Goal: Task Accomplishment & Management: Use online tool/utility

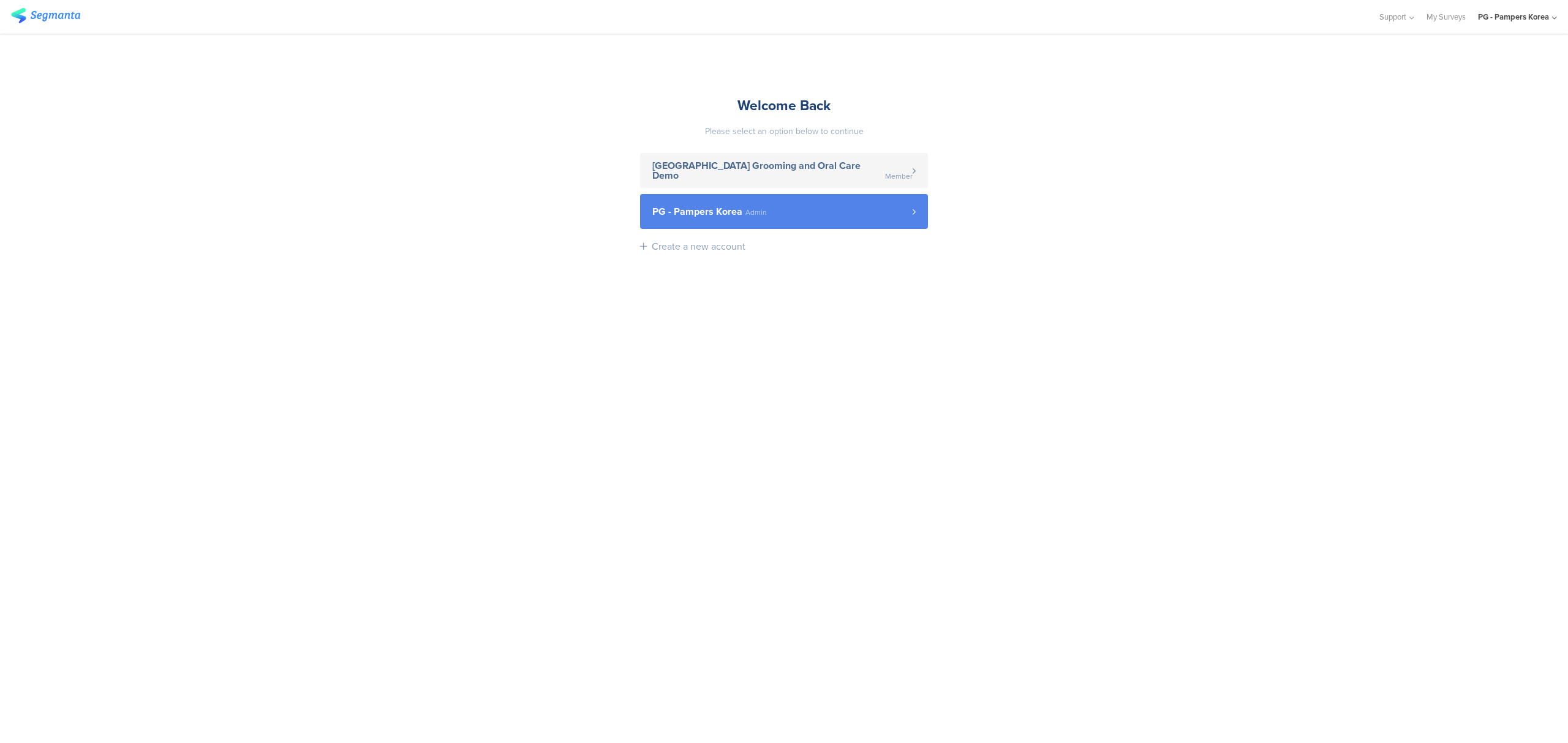
click at [882, 209] on span "PG - Pampers Korea Admin" at bounding box center [782, 212] width 260 height 9
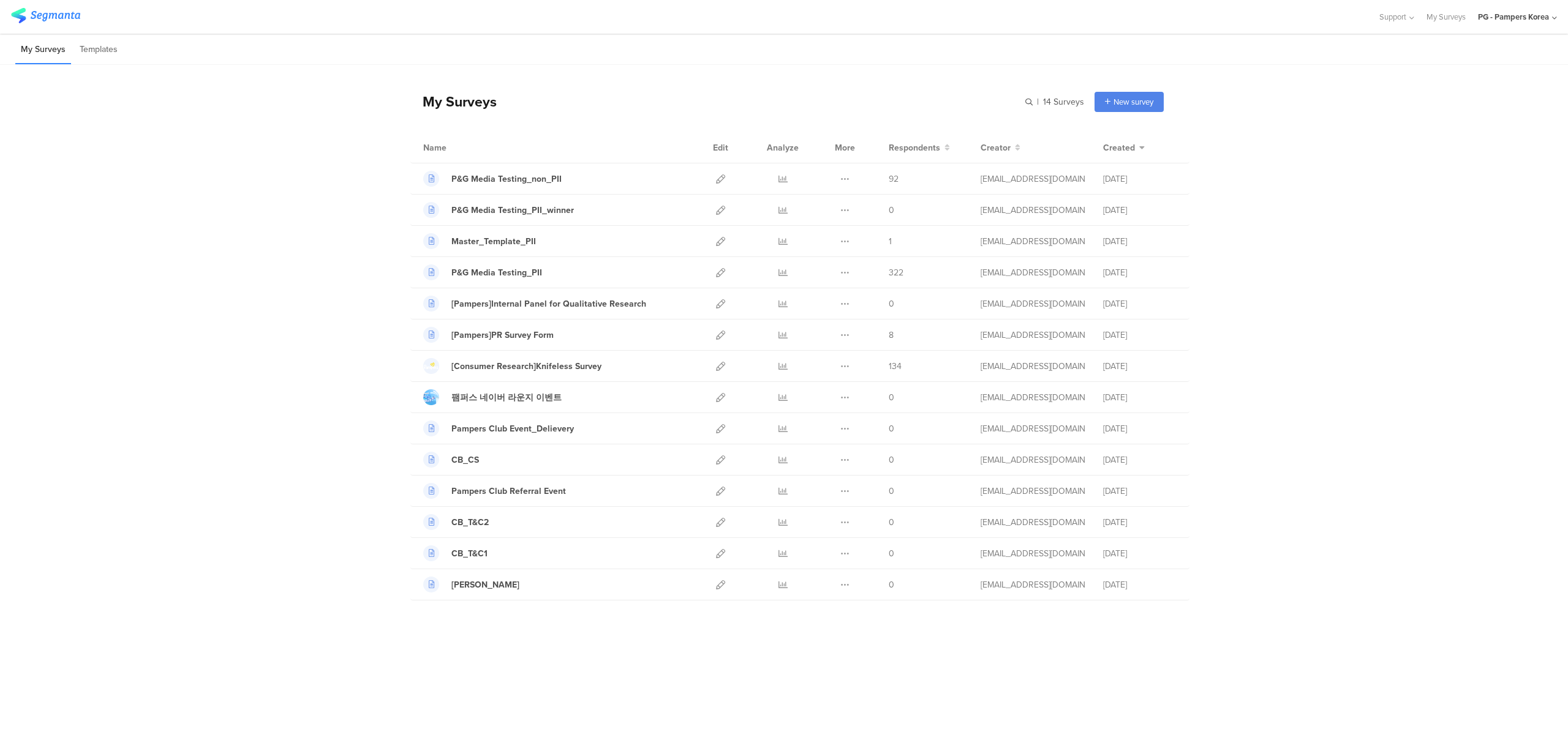
click at [861, 96] on div "My Surveys | 14 Surveys New survey Start from scratch Choose from templates" at bounding box center [787, 102] width 754 height 49
click at [787, 272] on icon at bounding box center [784, 273] width 9 height 9
click at [722, 177] on icon at bounding box center [721, 179] width 9 height 9
click at [787, 177] on icon at bounding box center [784, 179] width 9 height 9
click at [782, 274] on icon at bounding box center [784, 273] width 9 height 9
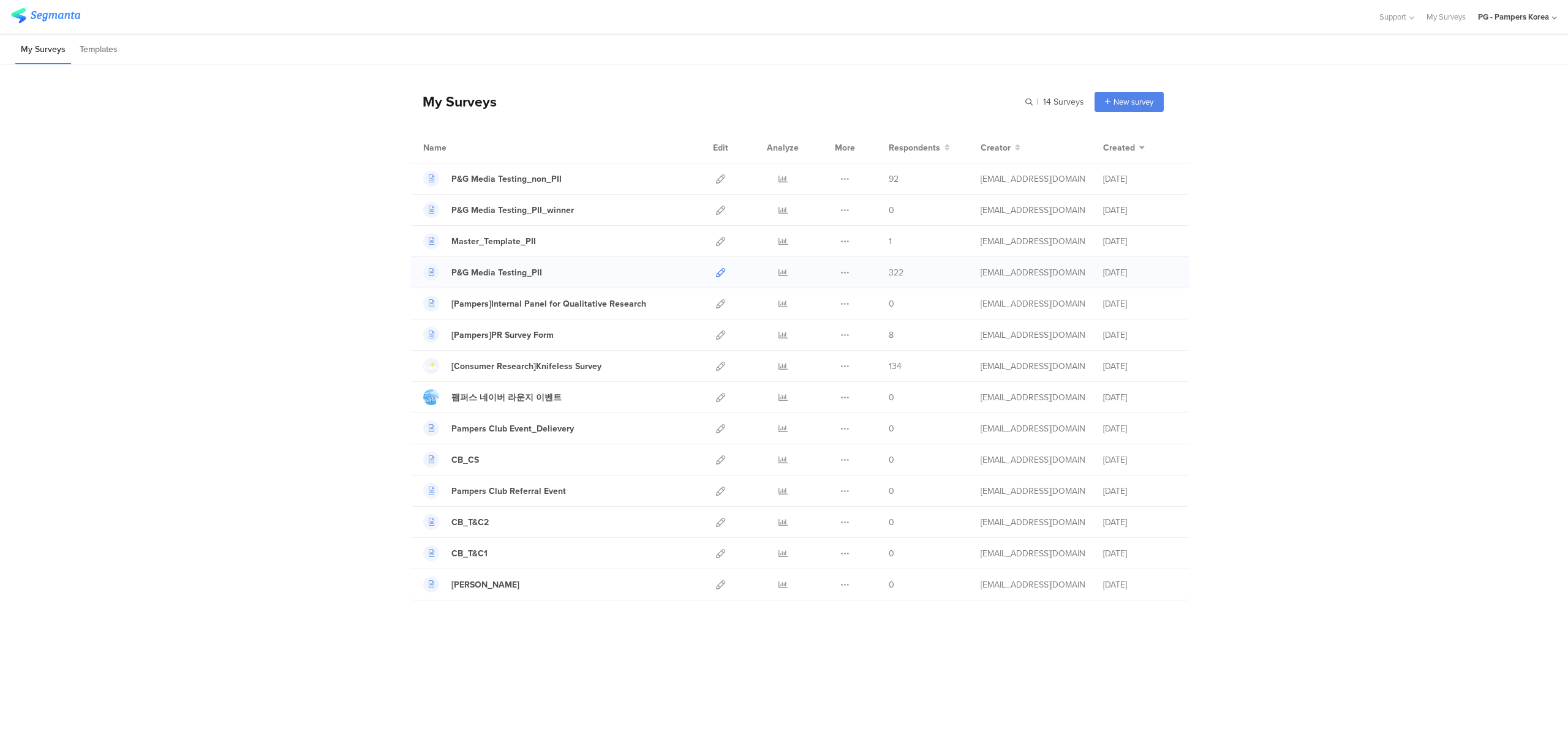
click at [716, 272] on icon at bounding box center [721, 273] width 9 height 9
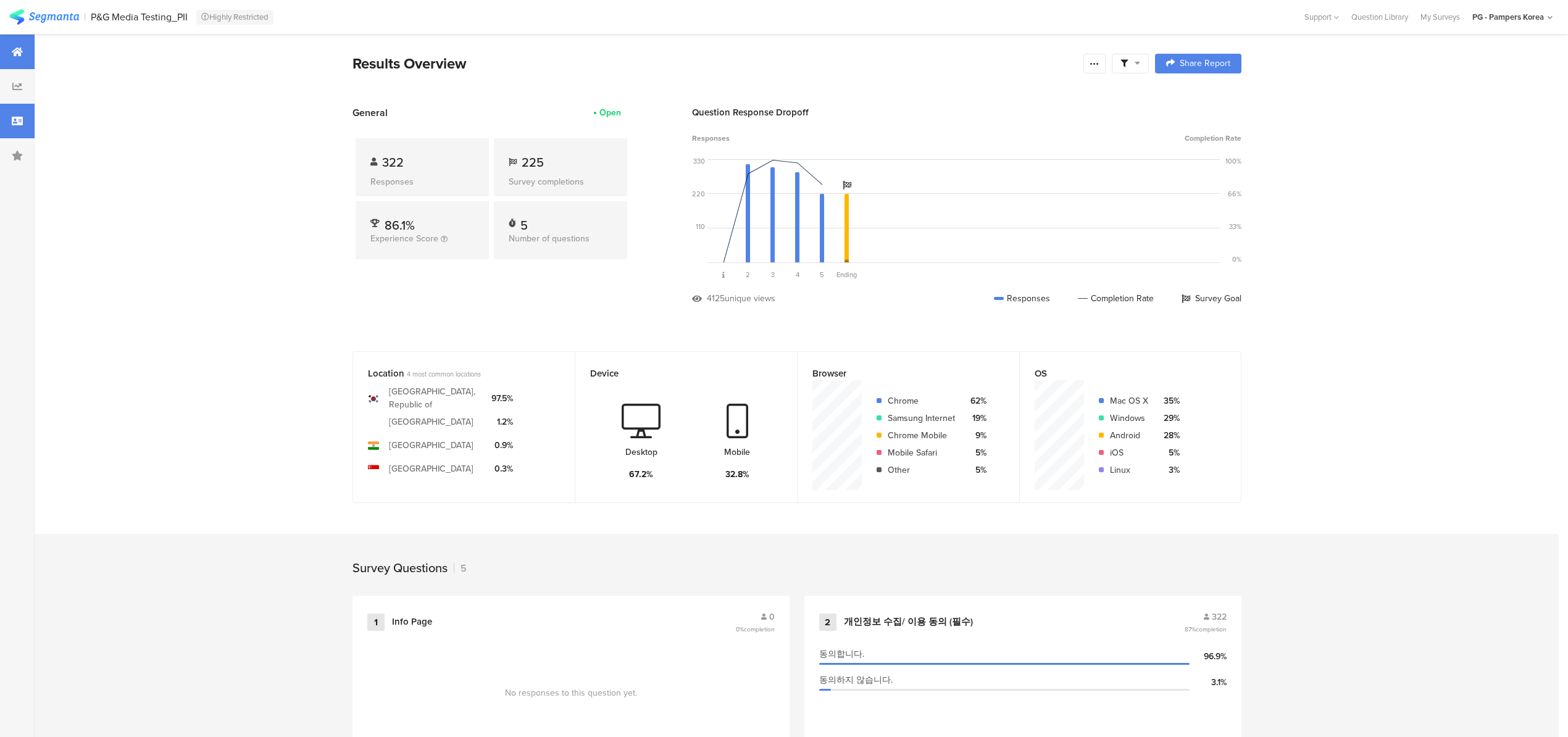
click at [12, 114] on div at bounding box center [17, 120] width 34 height 34
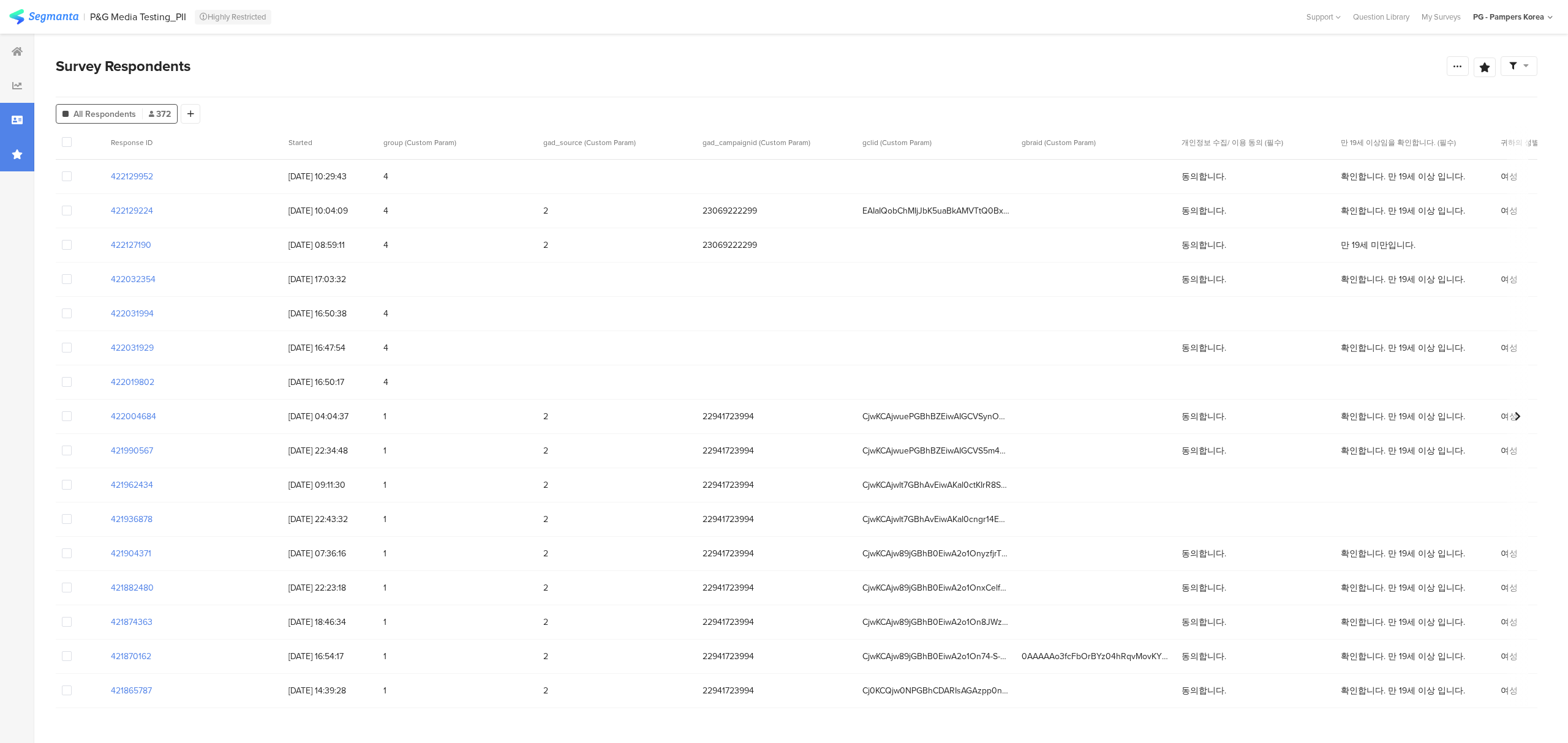
click at [29, 157] on div at bounding box center [17, 154] width 34 height 34
click at [128, 92] on div "[DATE]" at bounding box center [133, 90] width 21 height 11
click at [23, 151] on div at bounding box center [17, 154] width 34 height 34
click at [123, 72] on div "Group4_Complete" at bounding box center [132, 73] width 176 height 13
click at [189, 115] on icon at bounding box center [191, 114] width 7 height 9
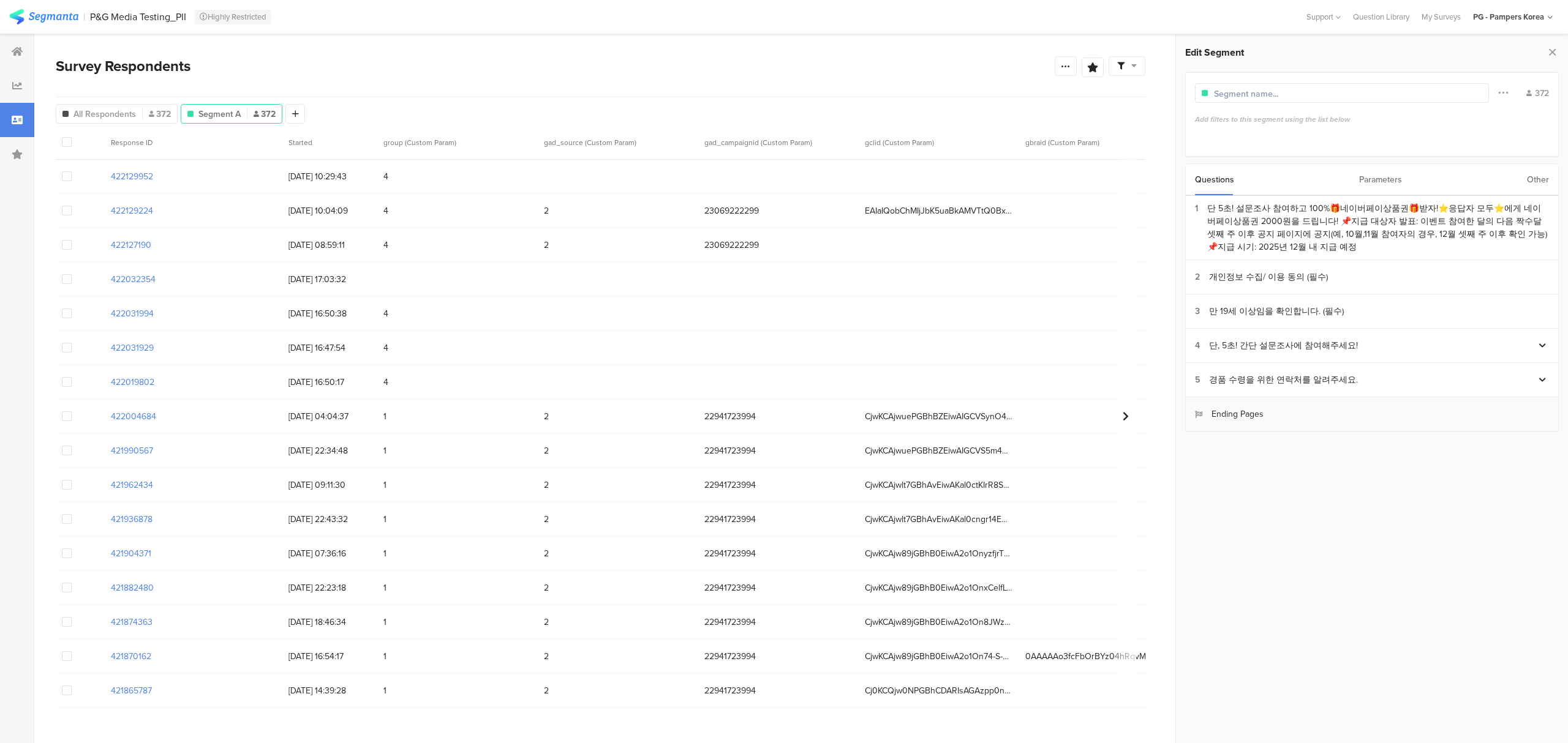
click at [1238, 414] on div "Ending Pages" at bounding box center [1229, 414] width 69 height 13
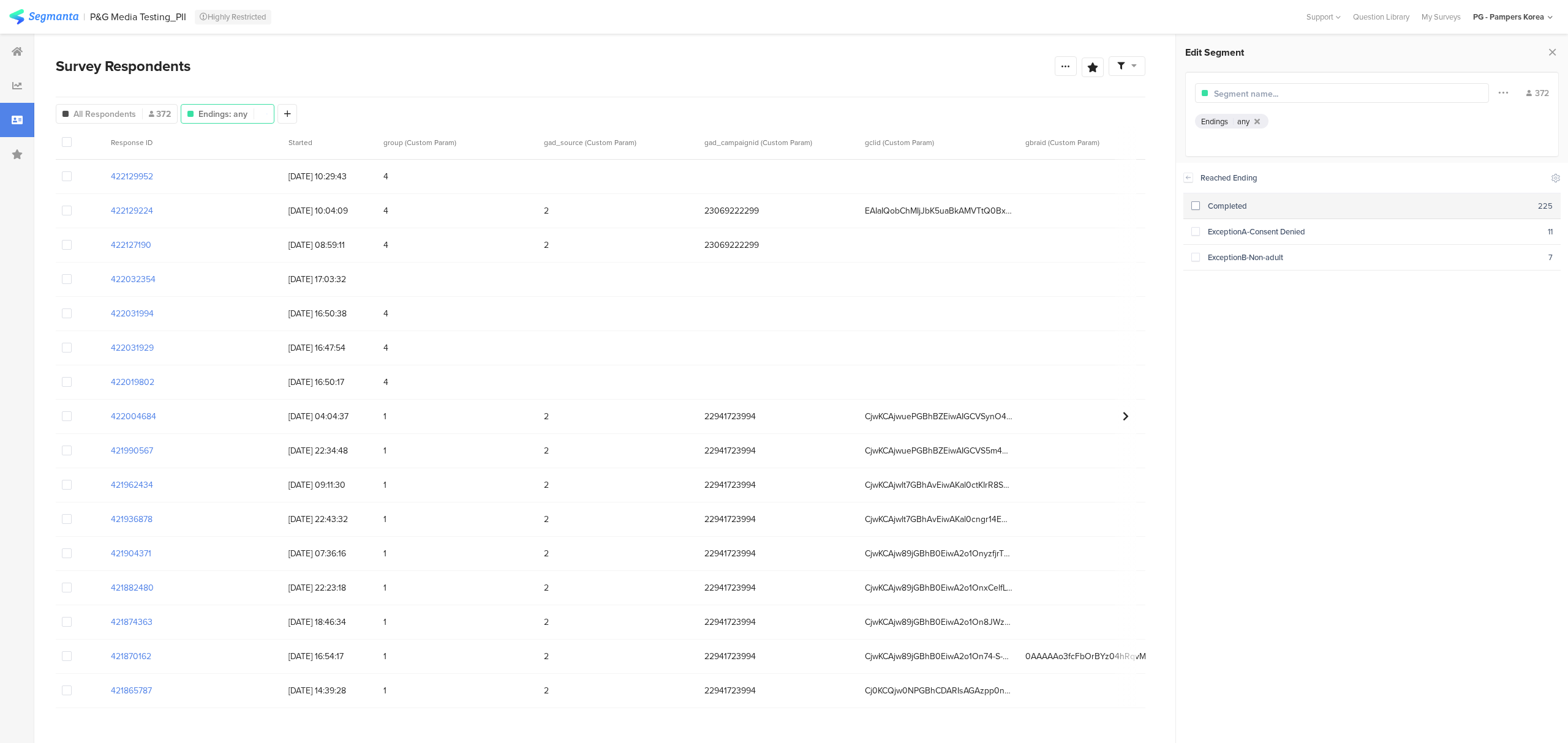
click at [1194, 206] on span at bounding box center [1196, 206] width 9 height 9
click at [1554, 179] on icon at bounding box center [1556, 178] width 8 height 8
click at [1461, 172] on div "Reached Ending" at bounding box center [1372, 178] width 343 height 12
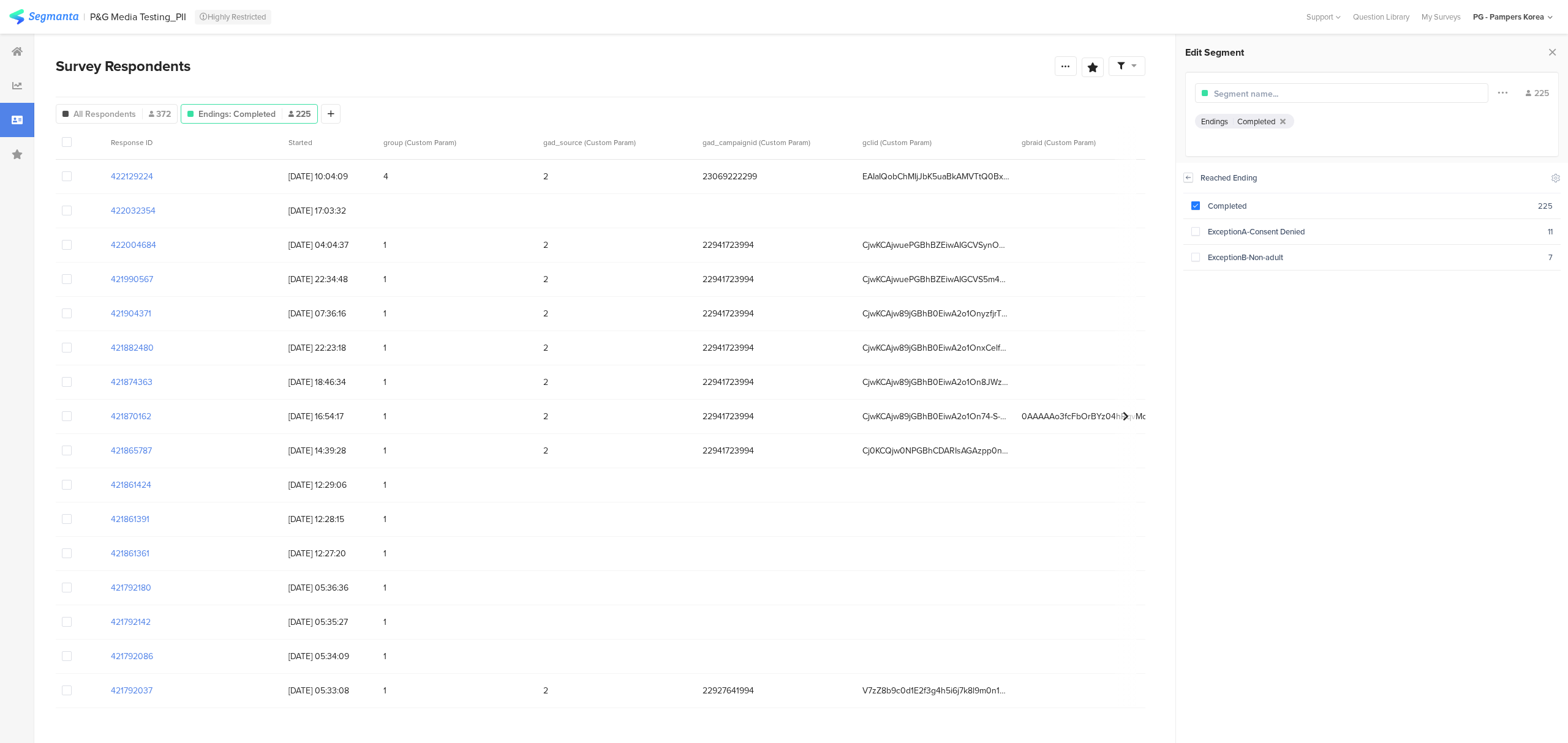
click at [1186, 180] on icon at bounding box center [1188, 177] width 9 height 9
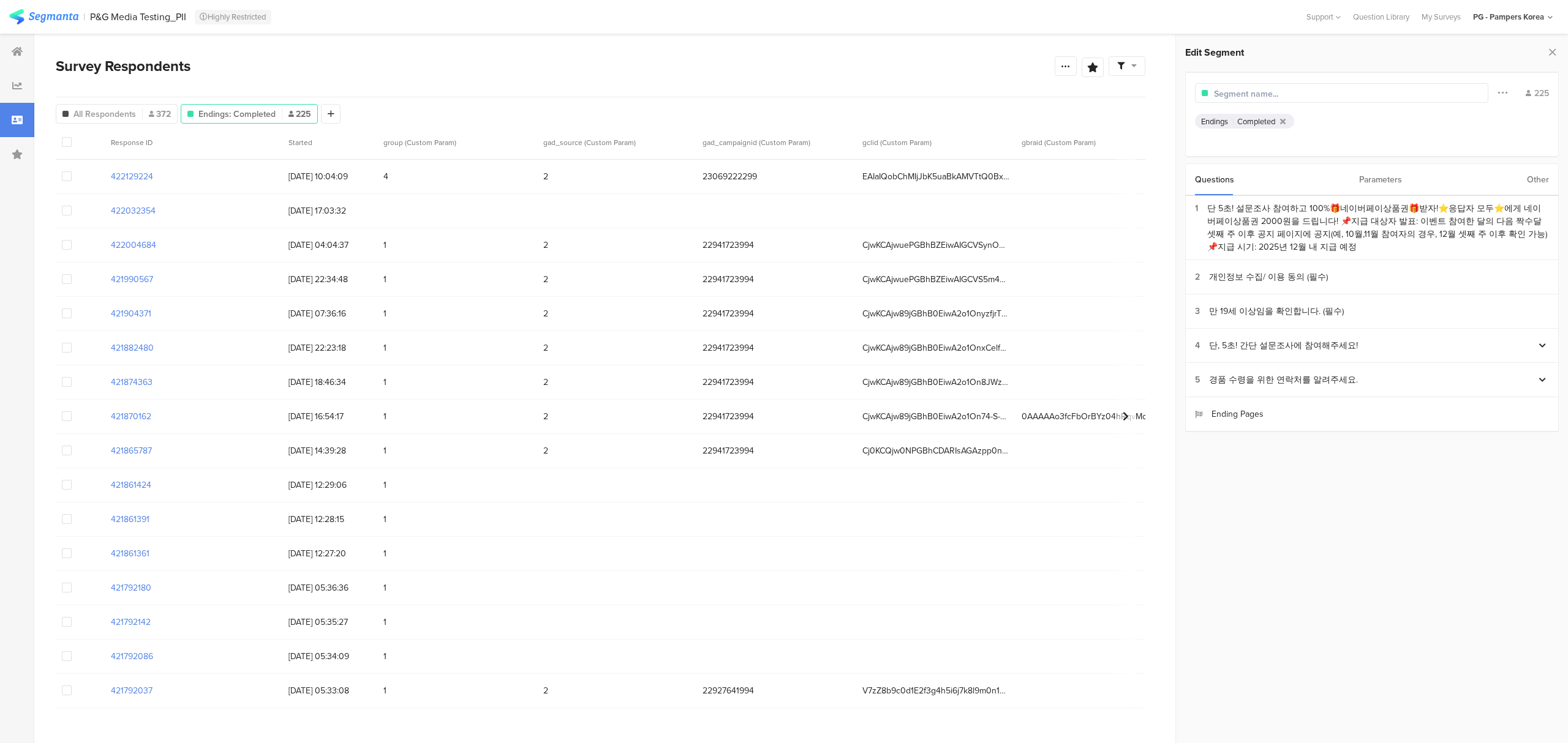
click at [1359, 185] on div "Parameters" at bounding box center [1381, 180] width 43 height 32
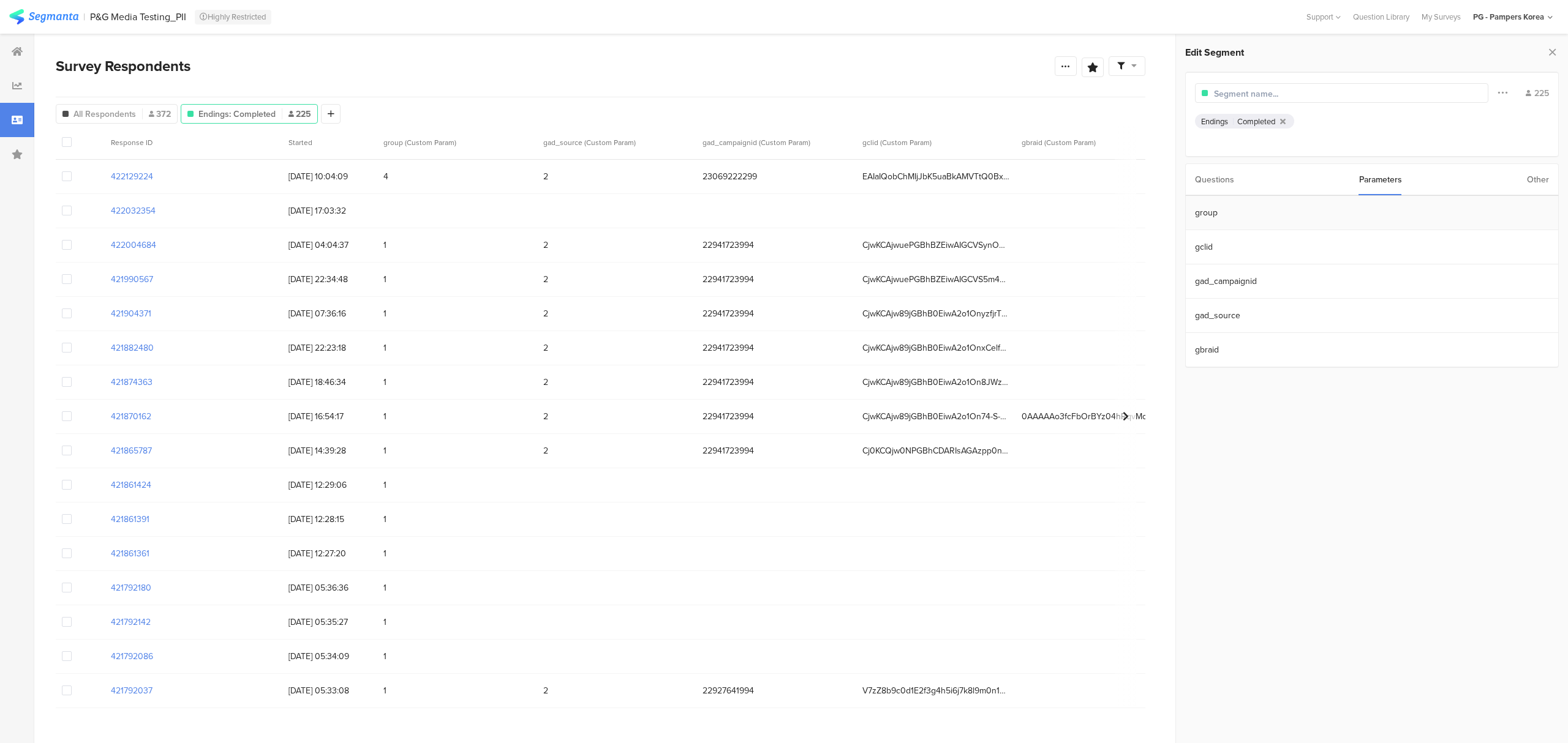
click at [1216, 211] on section "group" at bounding box center [1372, 213] width 372 height 34
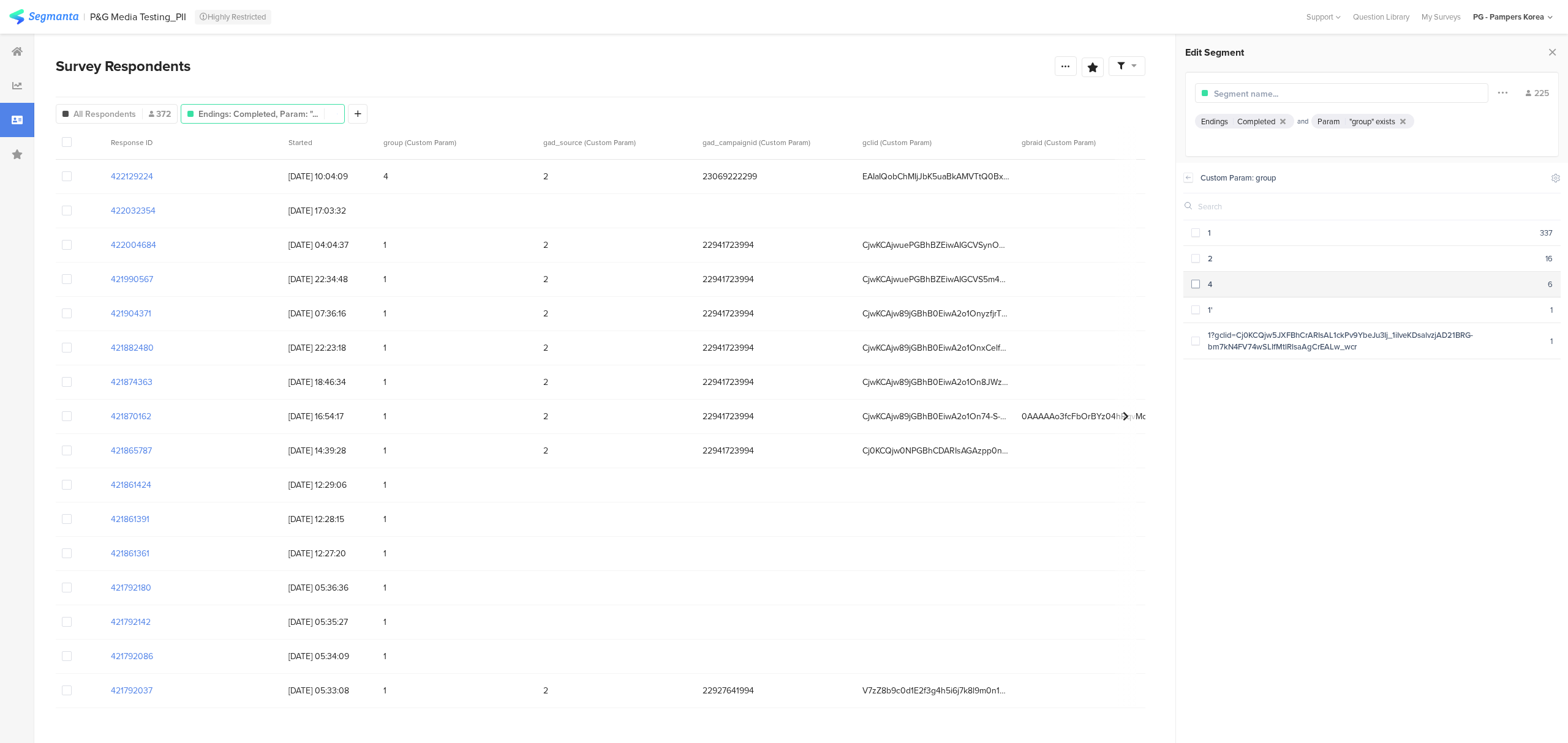
click at [1193, 280] on span at bounding box center [1196, 284] width 9 height 9
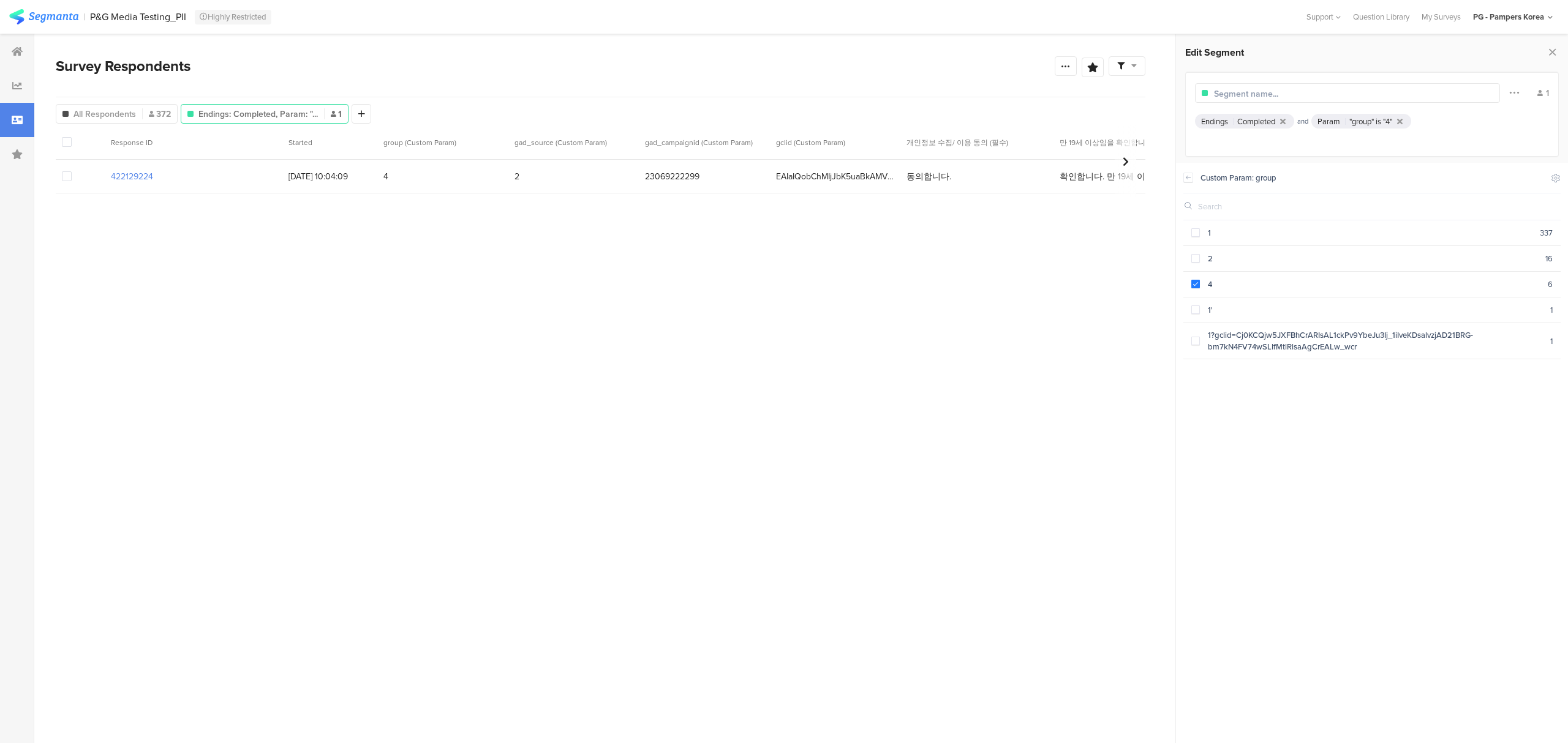
click at [1135, 463] on section "Response ID Started group (Custom Param) gad_source (Custom Param) gad_campaign…" at bounding box center [600, 421] width 1090 height 590
click at [327, 109] on div "Endings: Completed, Param: "... 1" at bounding box center [264, 114] width 167 height 13
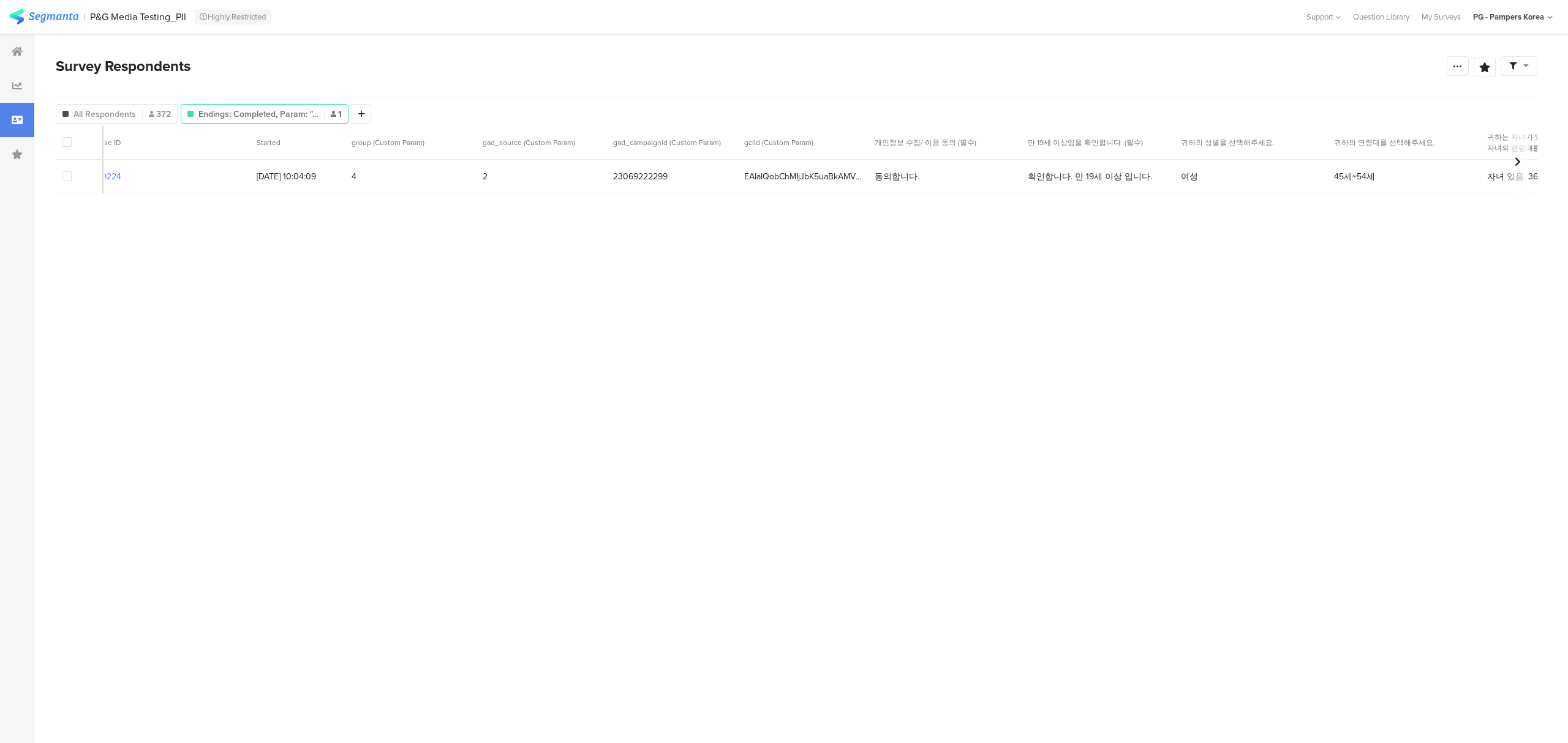
click at [8, 115] on div at bounding box center [17, 119] width 34 height 34
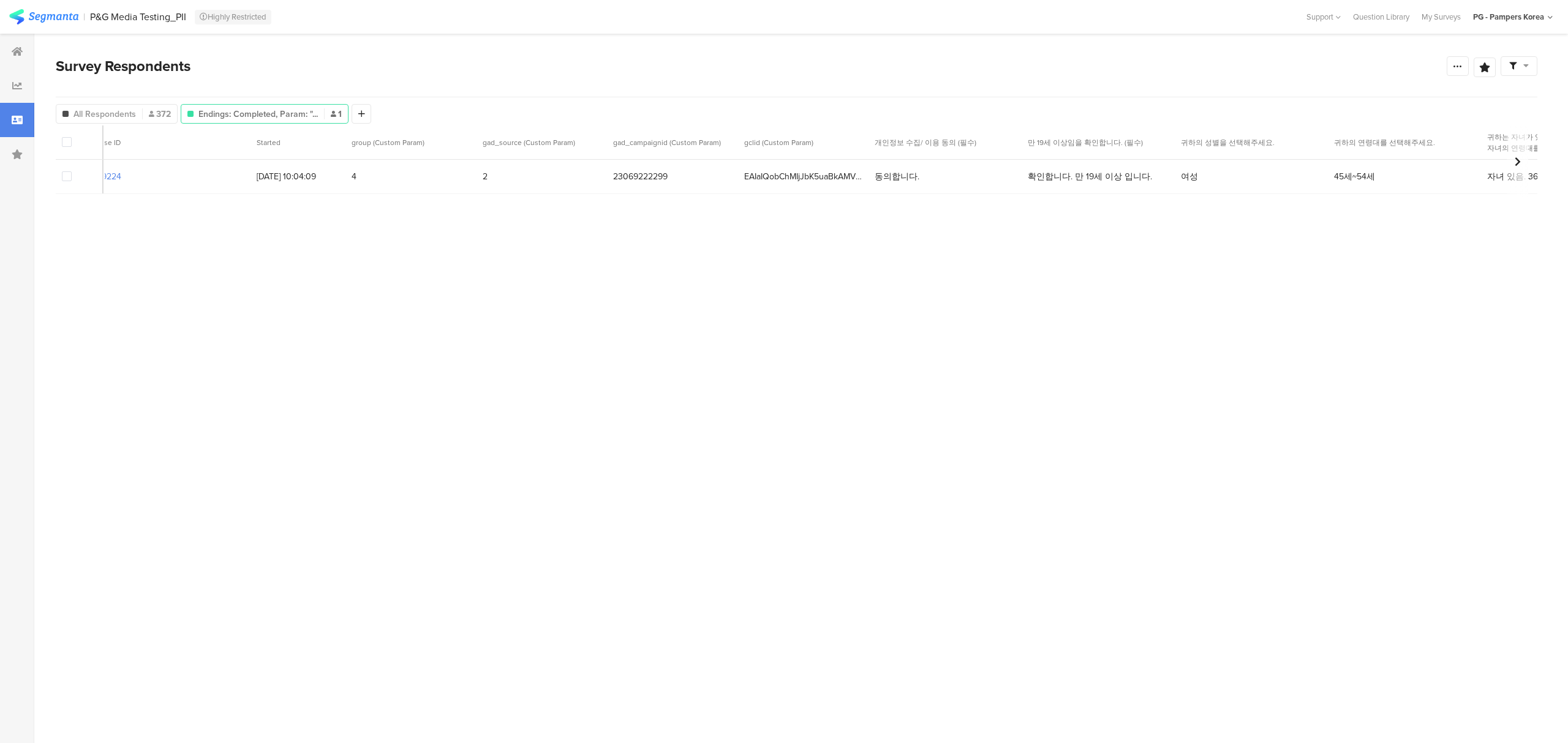
click at [8, 115] on div at bounding box center [17, 119] width 34 height 34
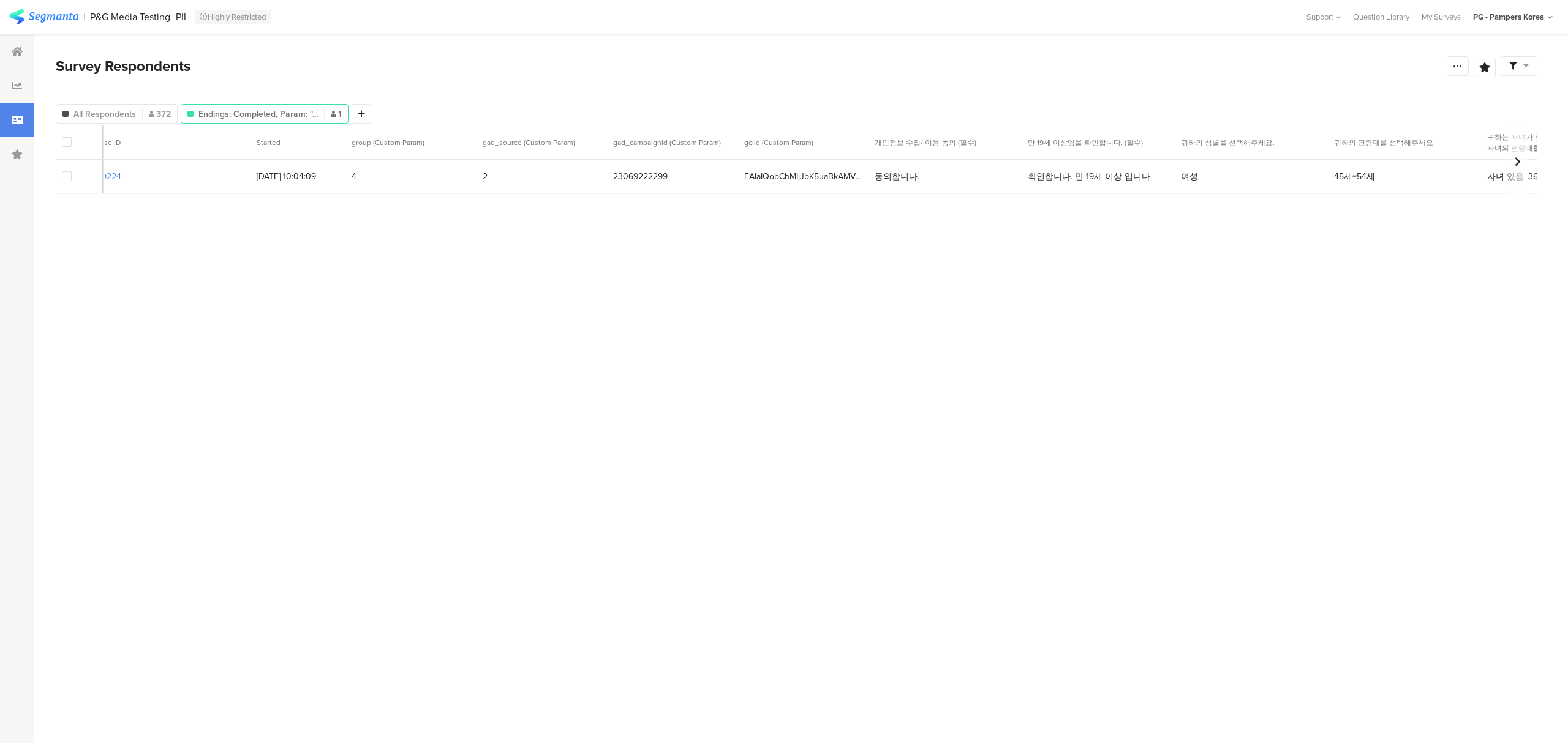
click at [8, 115] on div at bounding box center [17, 119] width 34 height 34
click at [603, 84] on div "Survey Respondents Confidence Level 95 % Preview survey Edit survey Export Resu…" at bounding box center [796, 76] width 1482 height 42
click at [13, 153] on icon at bounding box center [17, 154] width 11 height 9
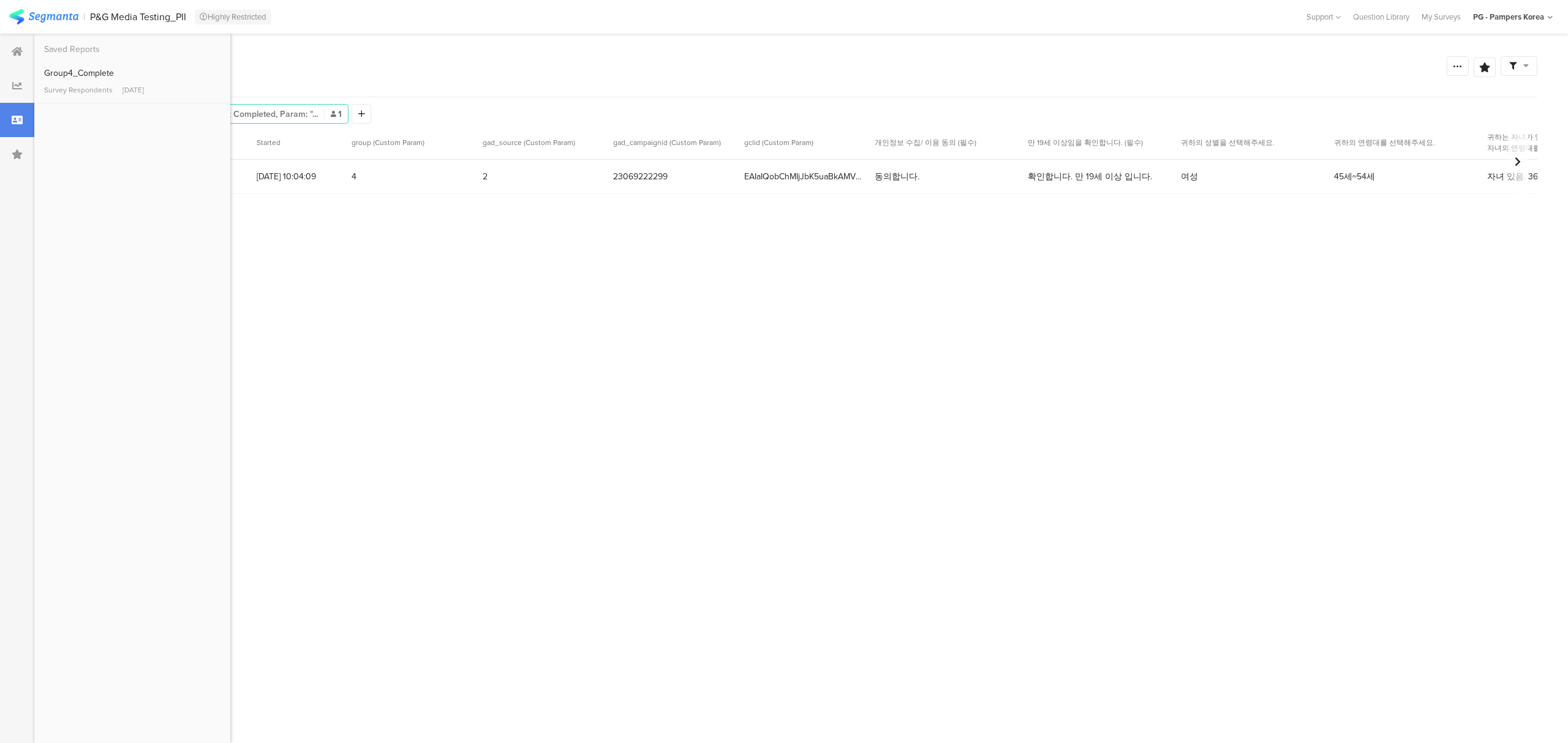
click at [17, 115] on icon at bounding box center [17, 120] width 11 height 9
click at [18, 119] on icon at bounding box center [17, 120] width 11 height 9
click at [17, 100] on div at bounding box center [17, 85] width 34 height 34
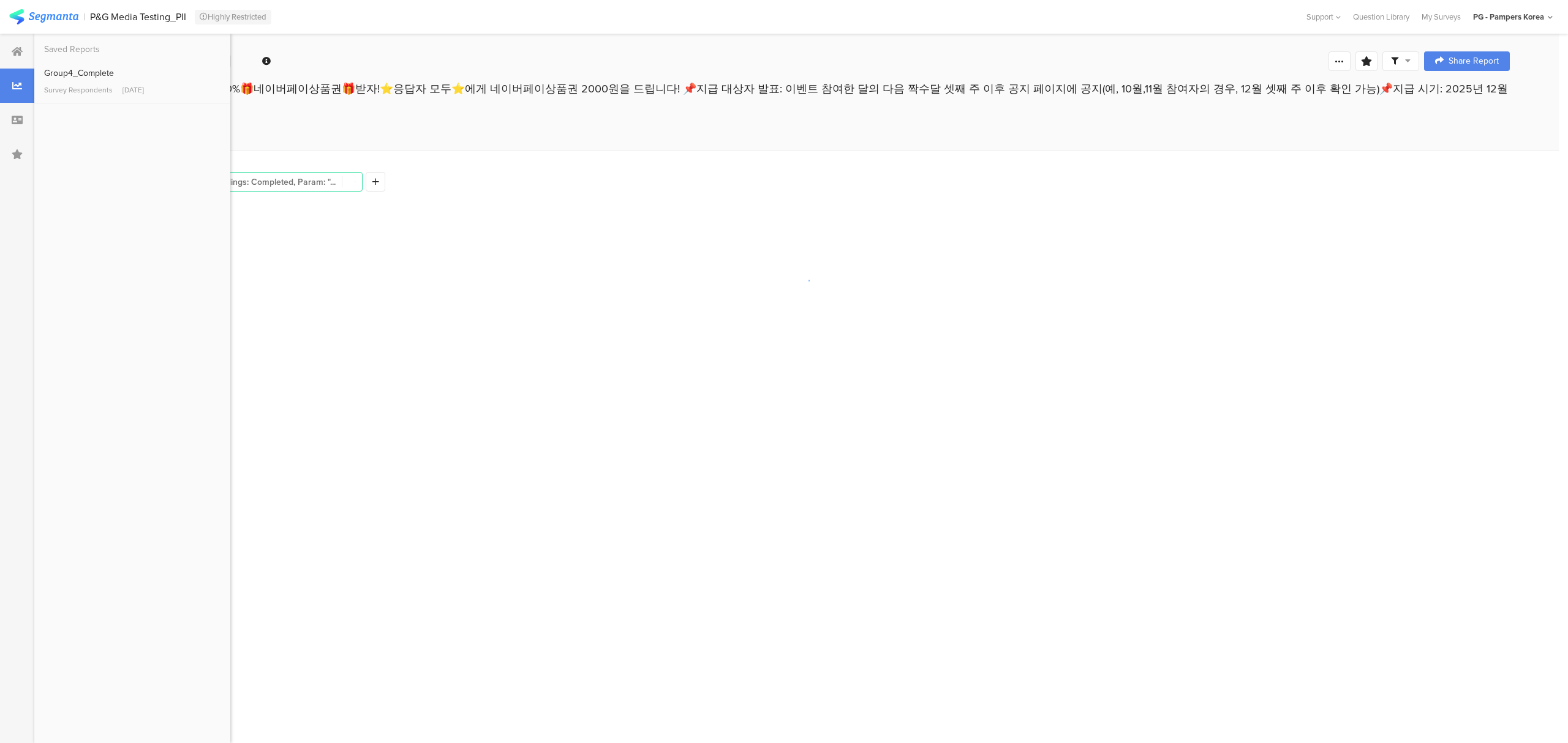
click at [501, 219] on div at bounding box center [796, 281] width 1426 height 153
click at [260, 175] on span "Endings: Completed, Param: "..." at bounding box center [275, 182] width 119 height 13
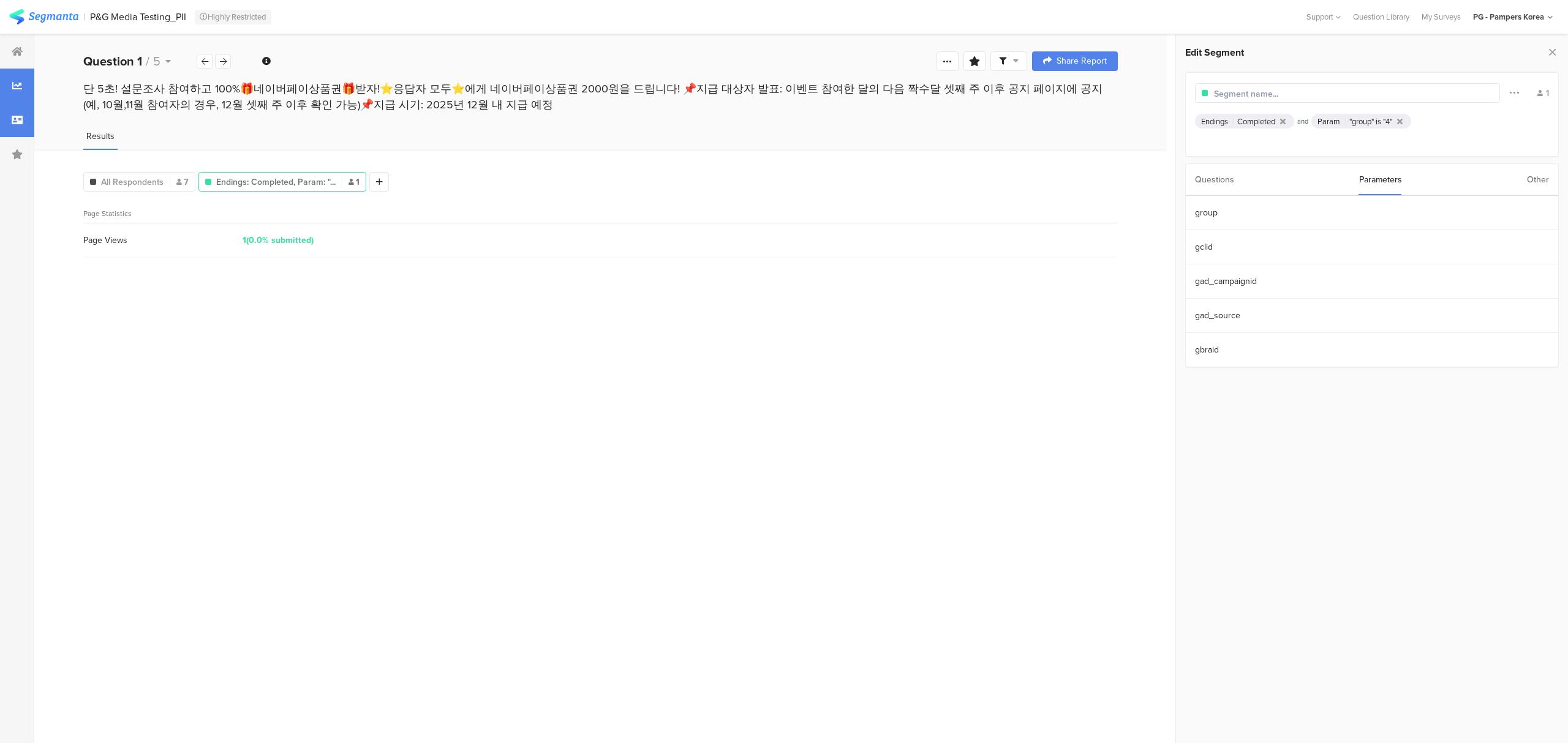
click at [28, 118] on div at bounding box center [17, 119] width 34 height 34
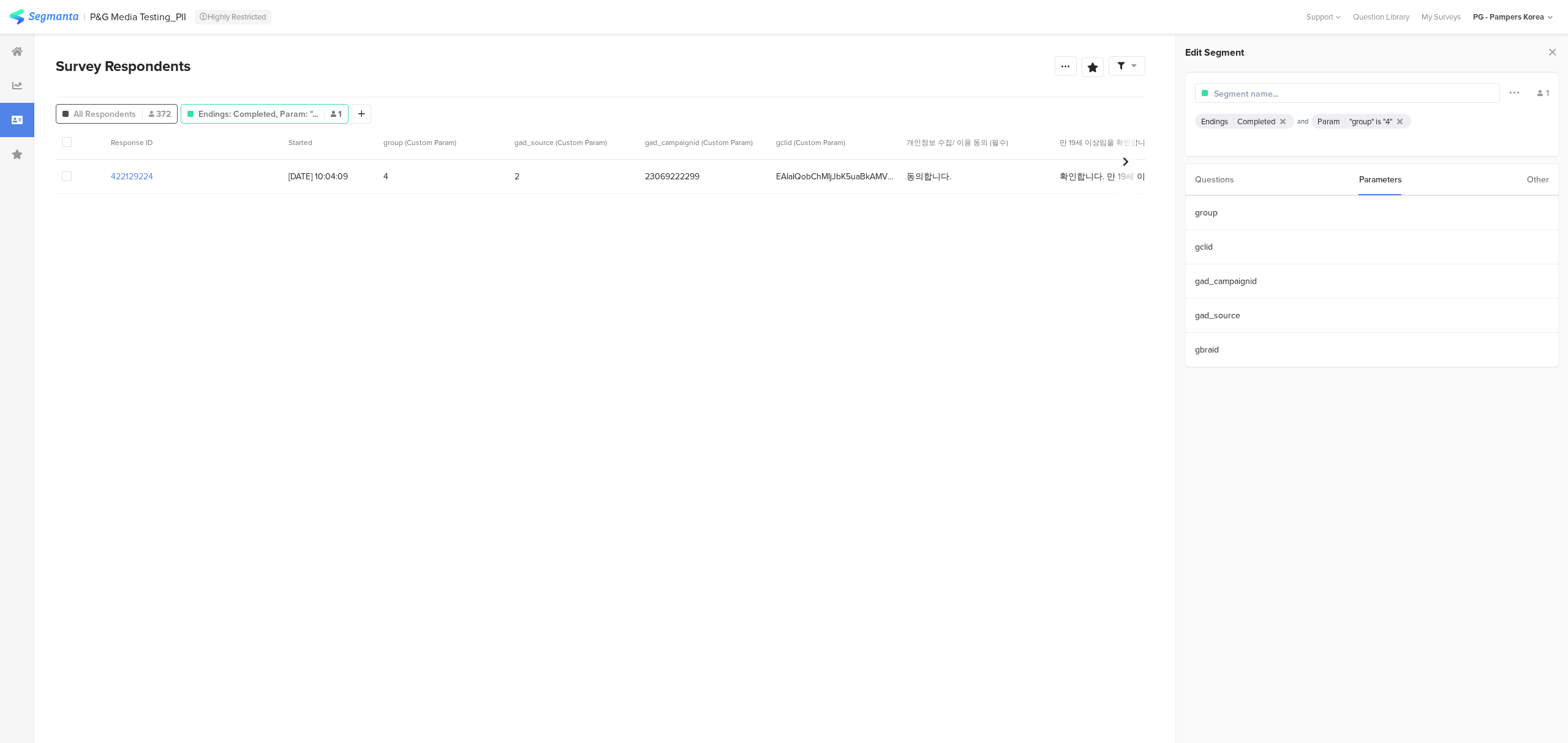
click at [128, 119] on span "All Respondents" at bounding box center [104, 114] width 62 height 13
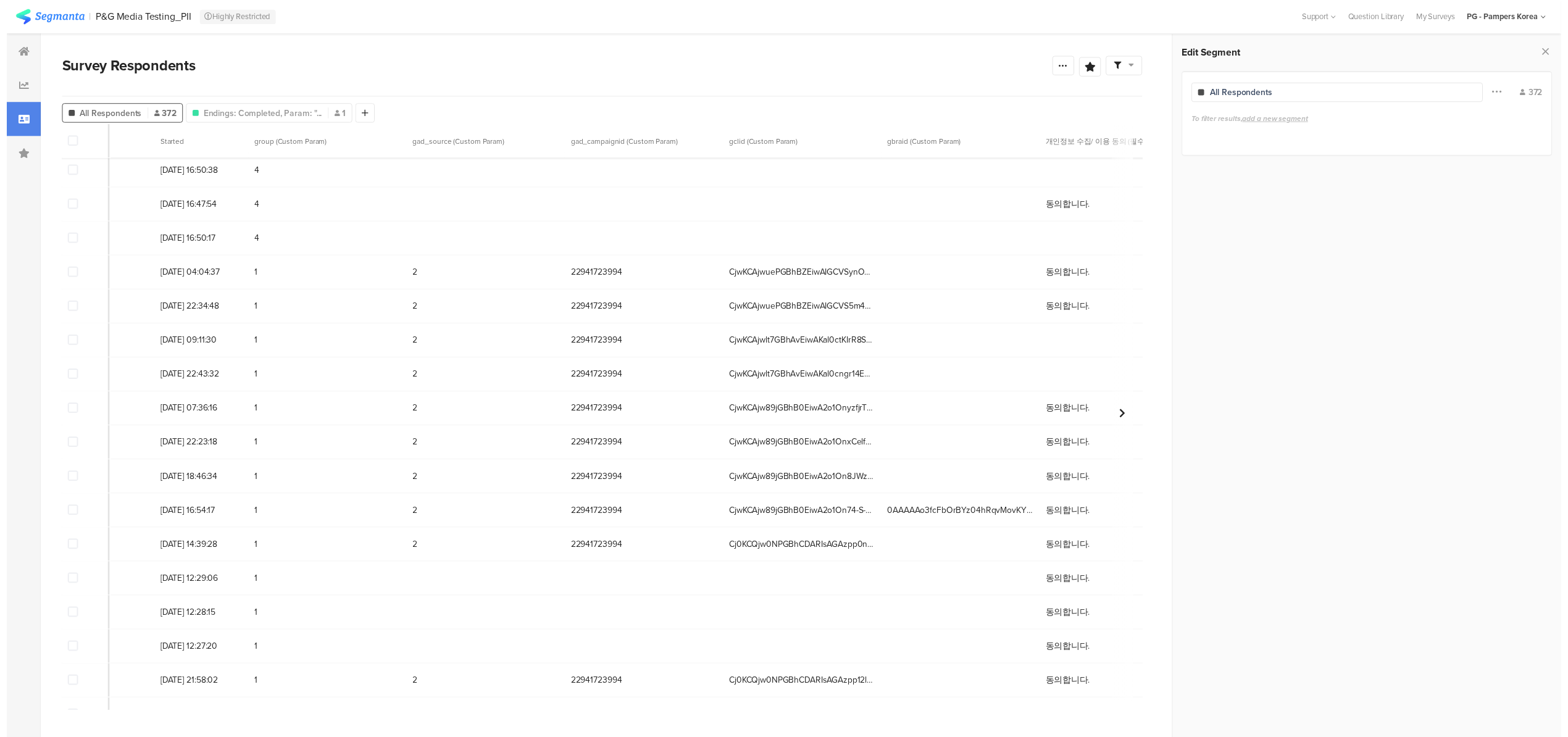
scroll to position [143, 0]
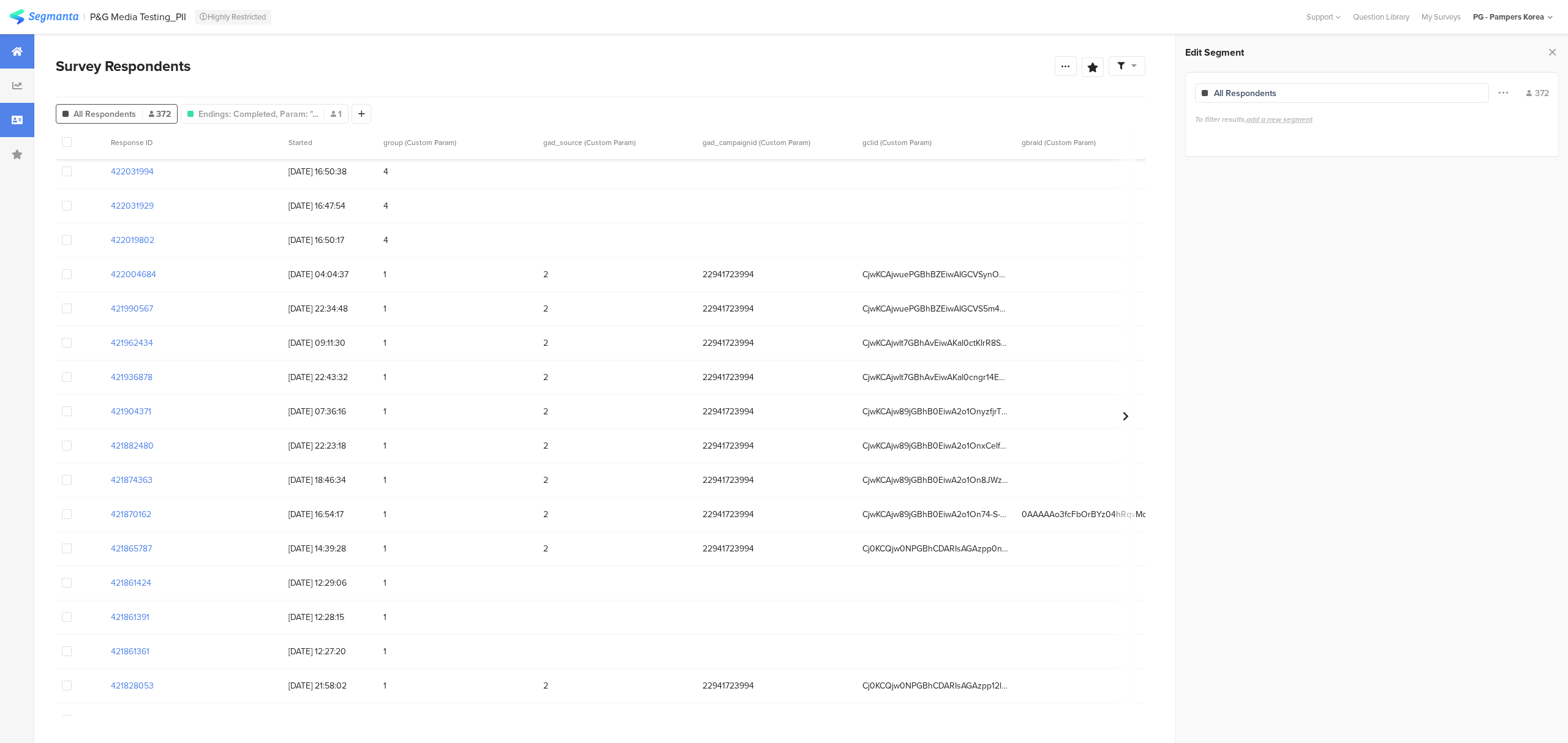
click at [29, 47] on div at bounding box center [17, 51] width 34 height 34
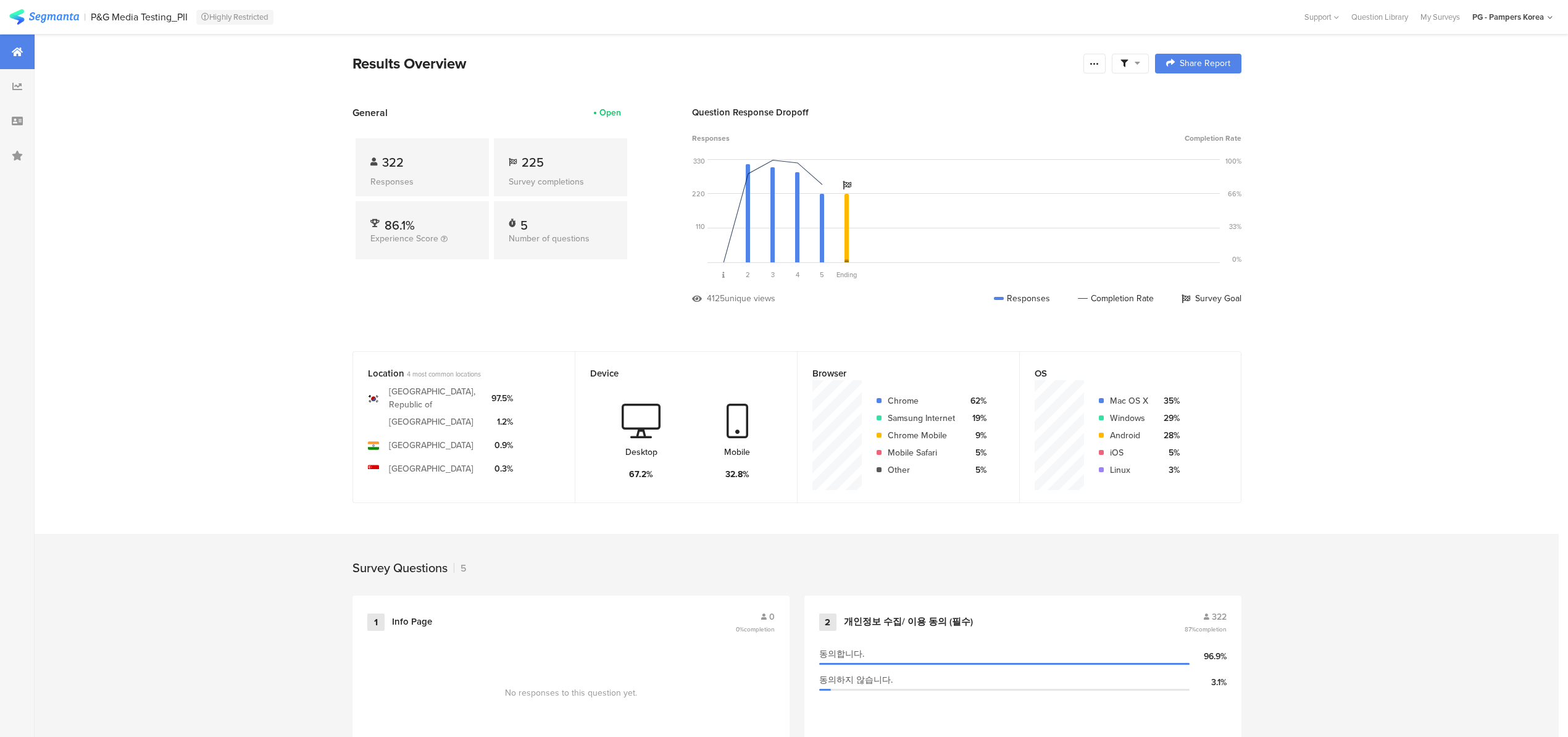
scroll to position [468, 0]
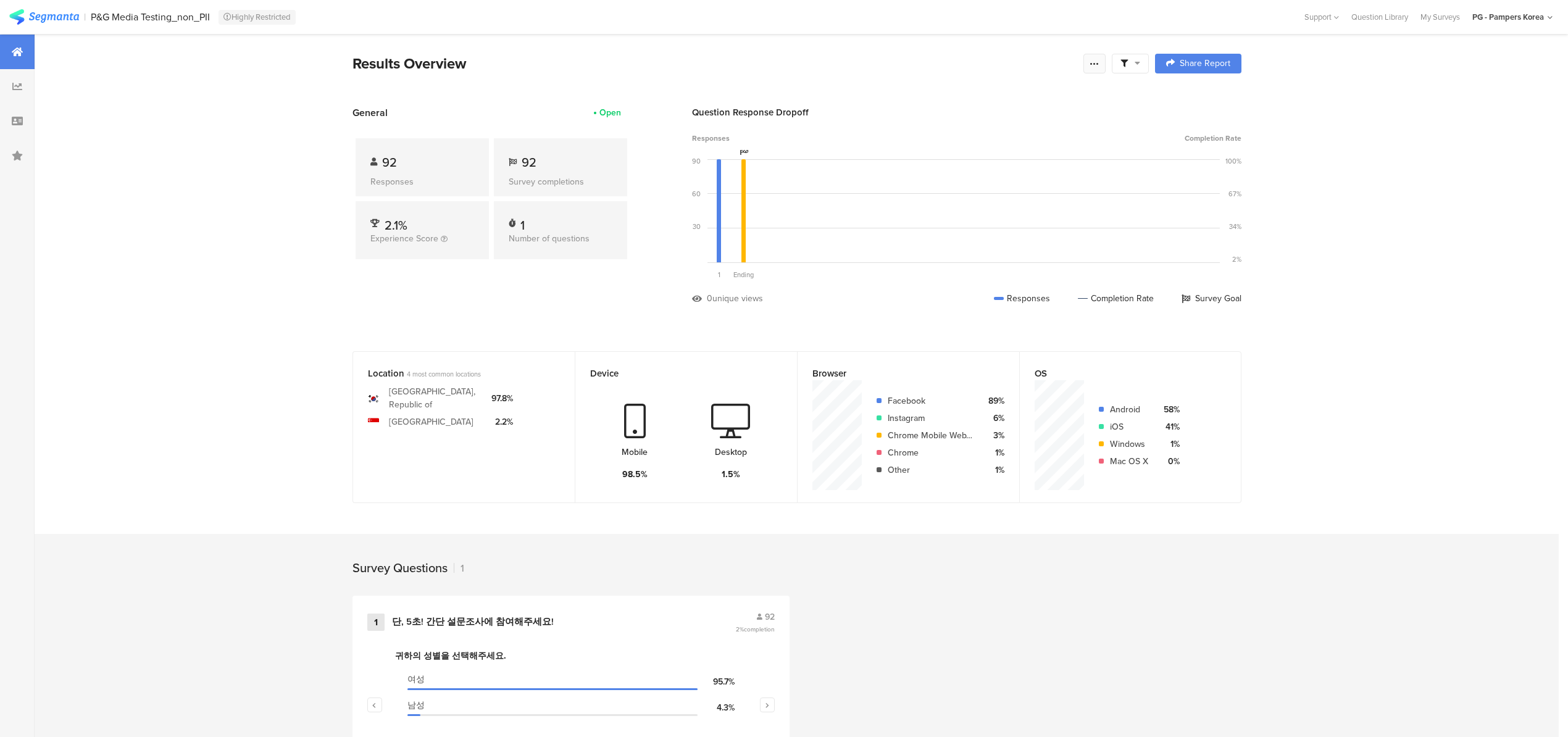
click at [1105, 65] on div at bounding box center [1095, 63] width 22 height 20
click at [1021, 188] on div "Export Results" at bounding box center [1012, 188] width 198 height 12
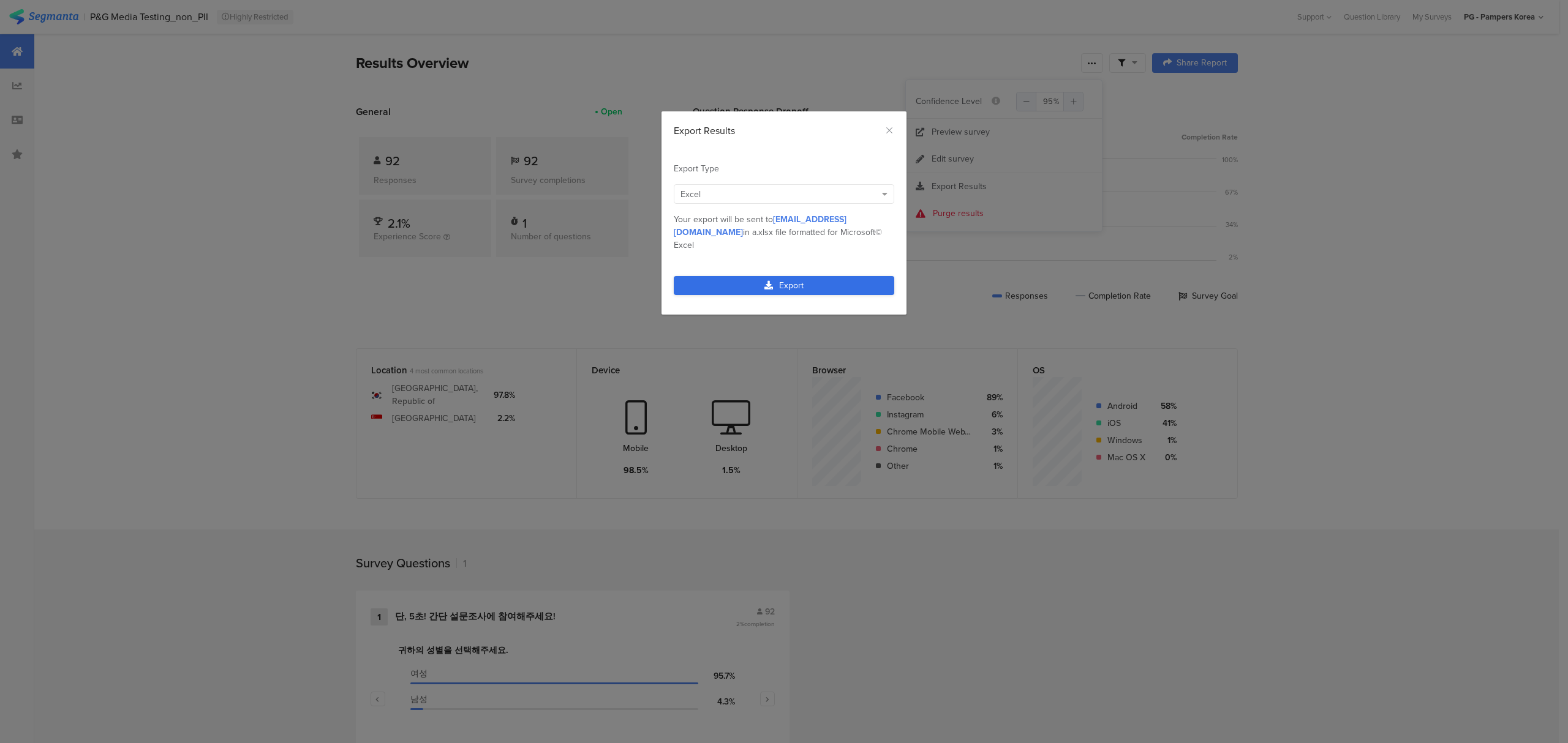
click at [853, 276] on link "Export" at bounding box center [784, 285] width 221 height 19
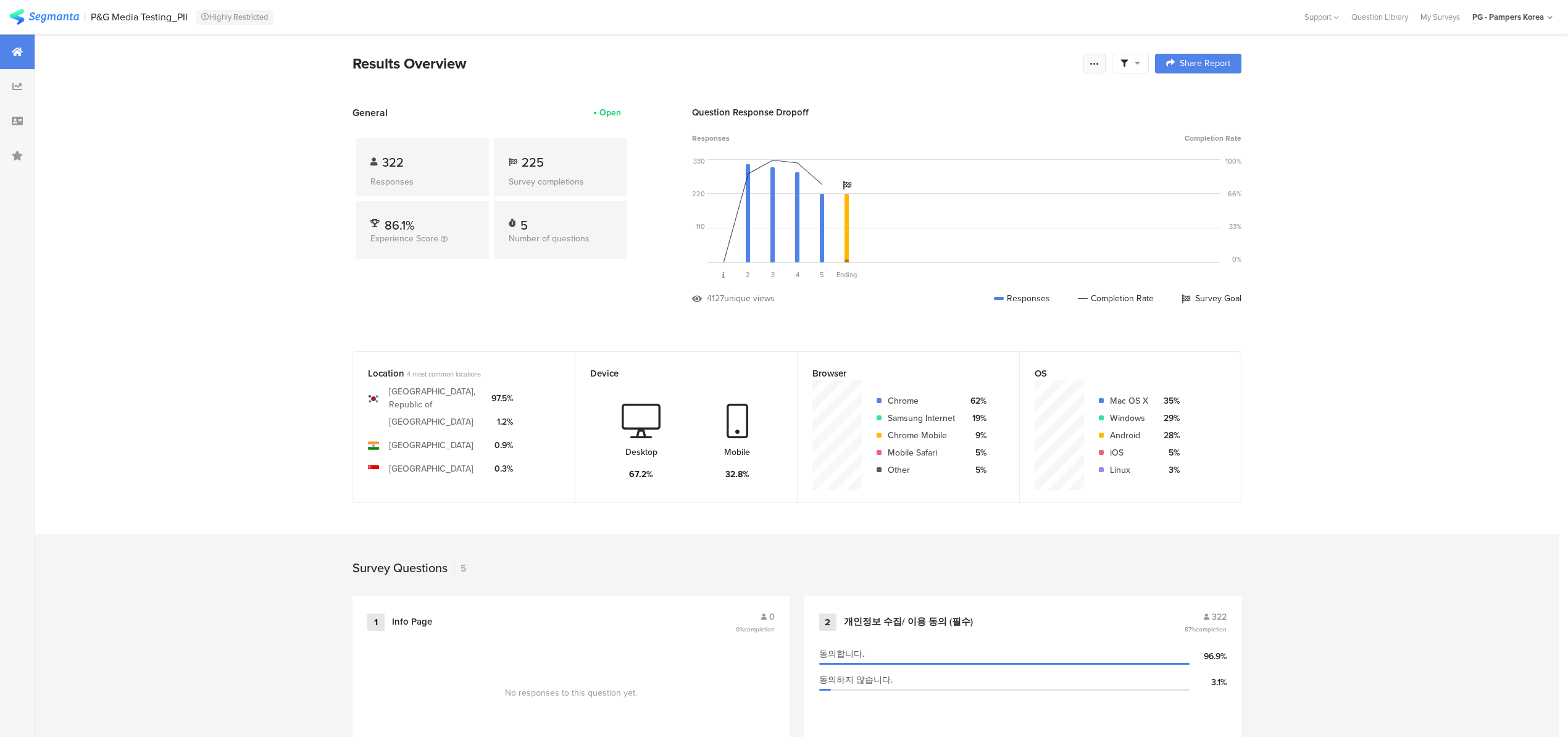
click at [1100, 61] on icon at bounding box center [1094, 64] width 10 height 10
click at [1030, 184] on div "Export Results" at bounding box center [1012, 188] width 198 height 12
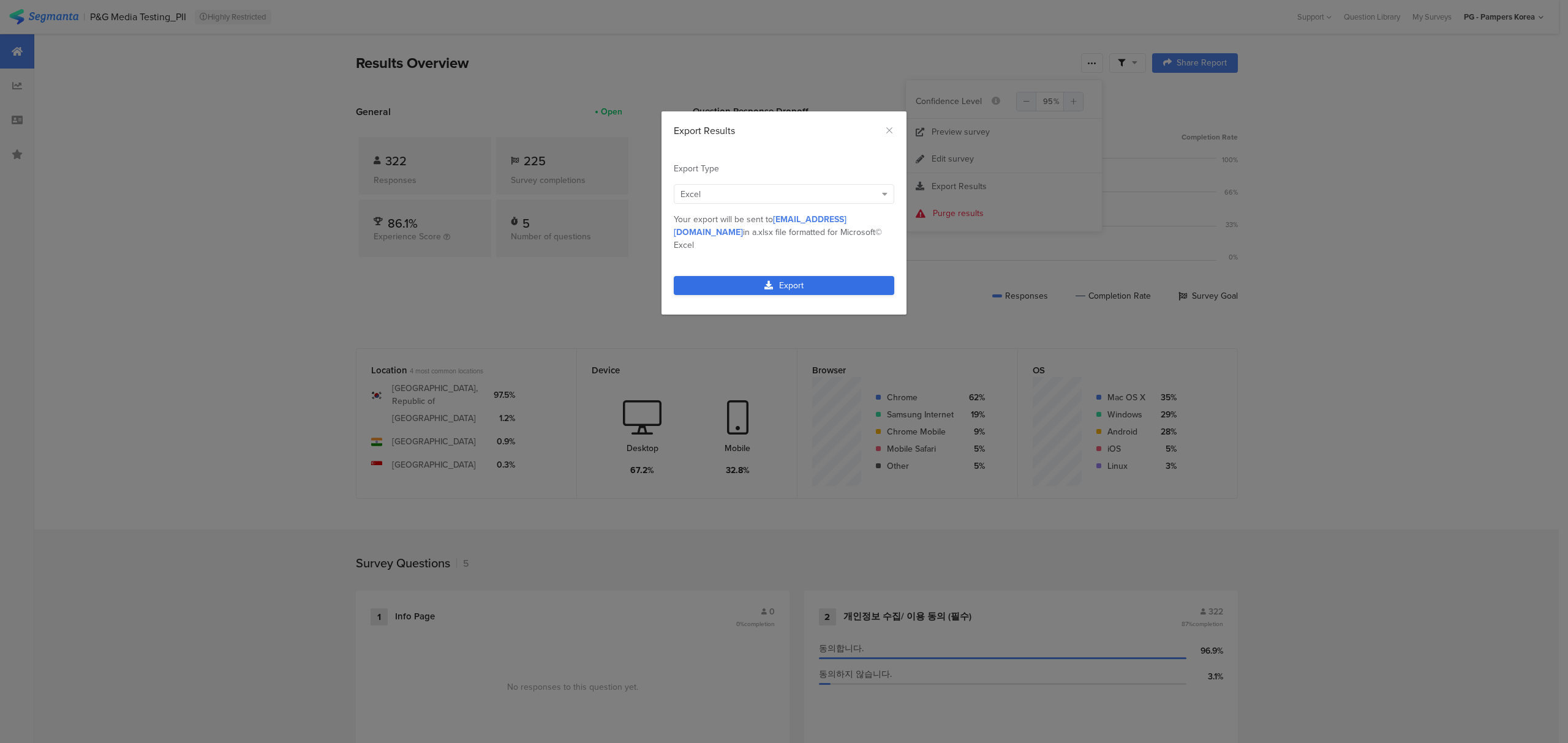
click at [841, 276] on link "Export" at bounding box center [784, 285] width 221 height 19
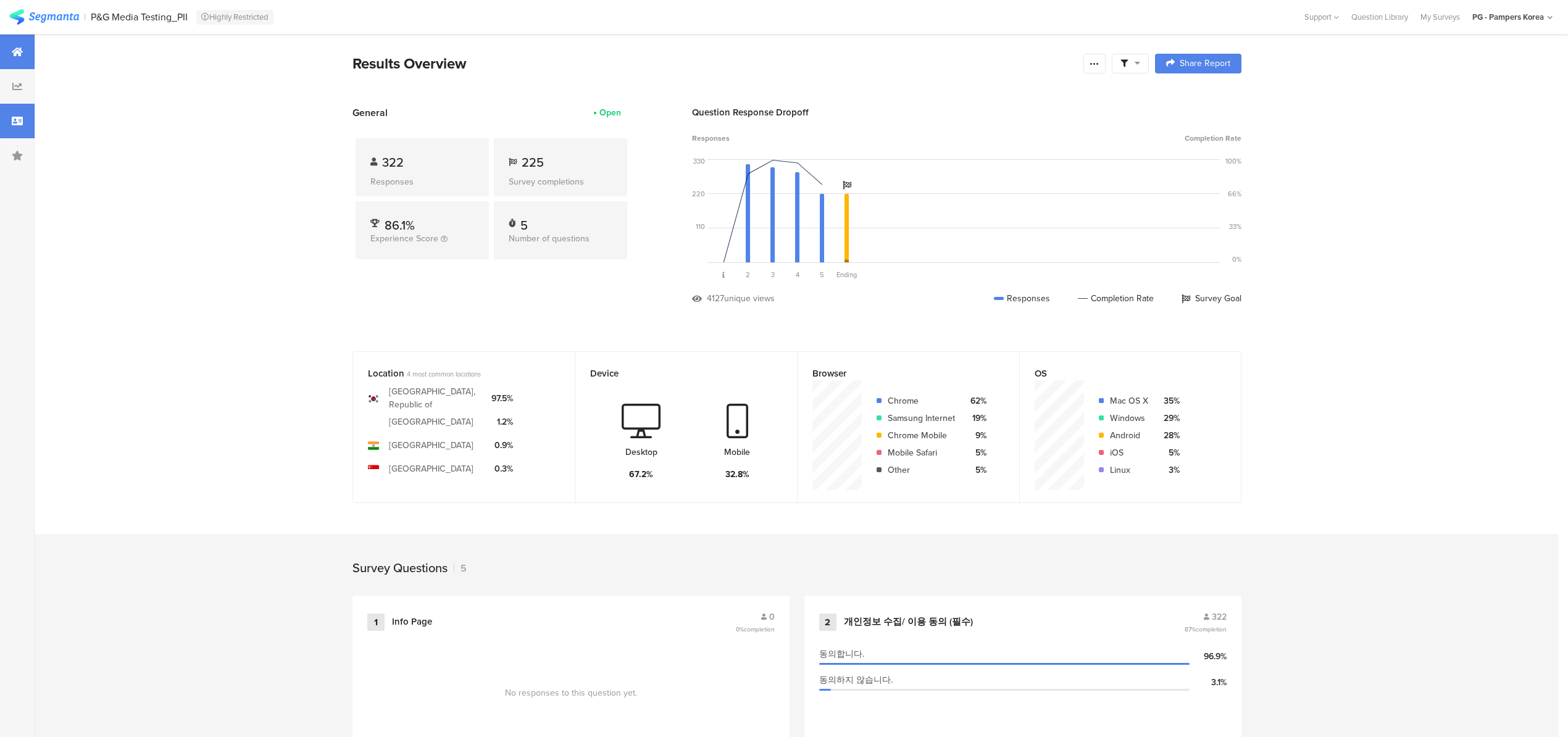
click at [25, 121] on div at bounding box center [17, 120] width 34 height 34
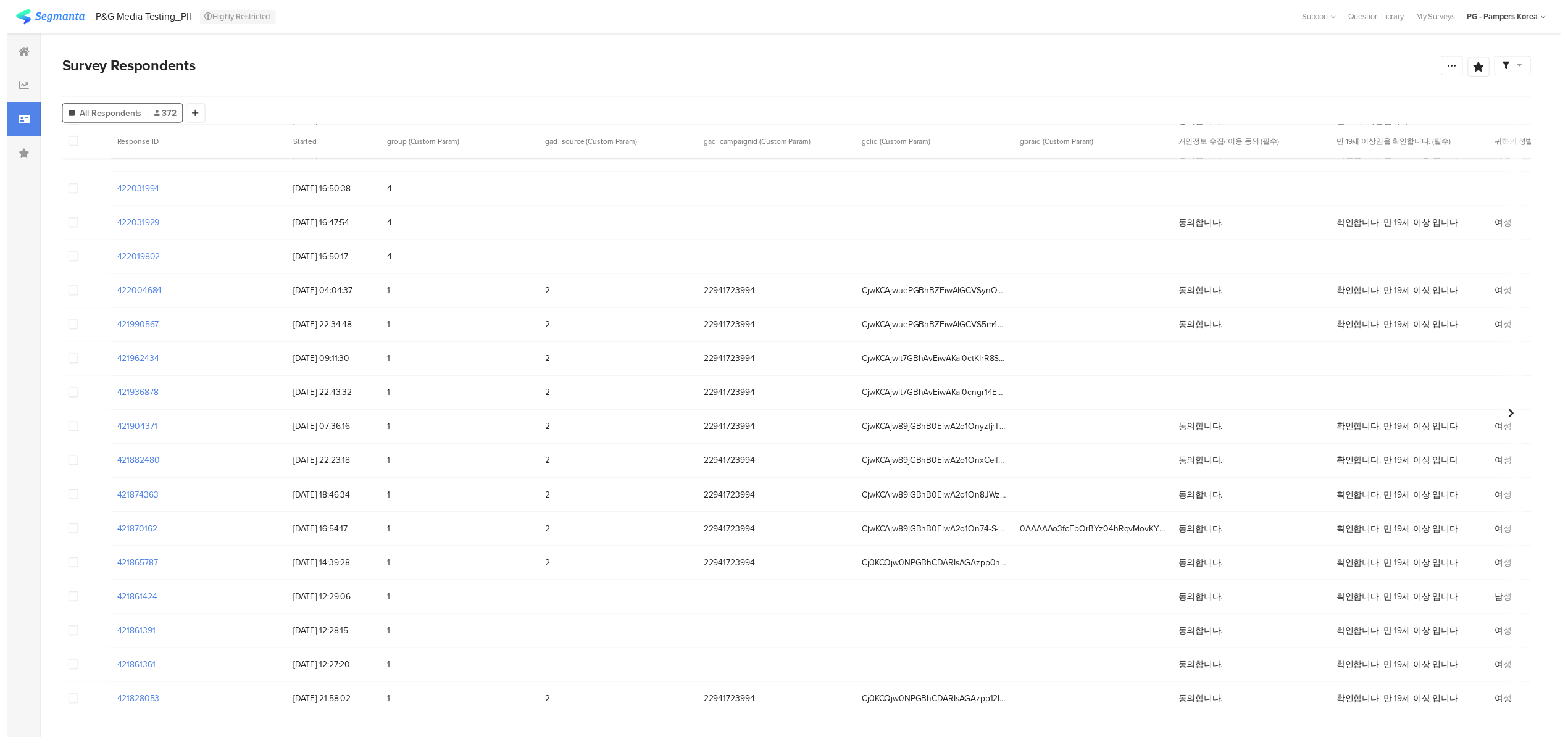
scroll to position [164, 0]
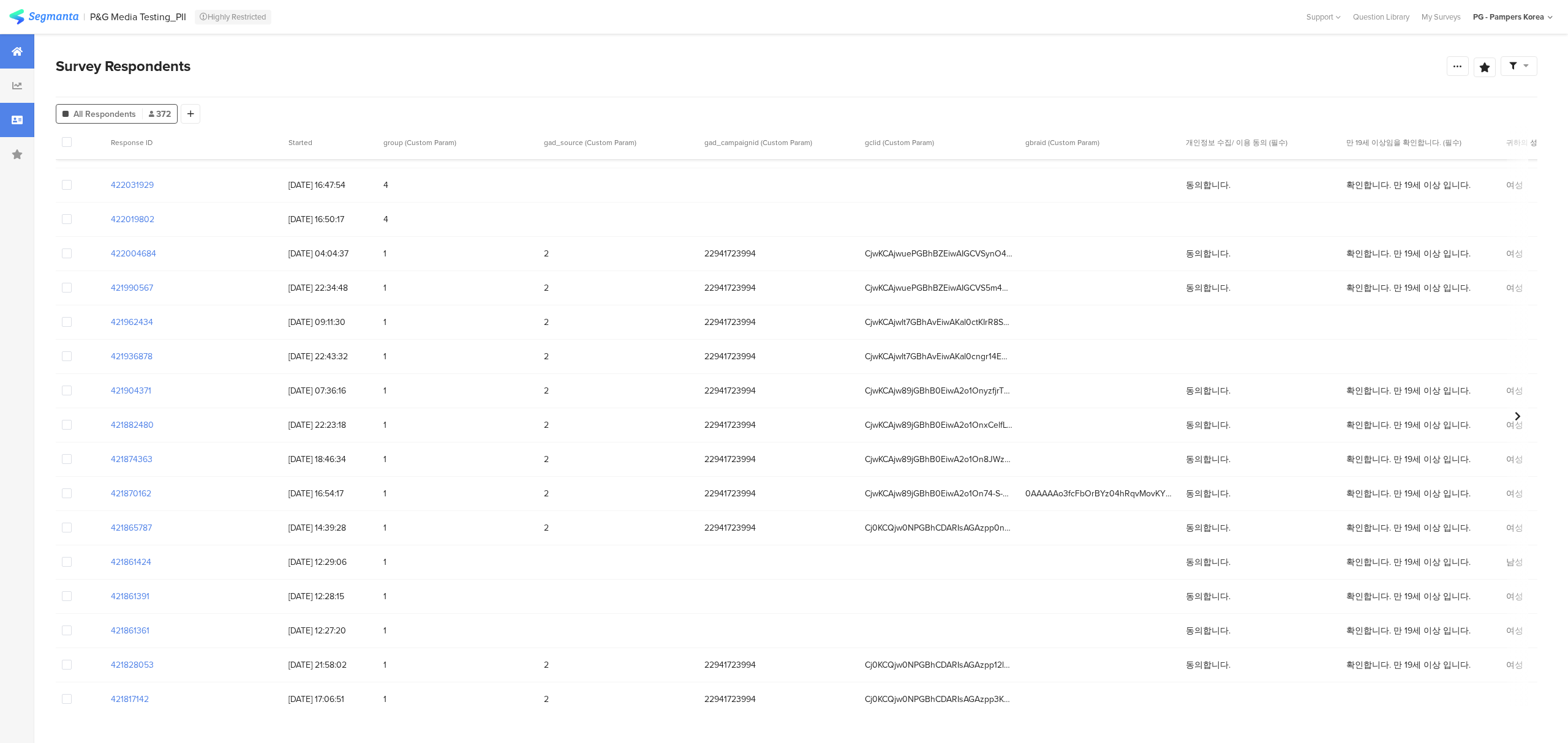
click at [8, 56] on div at bounding box center [17, 51] width 34 height 34
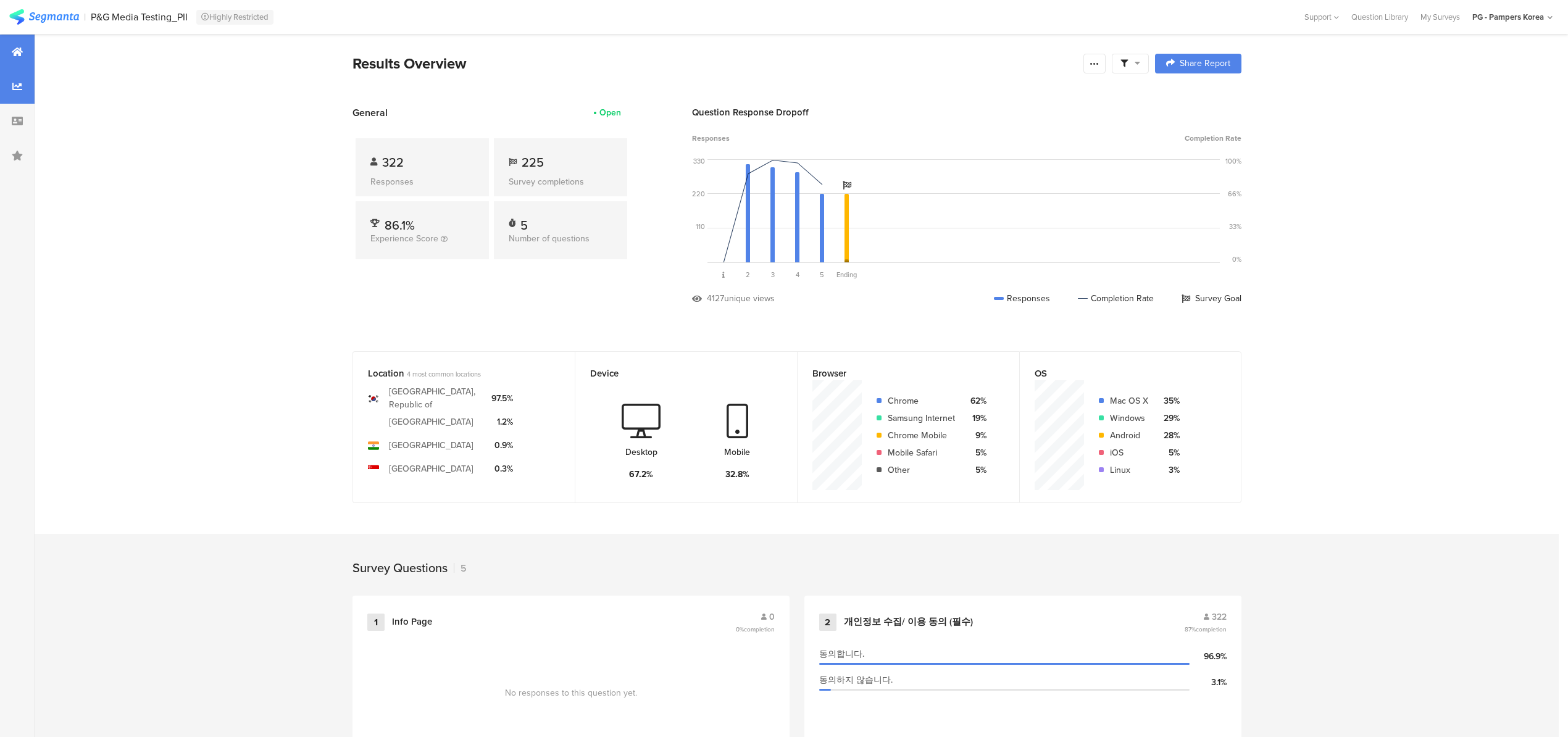
click at [18, 92] on div at bounding box center [17, 86] width 34 height 34
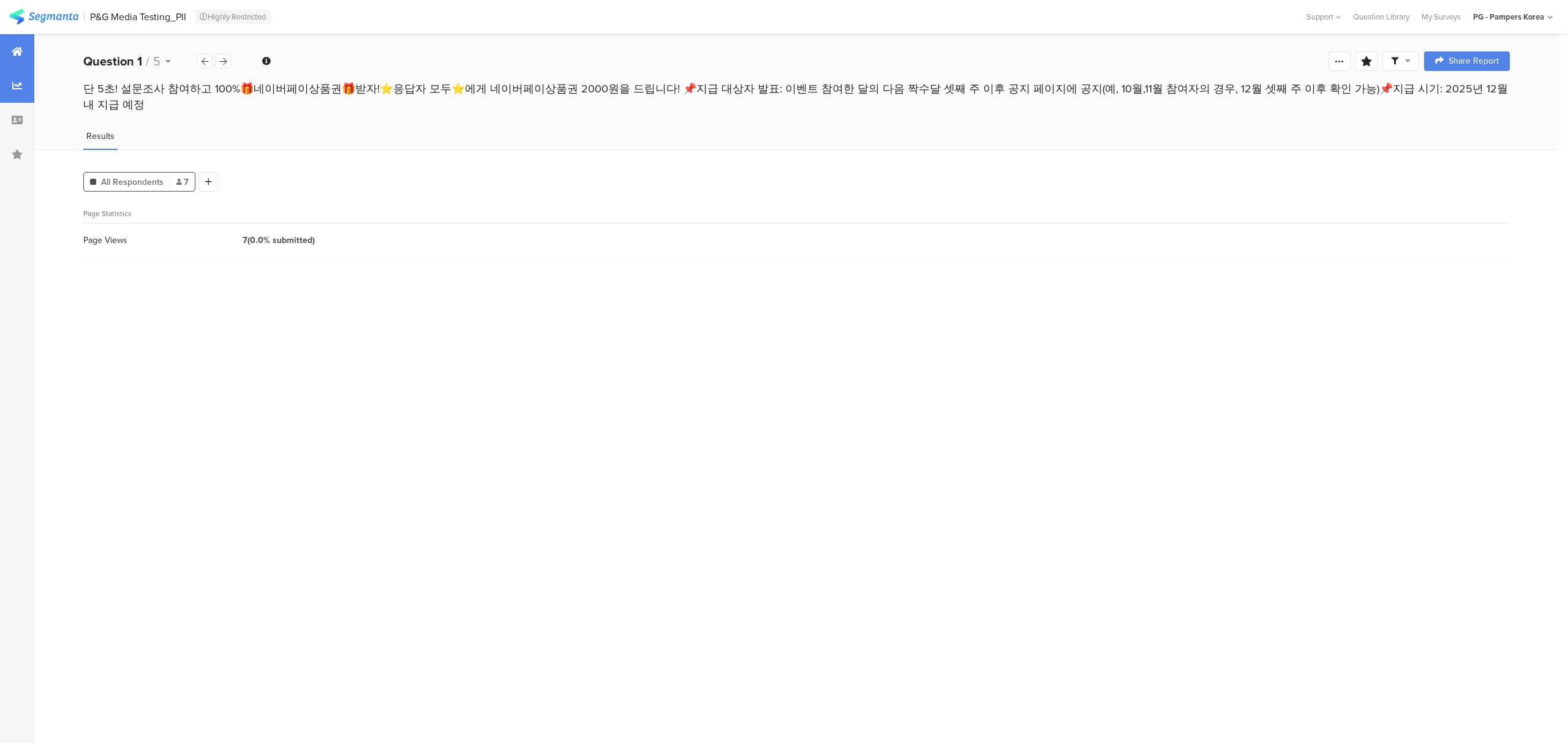
click at [10, 51] on div at bounding box center [17, 51] width 34 height 34
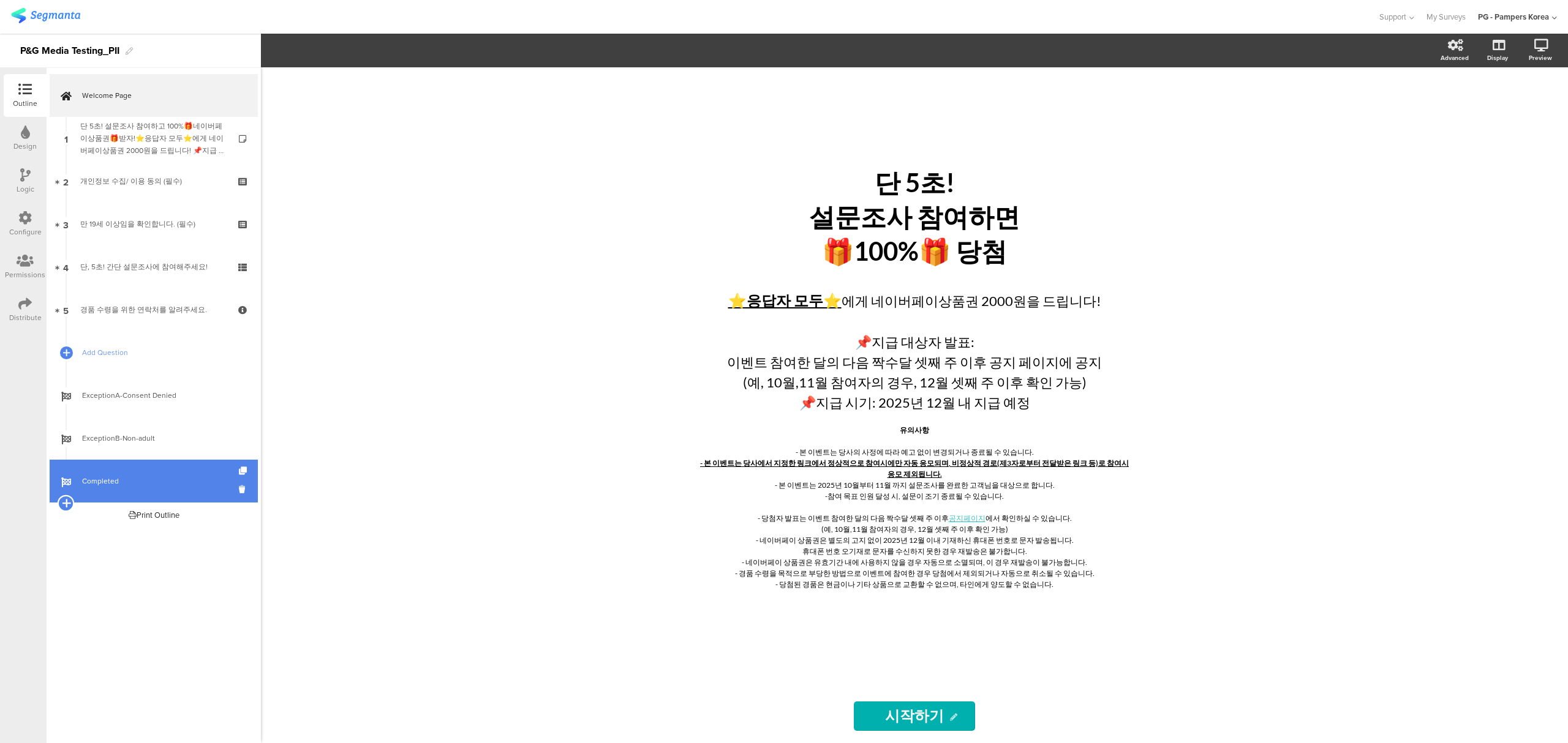
click at [62, 505] on icon at bounding box center [66, 504] width 8 height 11
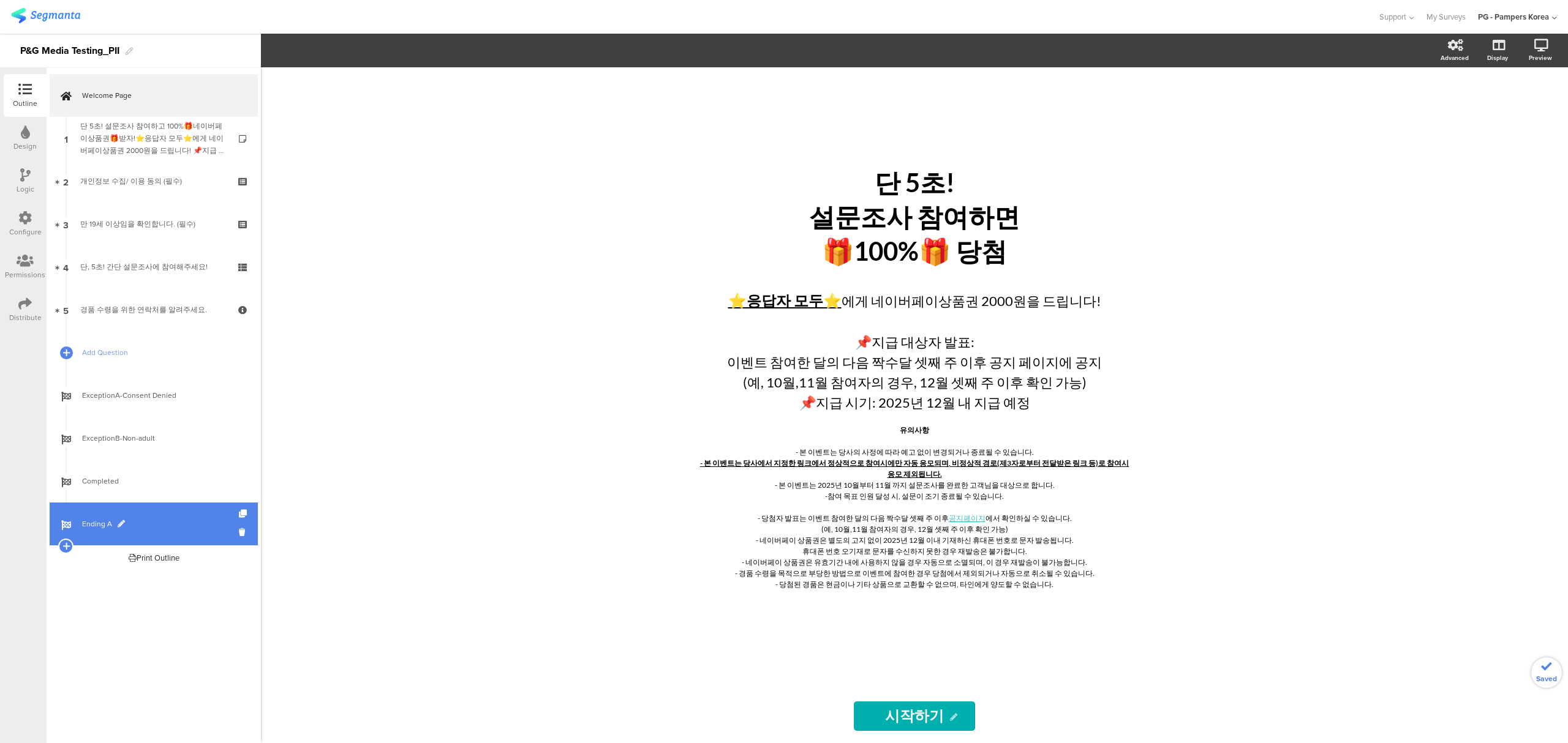
click at [110, 522] on span "Ending A" at bounding box center [161, 523] width 157 height 12
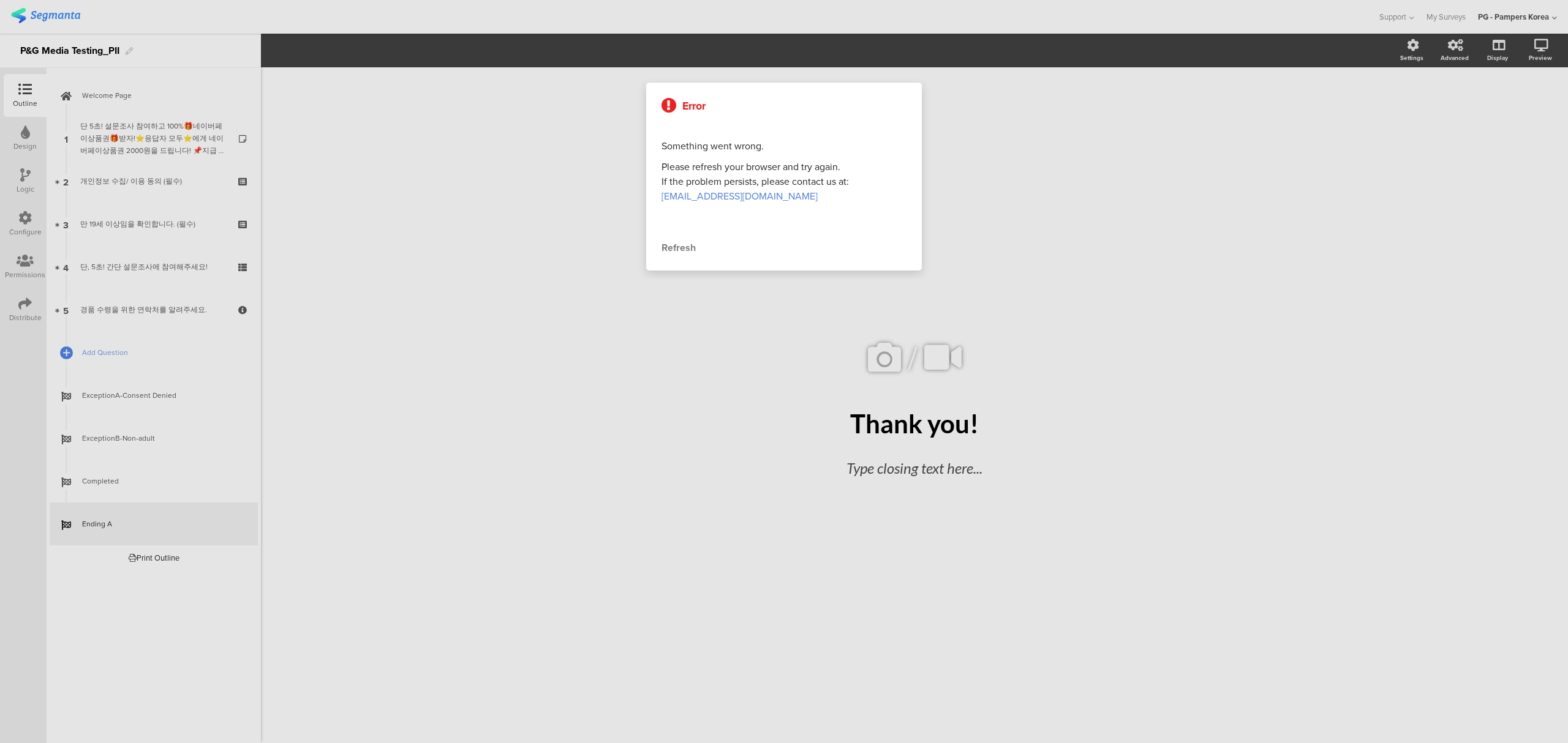
click at [942, 435] on div at bounding box center [784, 372] width 1568 height 743
click at [678, 248] on div "Refresh" at bounding box center [784, 247] width 245 height 15
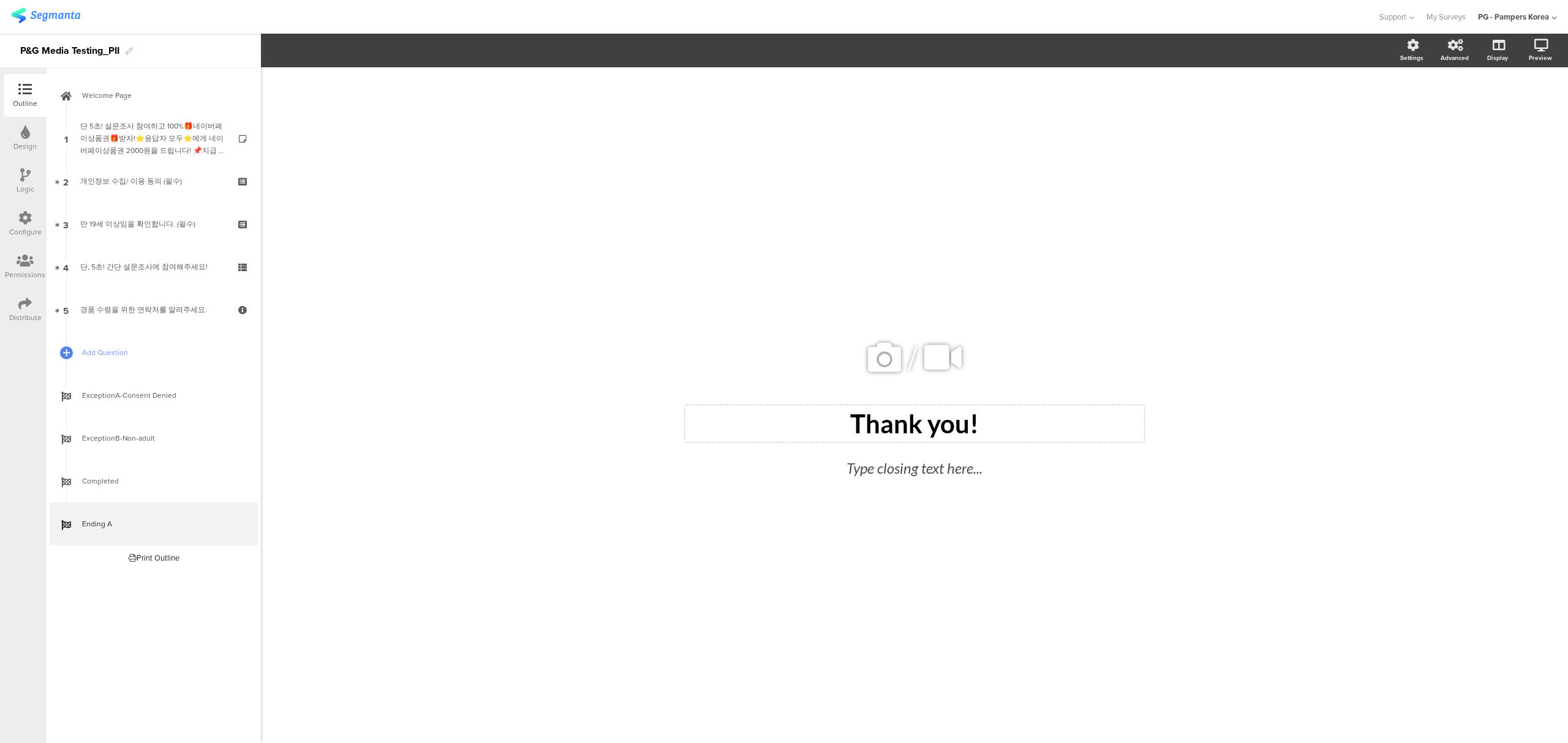
click at [897, 417] on div "Thank you!" at bounding box center [914, 424] width 453 height 31
click at [1140, 334] on icon at bounding box center [1141, 330] width 7 height 7
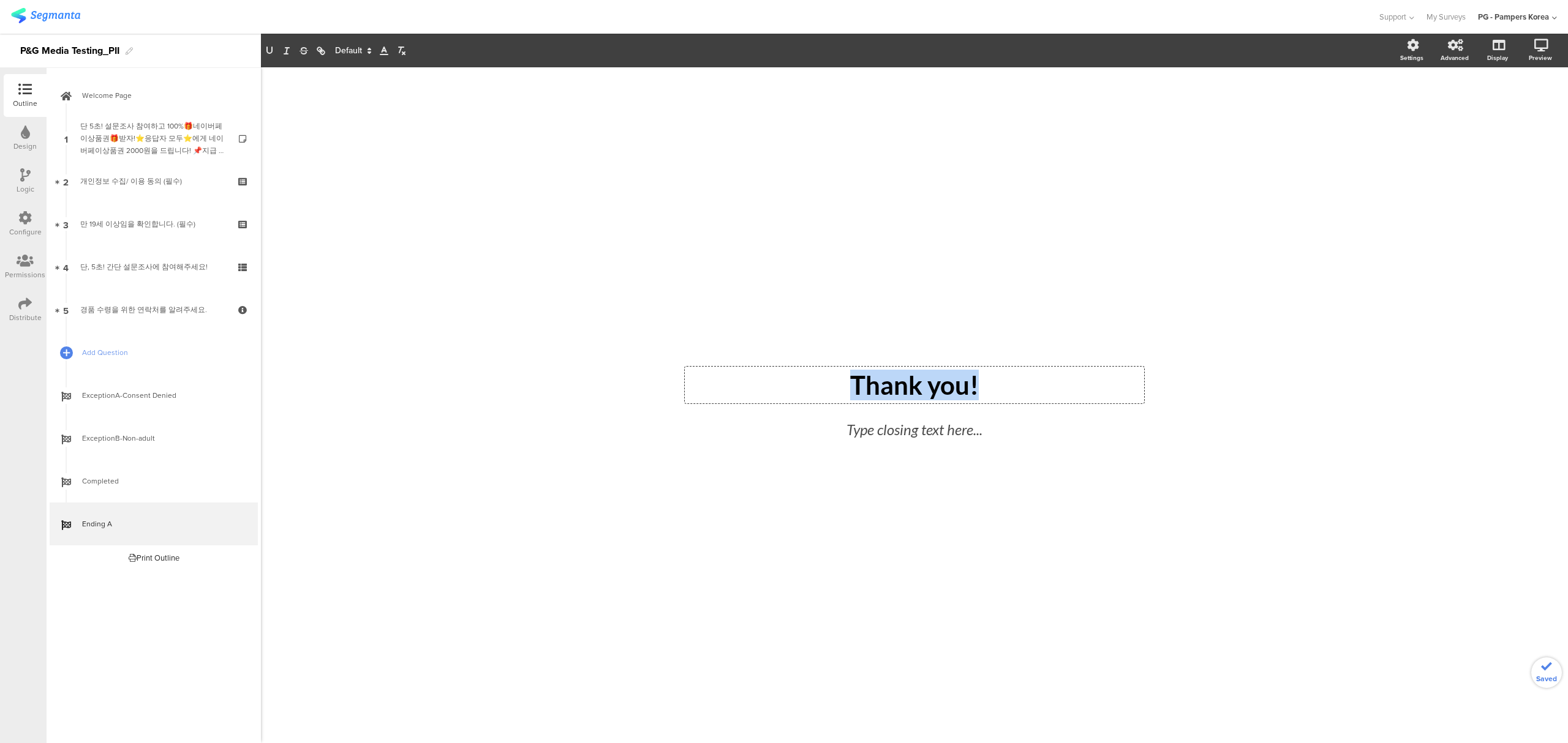
drag, startPoint x: 1003, startPoint y: 390, endPoint x: 733, endPoint y: 380, distance: 270.2
click at [733, 380] on p "Thank you!" at bounding box center [914, 385] width 453 height 31
click at [950, 442] on div "Type closing text here..." at bounding box center [914, 432] width 374 height 28
click at [1105, 319] on div "/ 응모가 종료되었습니다. 응모가 종료되었습니다. 감사합니다. 감사합니다. 감사합니다." at bounding box center [914, 399] width 515 height 664
click at [770, 390] on div "응모가 종료되었습니다. 응모가 종료되었습니다. 응모가 종료되었습니다." at bounding box center [914, 385] width 459 height 40
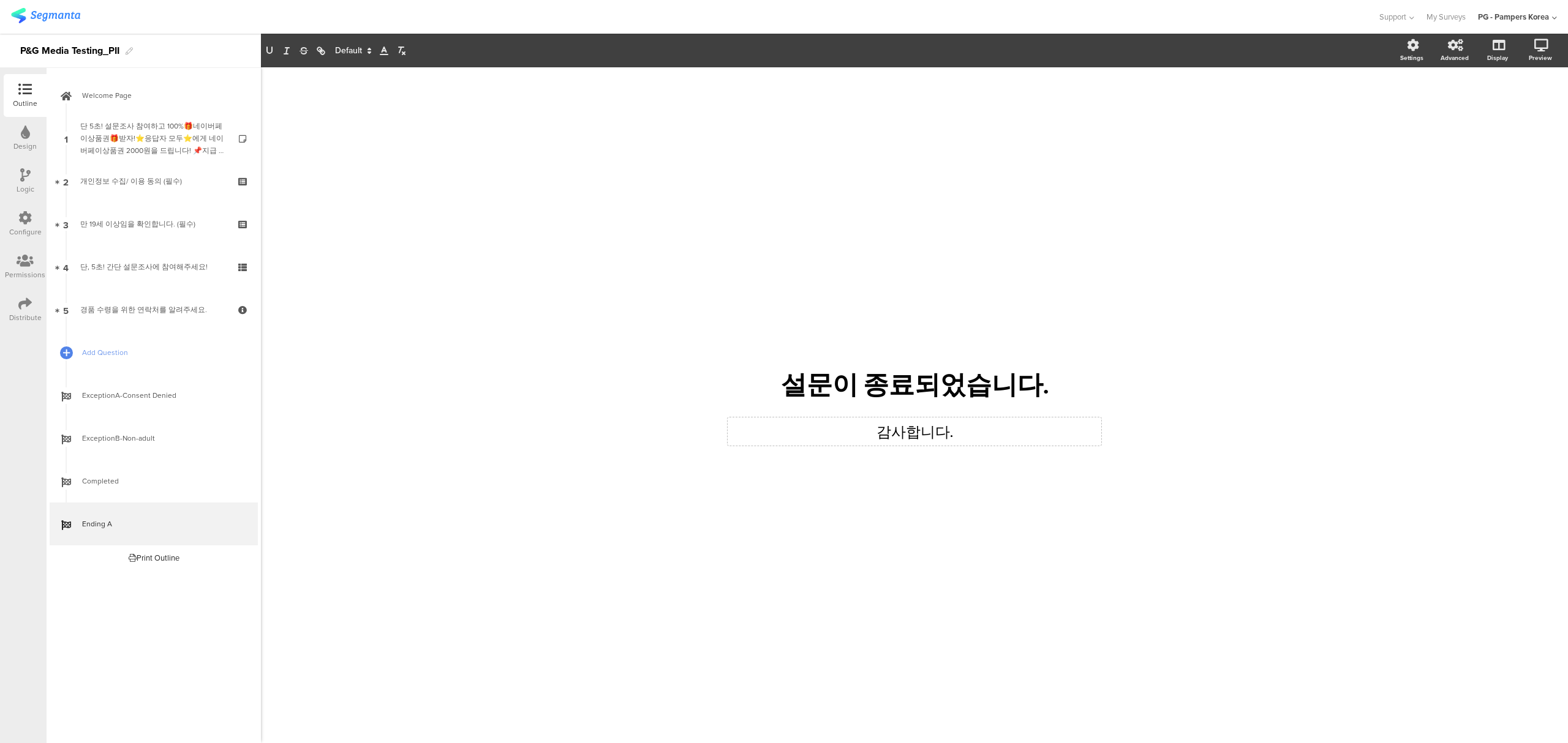
click at [920, 221] on div "/ 설문이 종료되었습니다. 설문이 종료되었습니다. 감사합니다. 감사합니다." at bounding box center [914, 399] width 515 height 664
click at [30, 182] on div "Logic" at bounding box center [25, 181] width 43 height 43
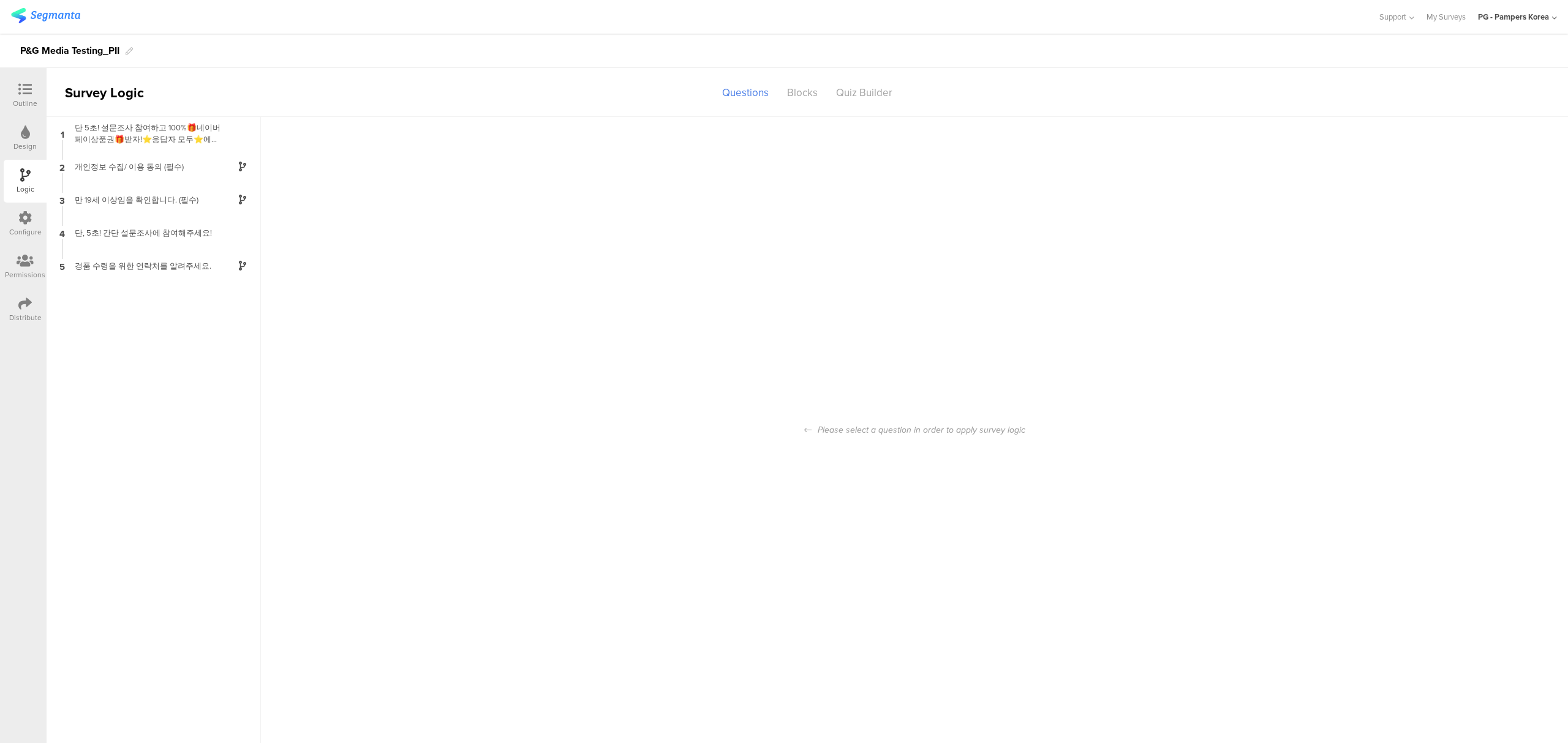
click at [25, 83] on icon at bounding box center [25, 89] width 13 height 13
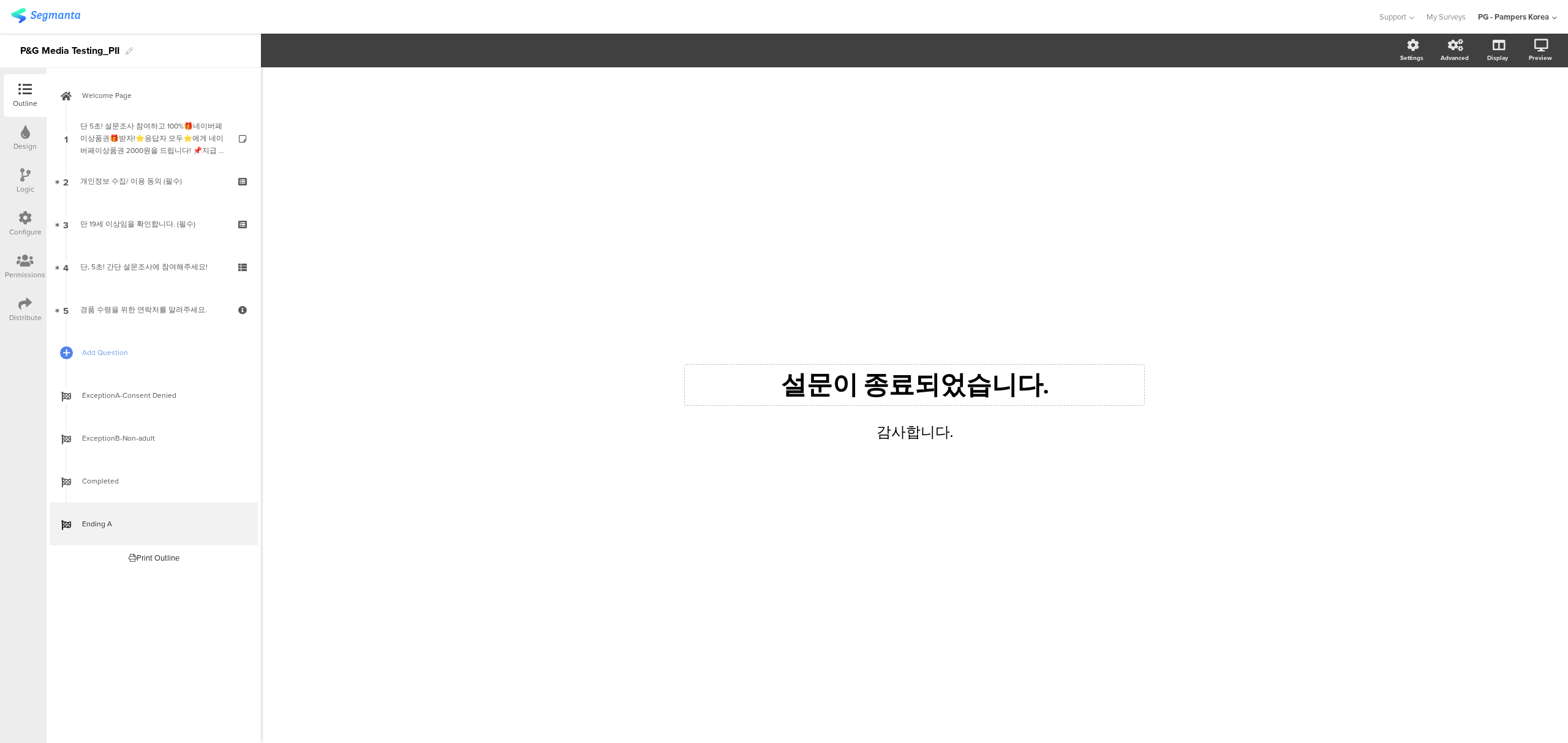
click at [957, 386] on div "설문이 종료되었습니다. 설문이 종료되었습니다." at bounding box center [914, 385] width 459 height 40
click at [1022, 317] on div "/ 설문이 종료되었습니다. 설문이 종료되었습니다. 설문이 종료되었습니다. 감사합니다. 감사합니다." at bounding box center [914, 399] width 515 height 664
click at [792, 386] on div "설문이 종료되었습니다. 설문이 종료되었습니다." at bounding box center [914, 385] width 459 height 40
drag, startPoint x: 790, startPoint y: 388, endPoint x: 1135, endPoint y: 388, distance: 345.0
click at [1135, 388] on p "설문이 종료되었습니다." at bounding box center [914, 385] width 453 height 34
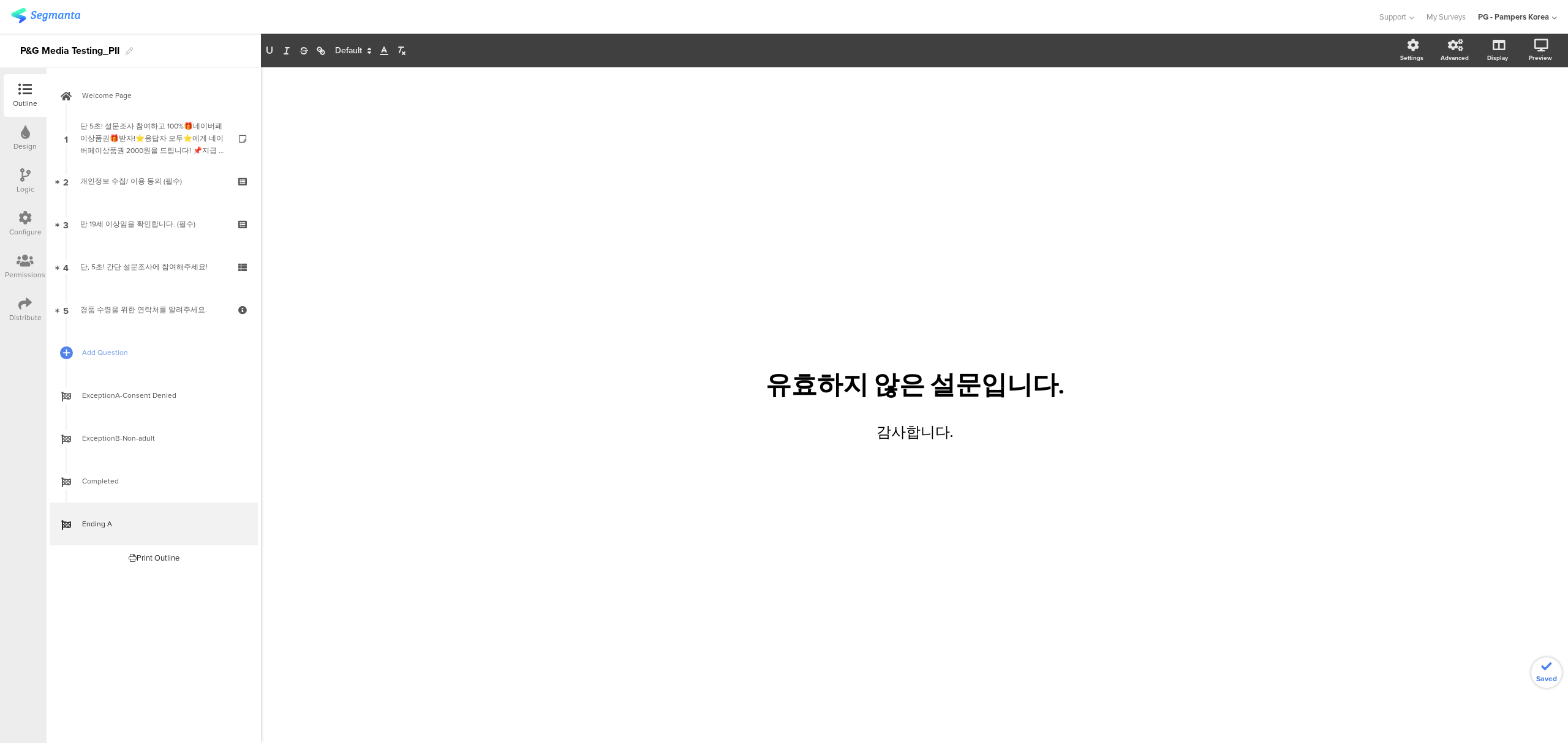
click at [1079, 518] on div "/ 유효하지 않은 설문입니다. 유효하지 않은 설문입니다. 감사합니다. 감사합니다." at bounding box center [914, 399] width 515 height 664
click at [25, 172] on icon at bounding box center [25, 175] width 10 height 13
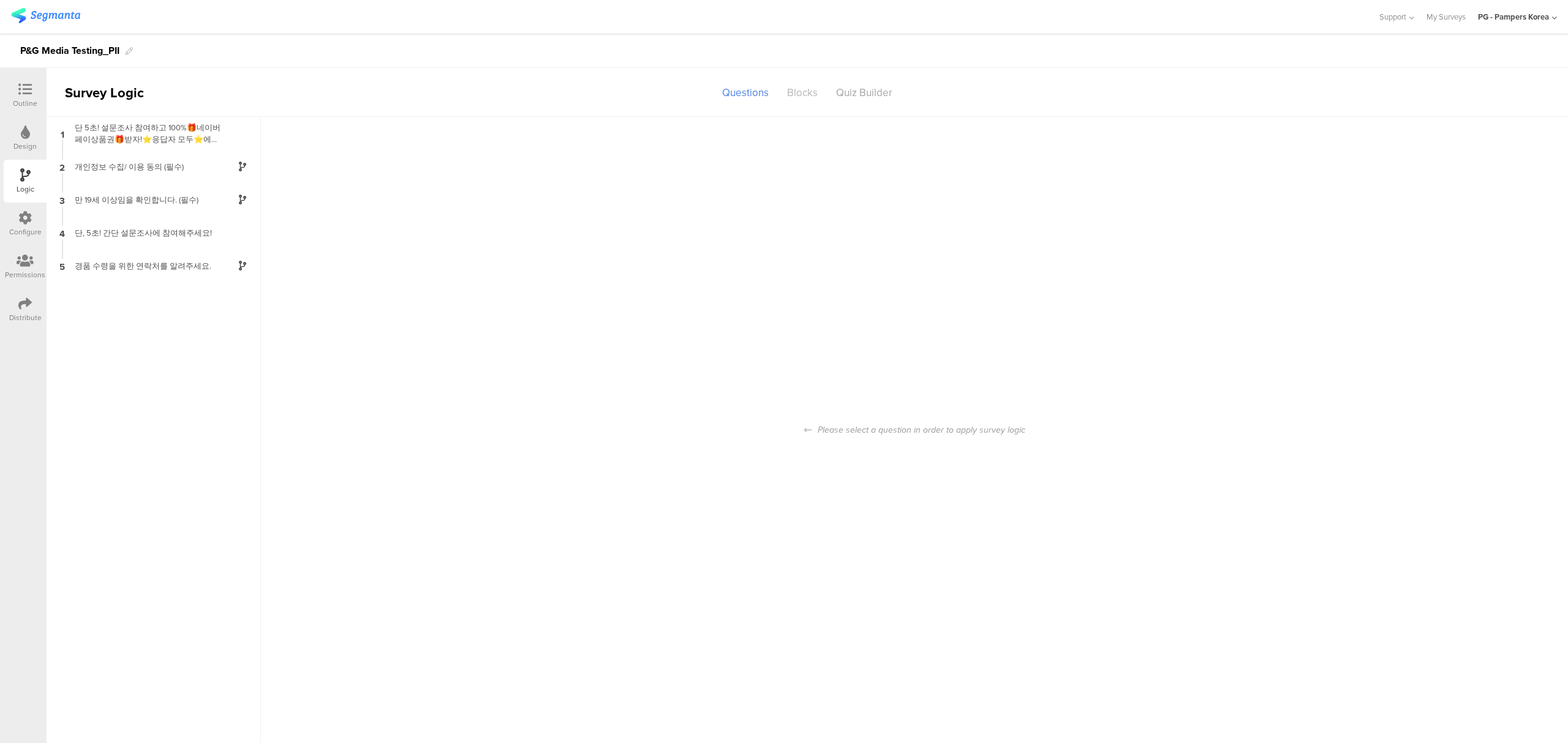
click at [814, 94] on div "Blocks" at bounding box center [803, 92] width 49 height 21
click at [755, 98] on div "Questions" at bounding box center [746, 92] width 65 height 21
click at [207, 131] on div "단 5초! 설문조사 참여하고 100%🎁네이버페이상품권🎁받자!⭐응답자 모두⭐에게 네이버페이상품권 2000원을 드립니다! 📌지급 대상자 발표: 이…" at bounding box center [144, 133] width 153 height 23
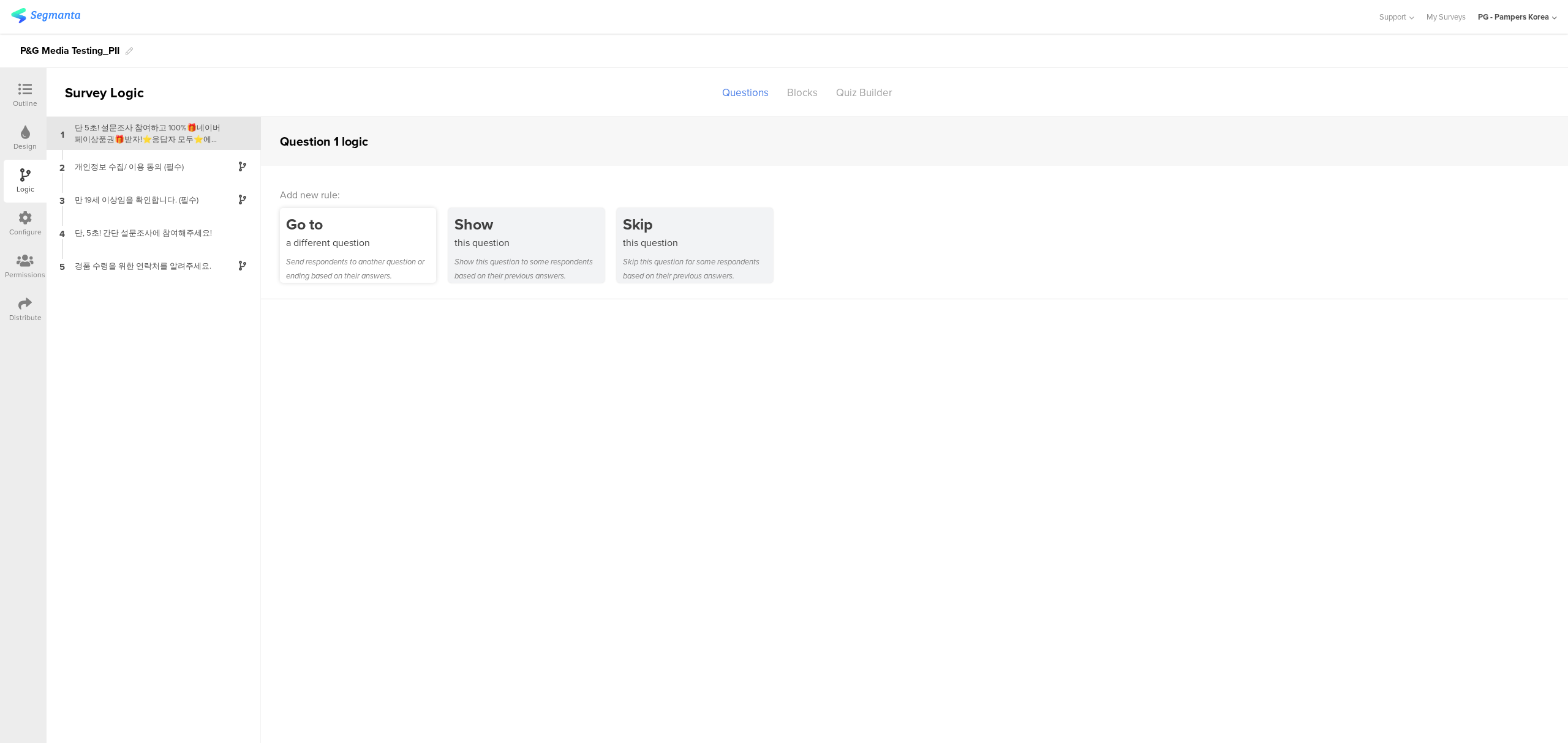
click at [349, 224] on div "Go to" at bounding box center [361, 224] width 150 height 23
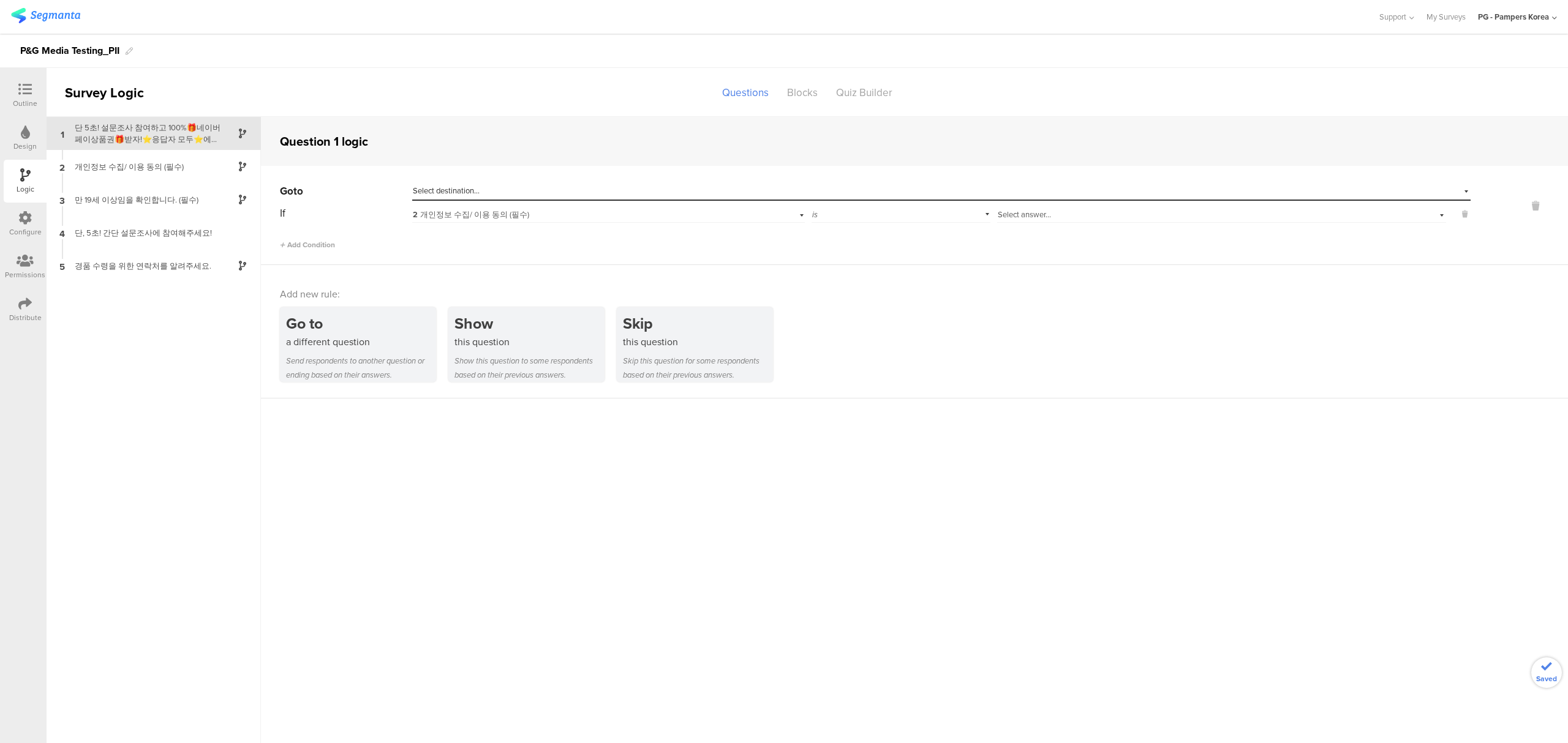
click at [510, 191] on div "Select destination..." at bounding box center [885, 191] width 945 height 11
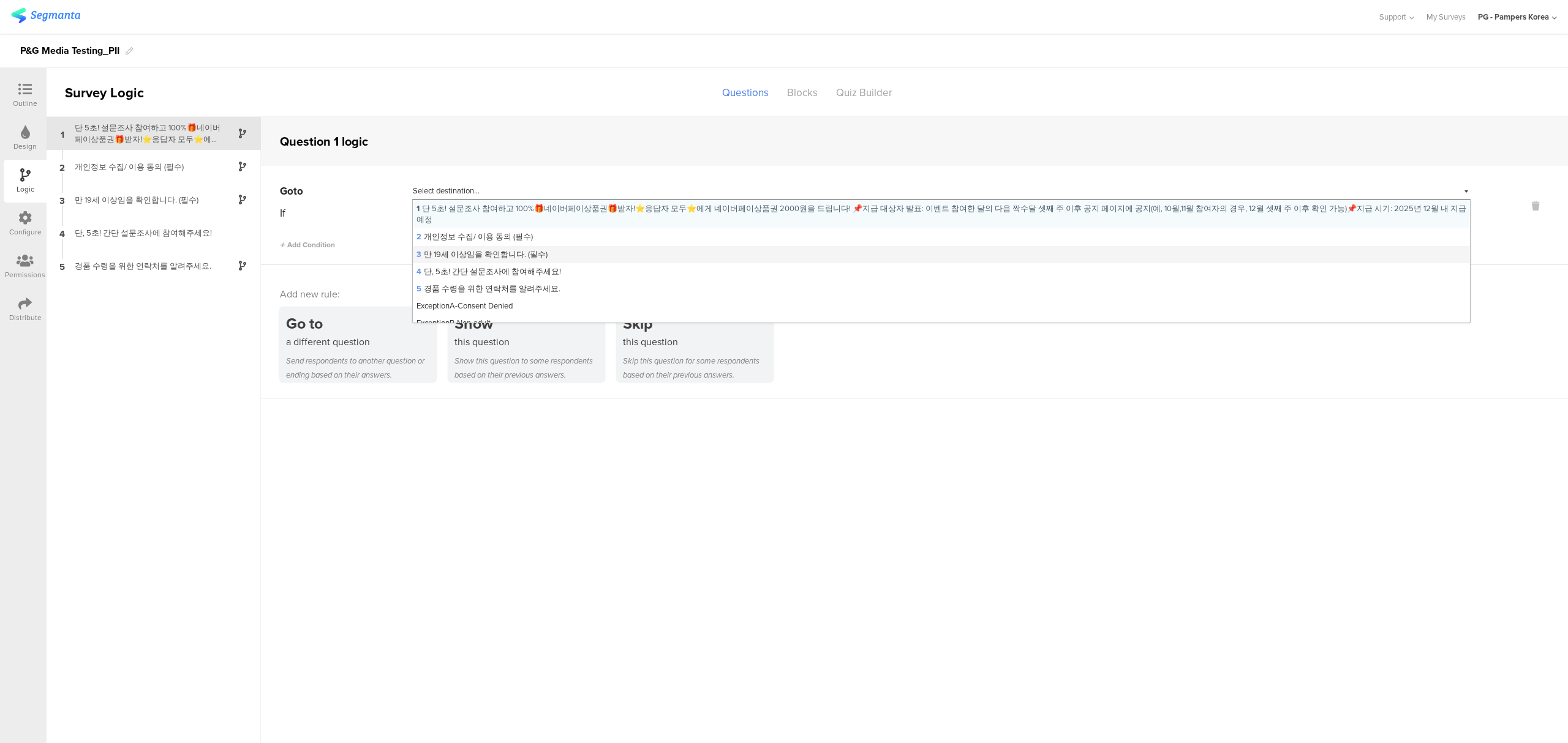
scroll to position [32, 0]
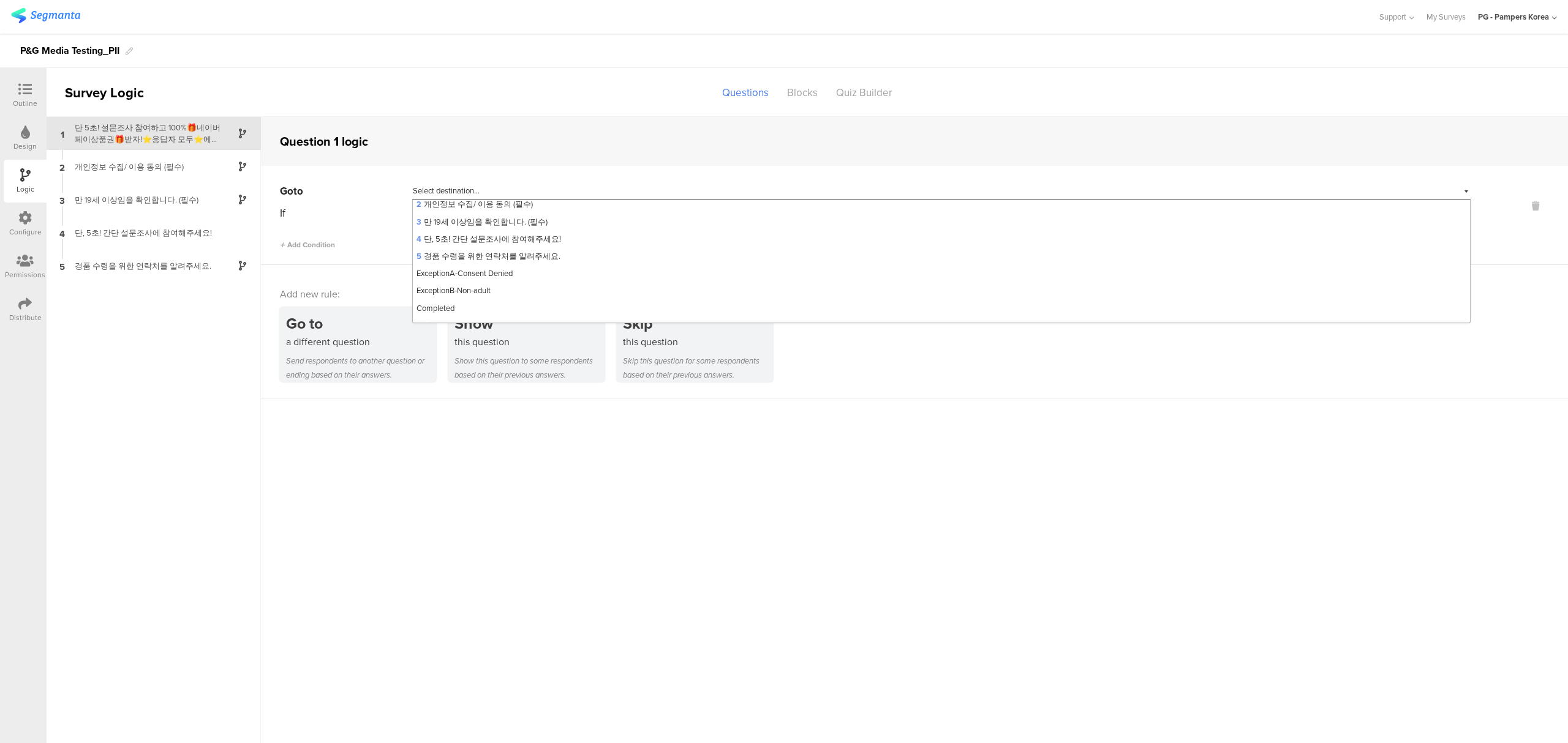
click at [32, 92] on div at bounding box center [25, 90] width 25 height 15
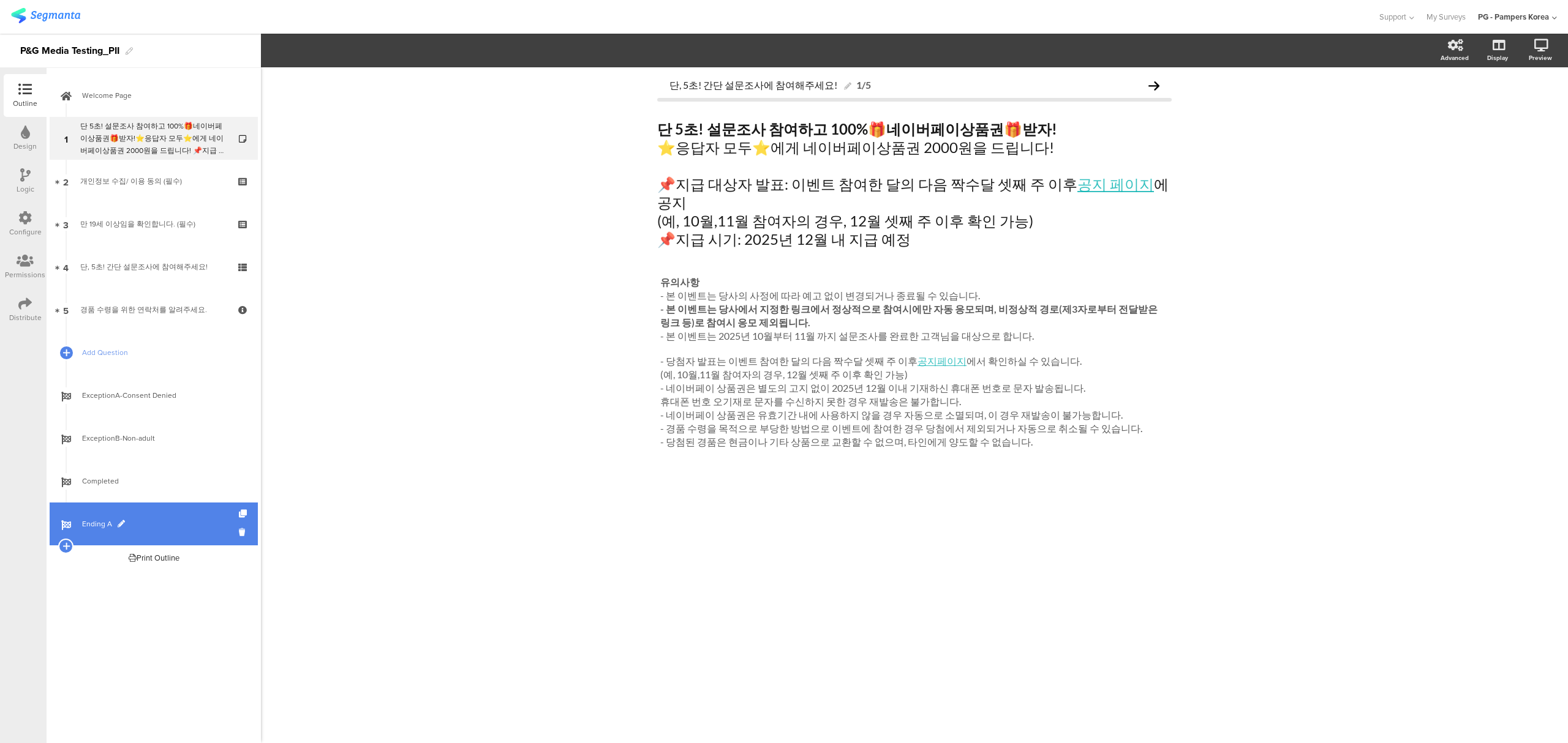
click at [118, 522] on span at bounding box center [121, 523] width 7 height 7
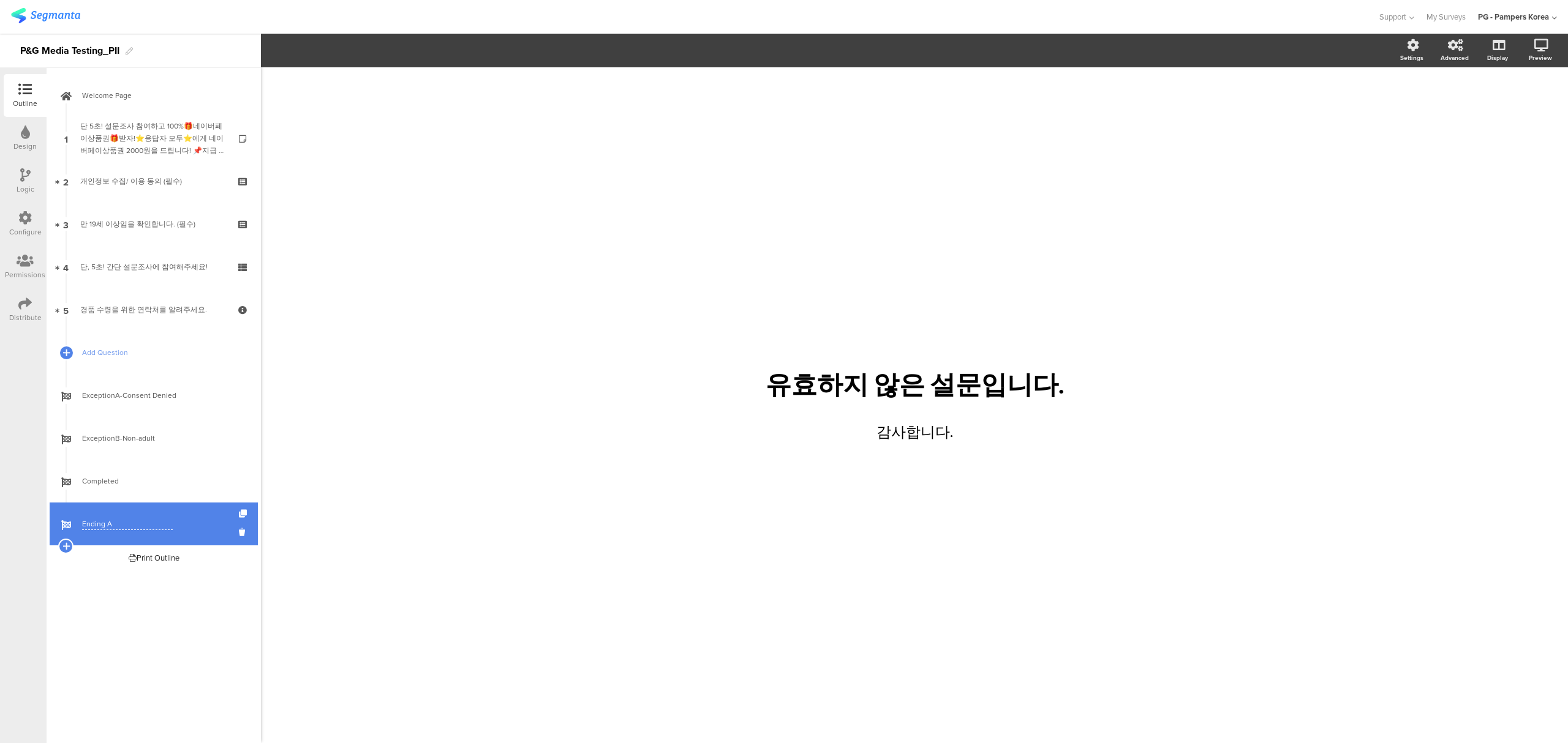
drag, startPoint x: 125, startPoint y: 524, endPoint x: 59, endPoint y: 526, distance: 66.0
click at [59, 526] on div "Ending A" at bounding box center [153, 524] width 208 height 43
type input "ㅎ"
type input "Closed Survey"
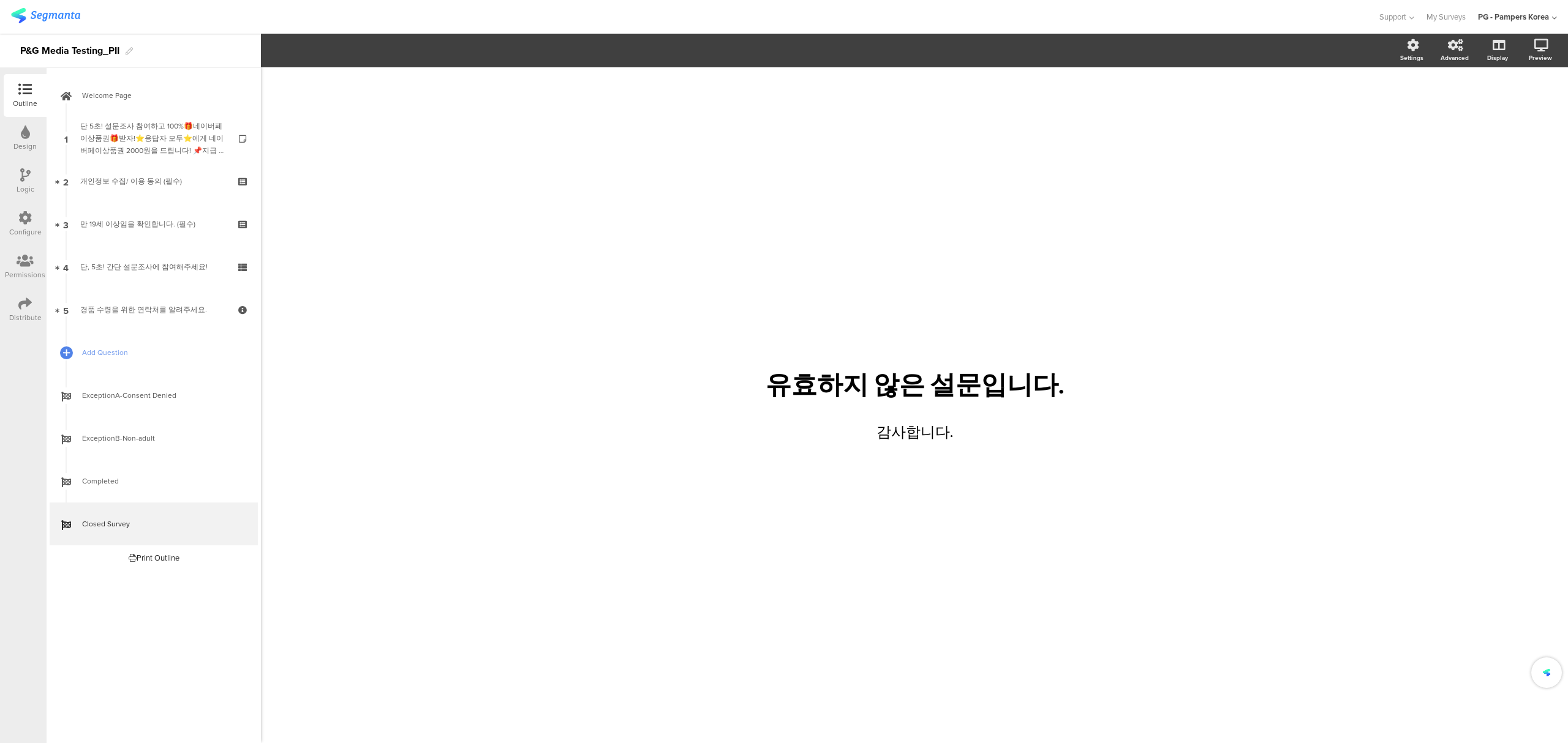
click at [453, 518] on div "/ 유효하지 않은 설문입니다. 유효하지 않은 설문입니다. 감사합니다. 감사합니다." at bounding box center [914, 405] width 1307 height 676
click at [27, 176] on icon at bounding box center [25, 175] width 10 height 13
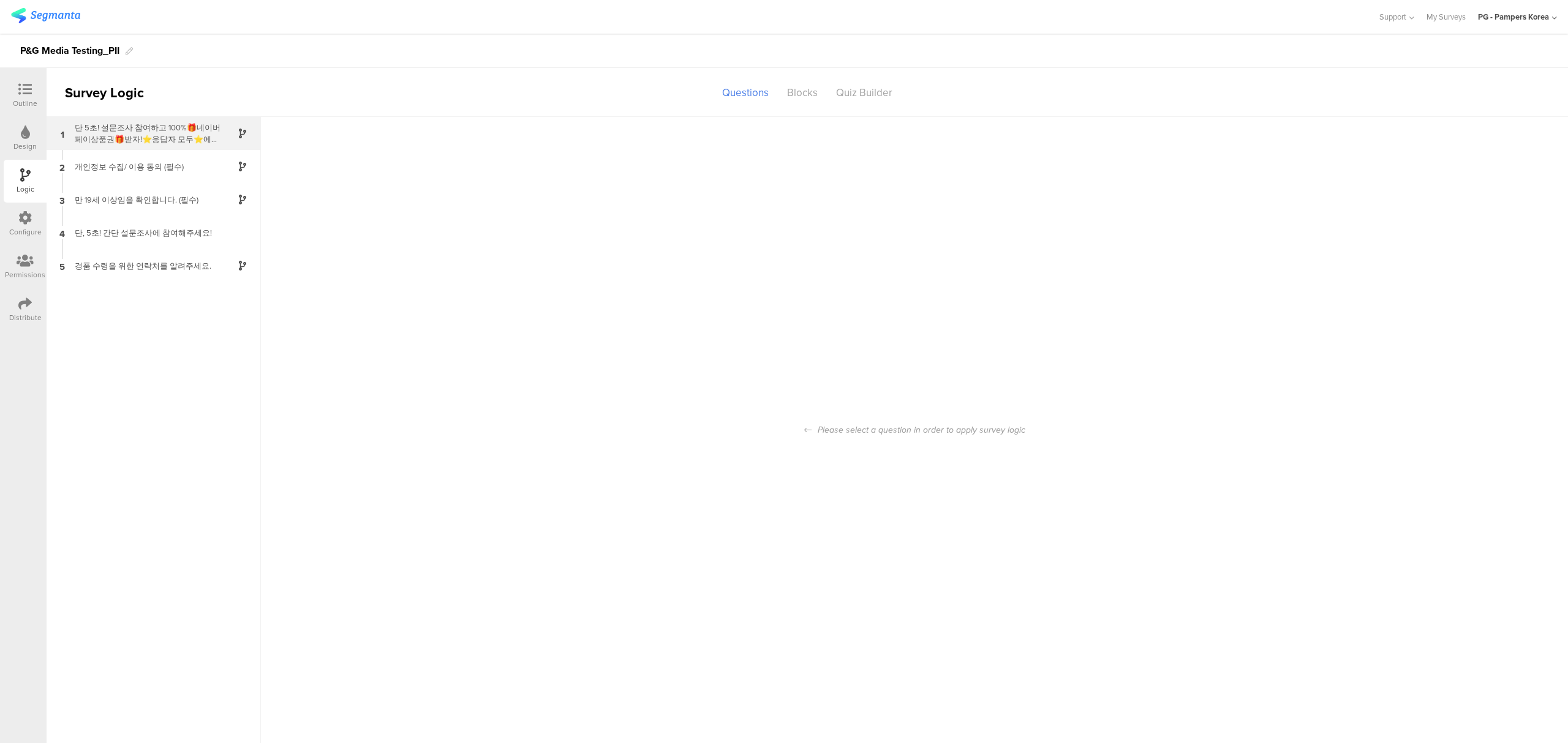
click at [150, 126] on div "단 5초! 설문조사 참여하고 100%🎁네이버페이상품권🎁받자!⭐응답자 모두⭐에게 네이버페이상품권 2000원을 드립니다! 📌지급 대상자 발표: 이…" at bounding box center [144, 133] width 153 height 23
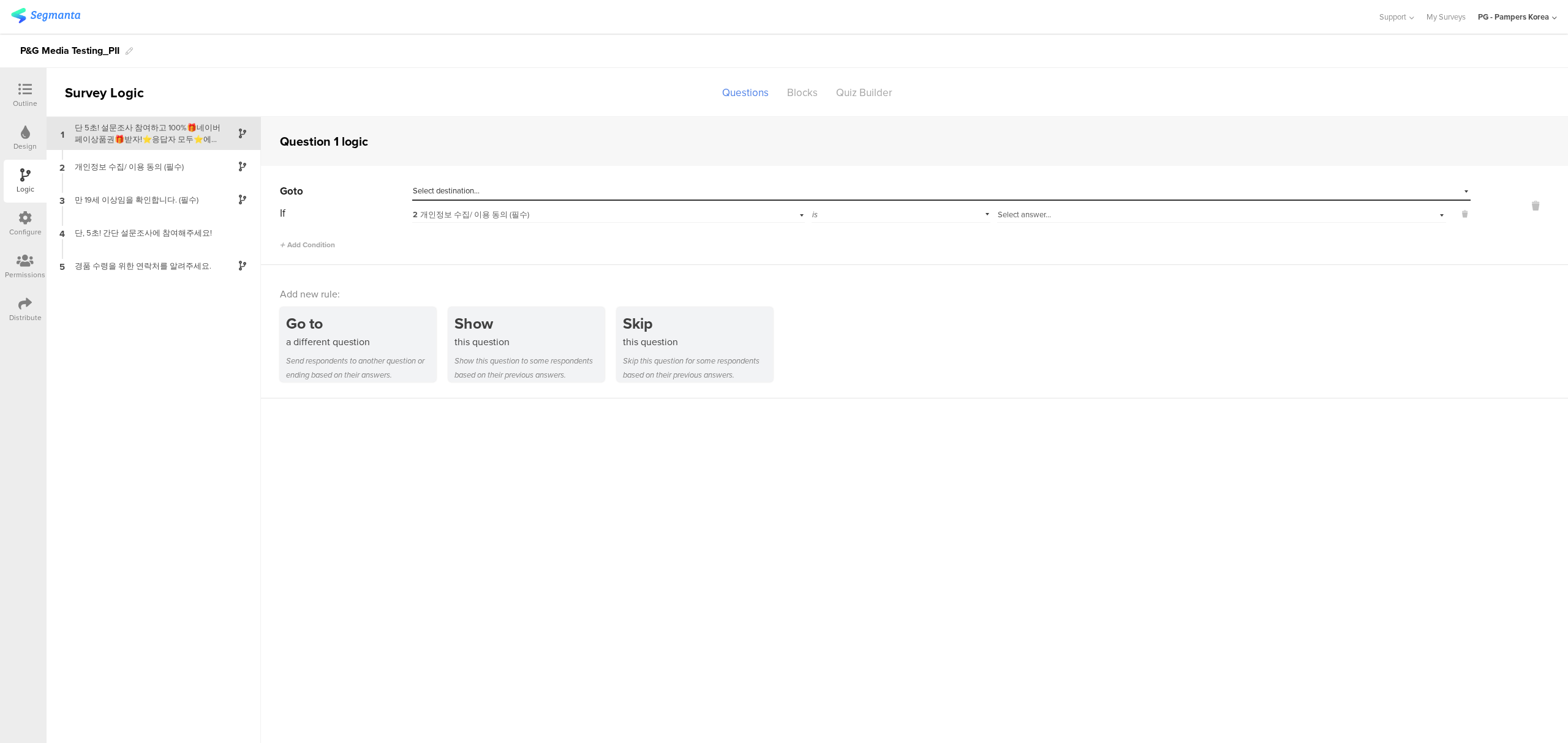
click at [538, 194] on div "Select destination..." at bounding box center [885, 191] width 945 height 11
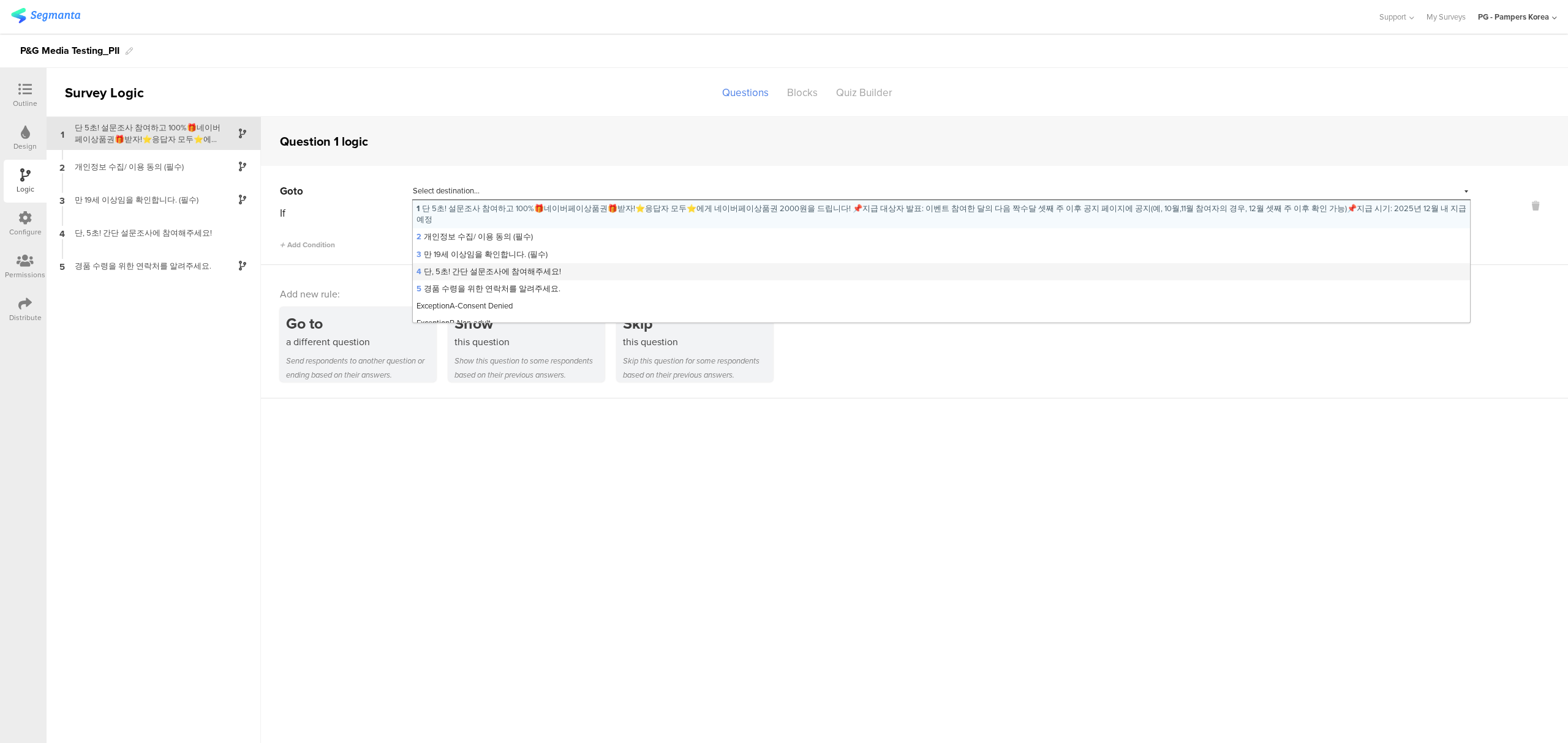
scroll to position [32, 0]
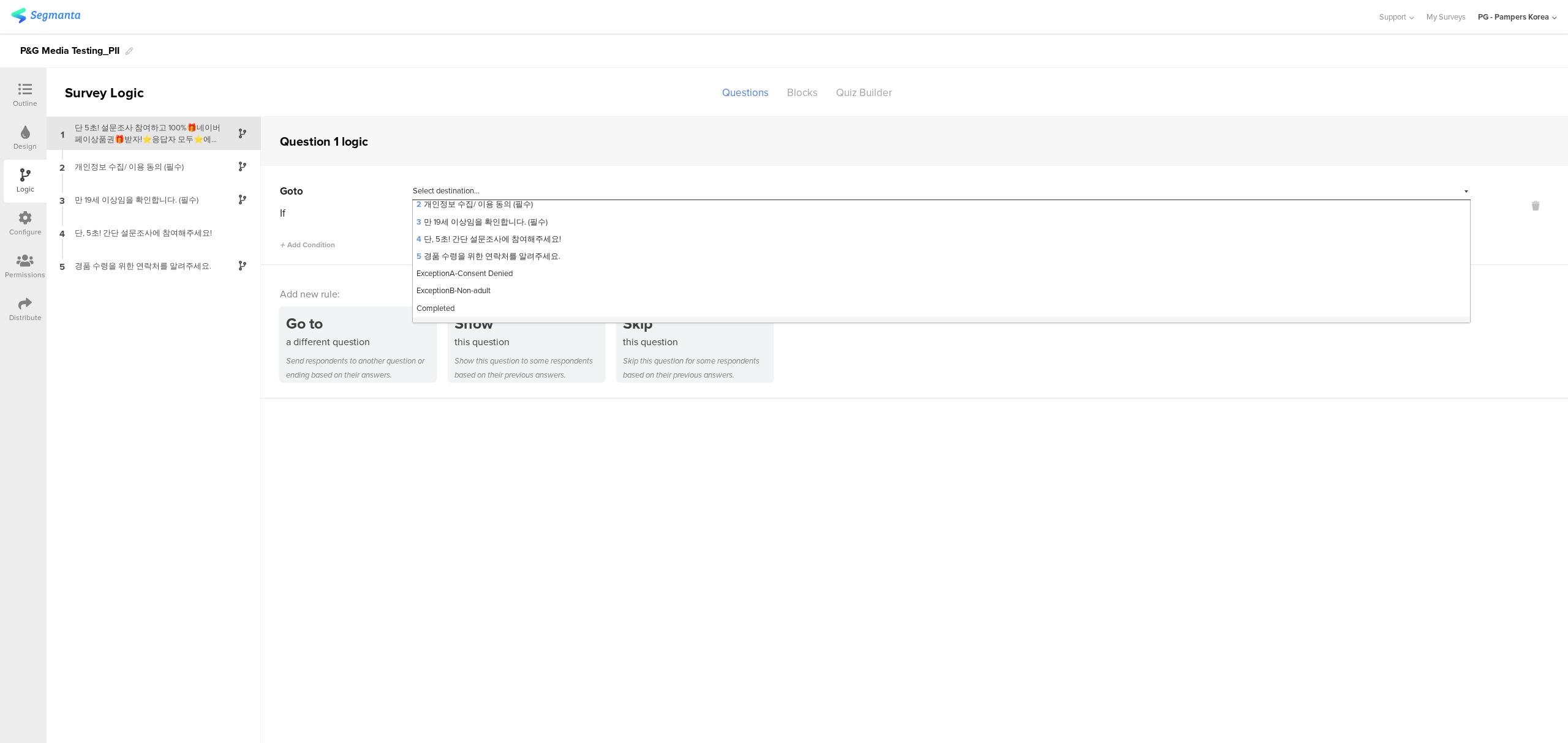
click at [478, 317] on div "Closed Survey" at bounding box center [941, 326] width 1057 height 17
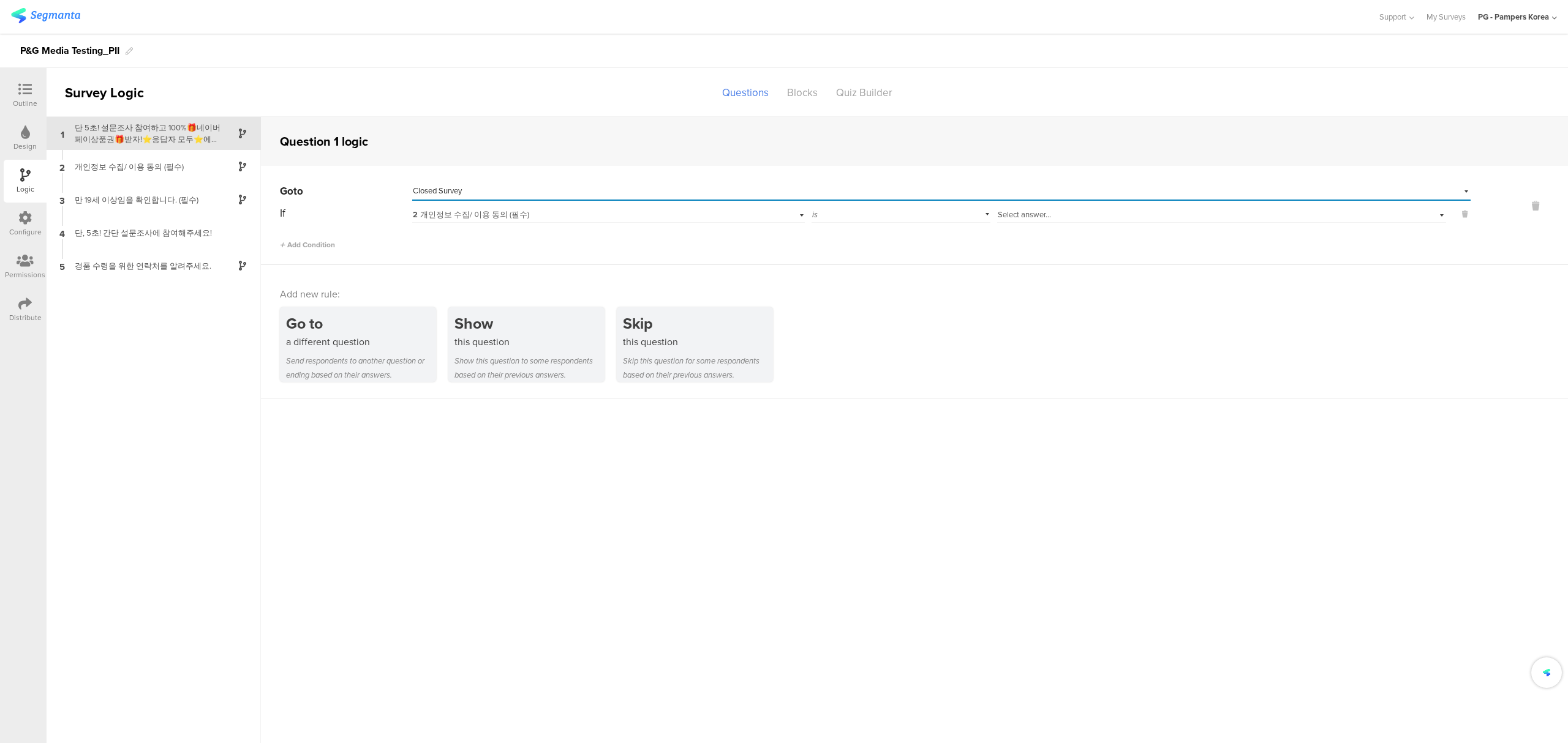
click at [491, 216] on span "2 개인정보 수집/ 이용 동의 (필수)" at bounding box center [470, 214] width 116 height 12
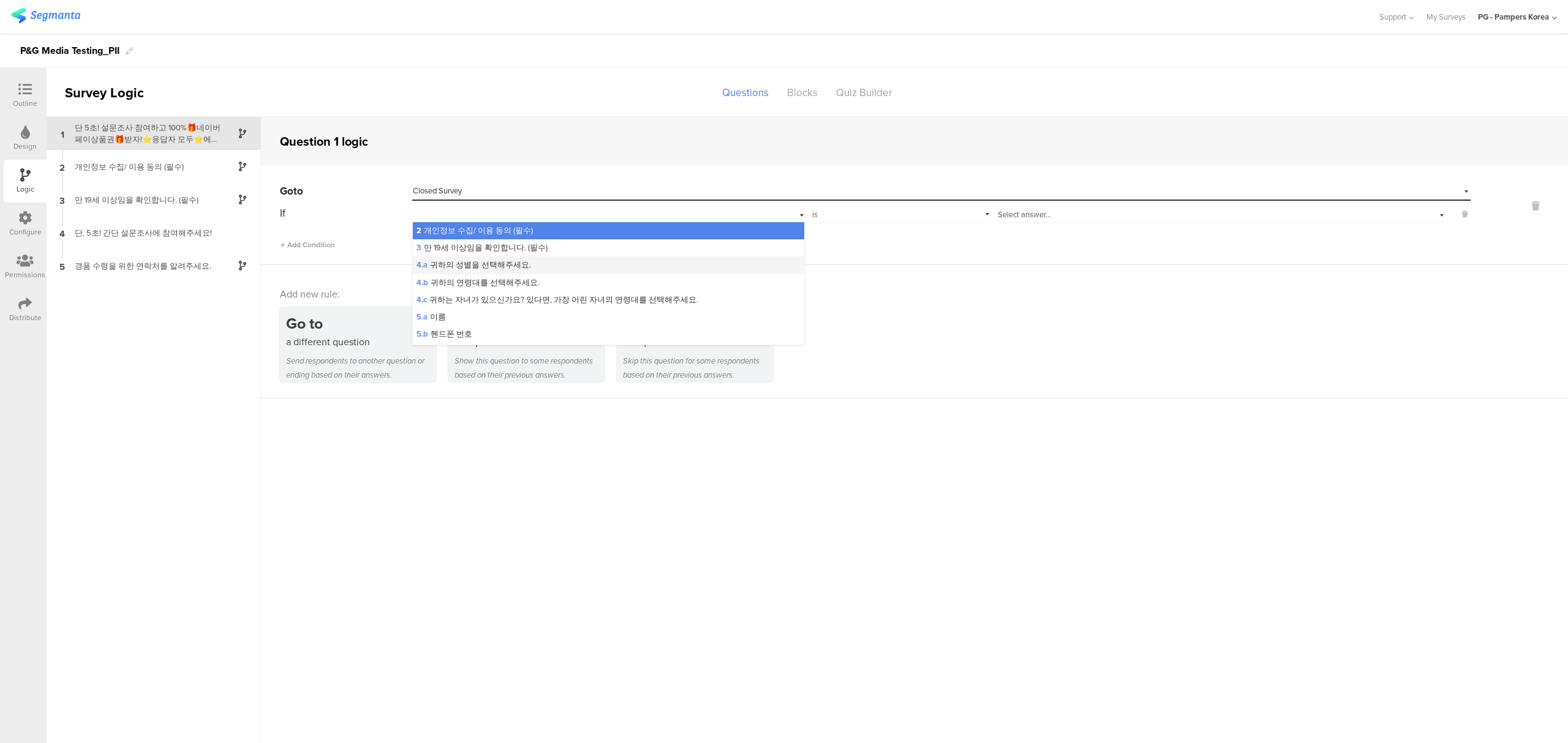
scroll to position [32, 0]
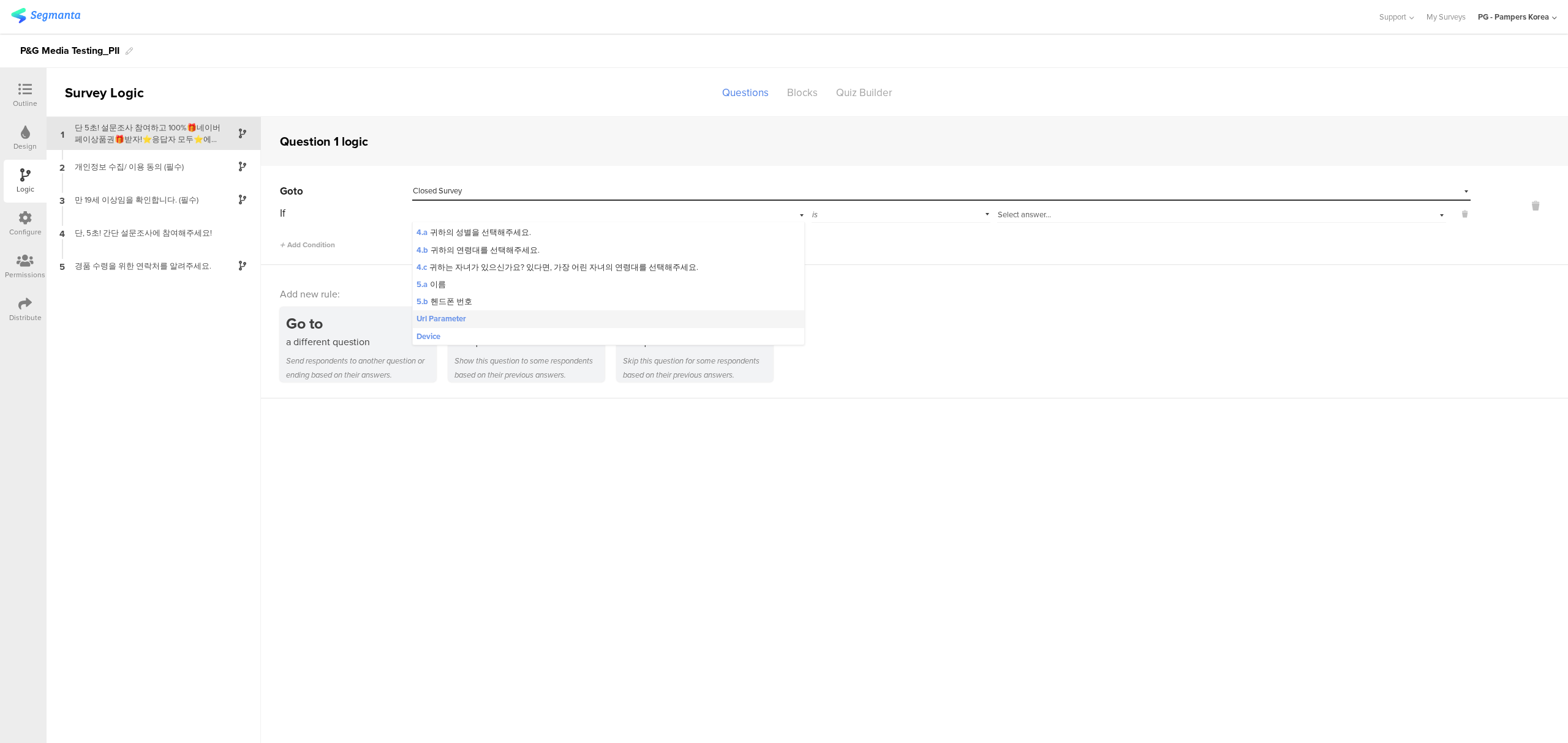
click at [466, 319] on span "Url Parameter" at bounding box center [441, 319] width 50 height 11
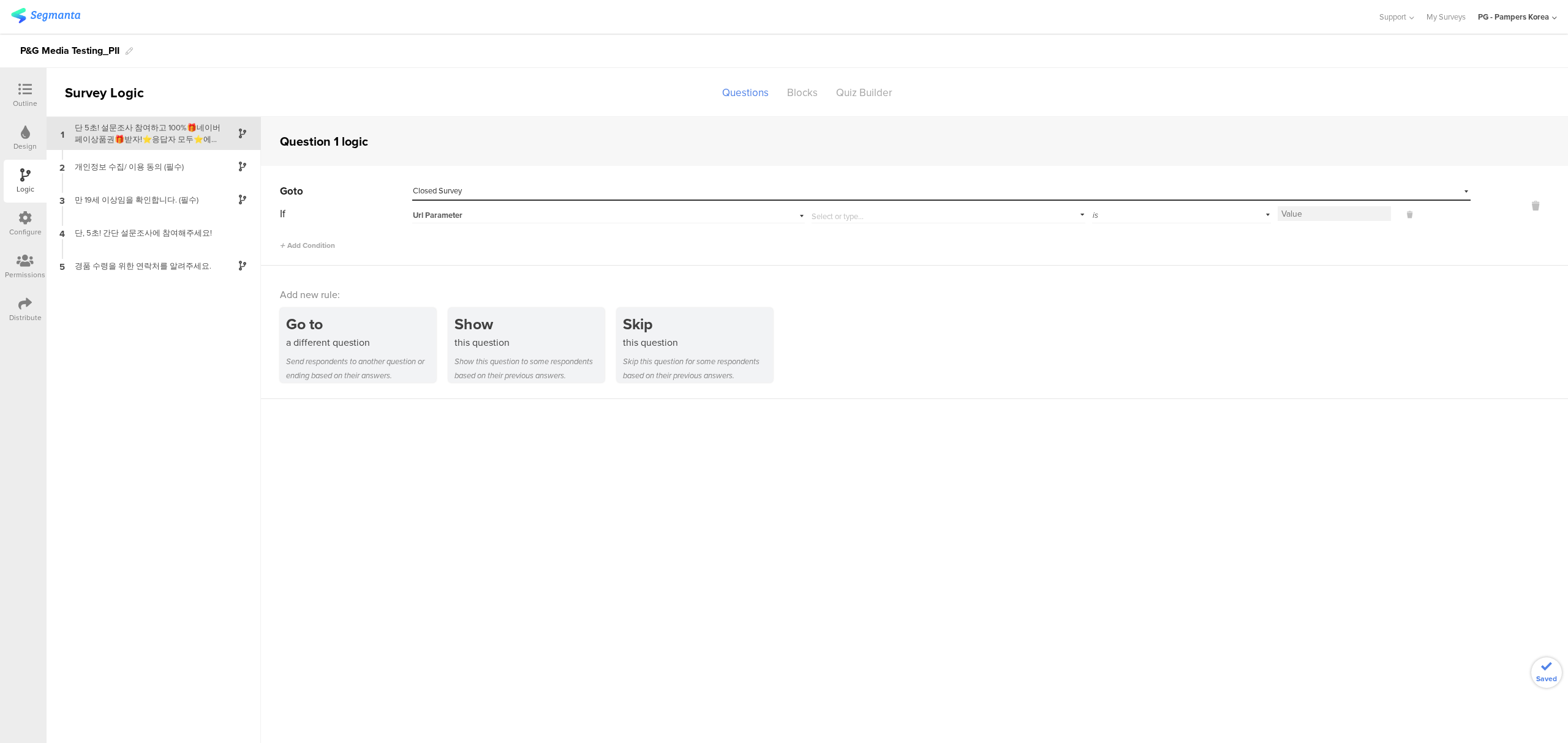
click at [878, 216] on input "text" at bounding box center [946, 214] width 269 height 17
click at [853, 243] on div "group" at bounding box center [936, 249] width 240 height 11
type input "group"
click at [1304, 216] on input at bounding box center [1334, 213] width 113 height 15
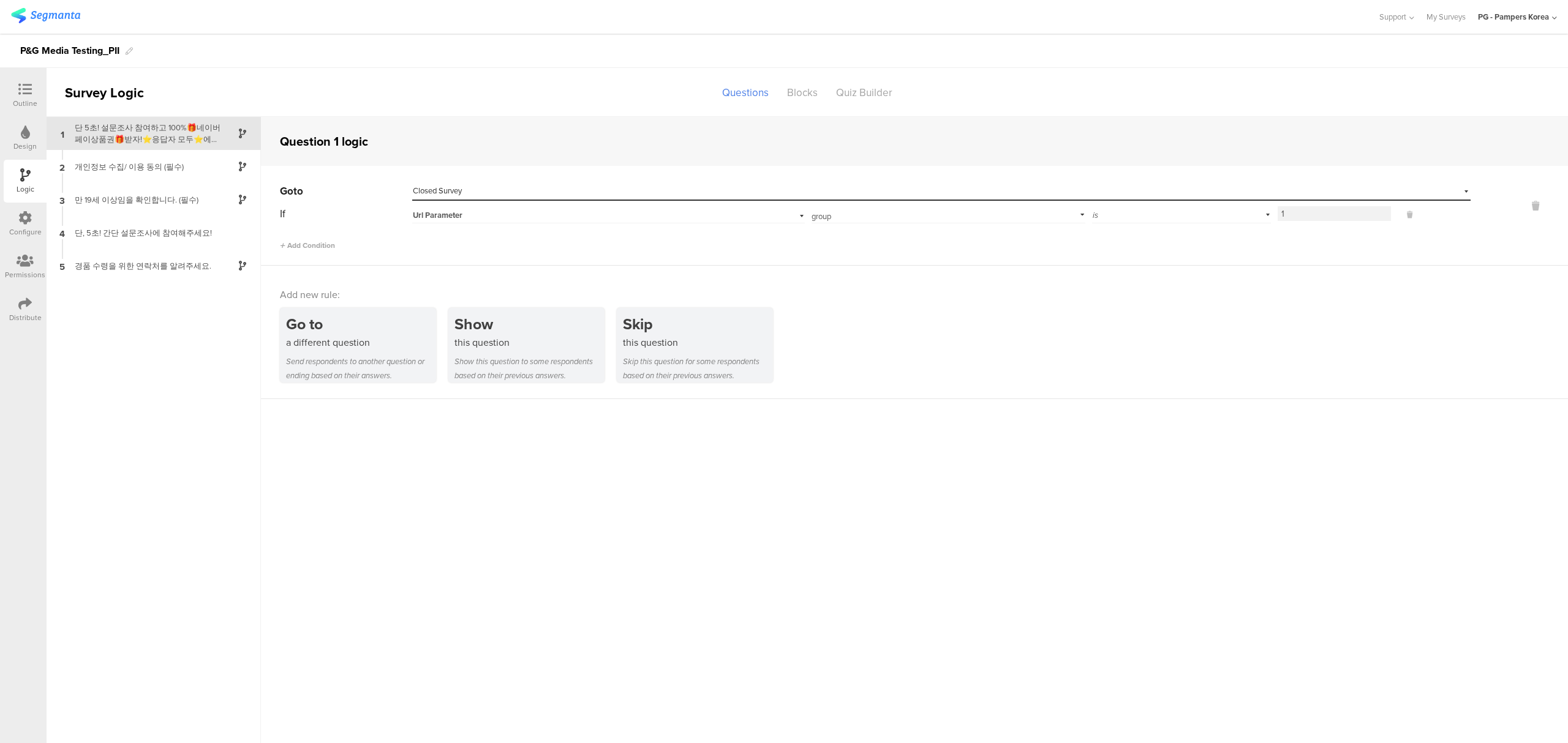
type input "1"
click at [1304, 272] on div "Add new rule: Go to a different question Send respondents to another question o…" at bounding box center [914, 332] width 1307 height 134
click at [371, 257] on div "Go to Select destination... Closed Survey If Url Parameter group Add parameter …" at bounding box center [914, 216] width 1307 height 100
click at [21, 312] on div "Distribute" at bounding box center [25, 318] width 32 height 11
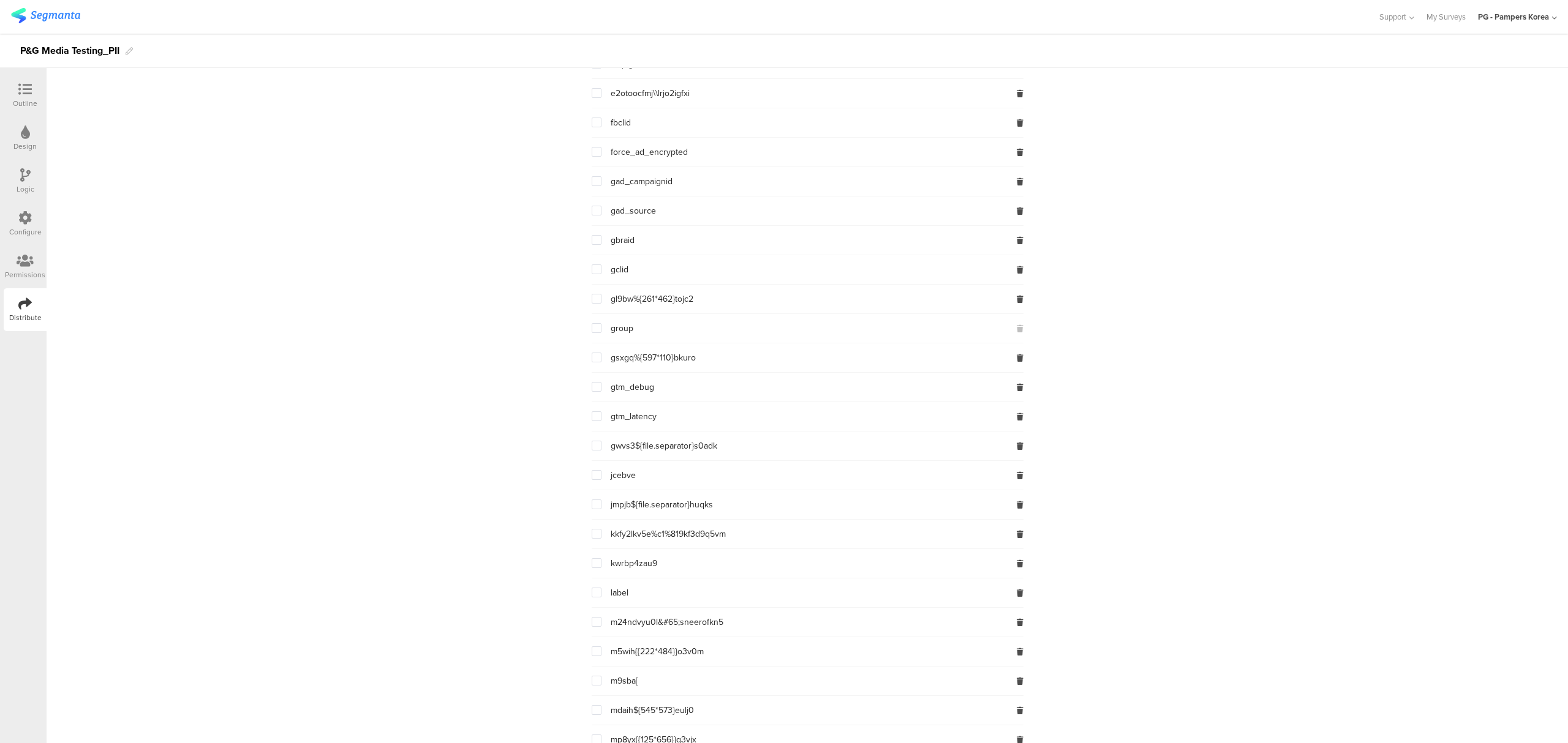
scroll to position [1632, 0]
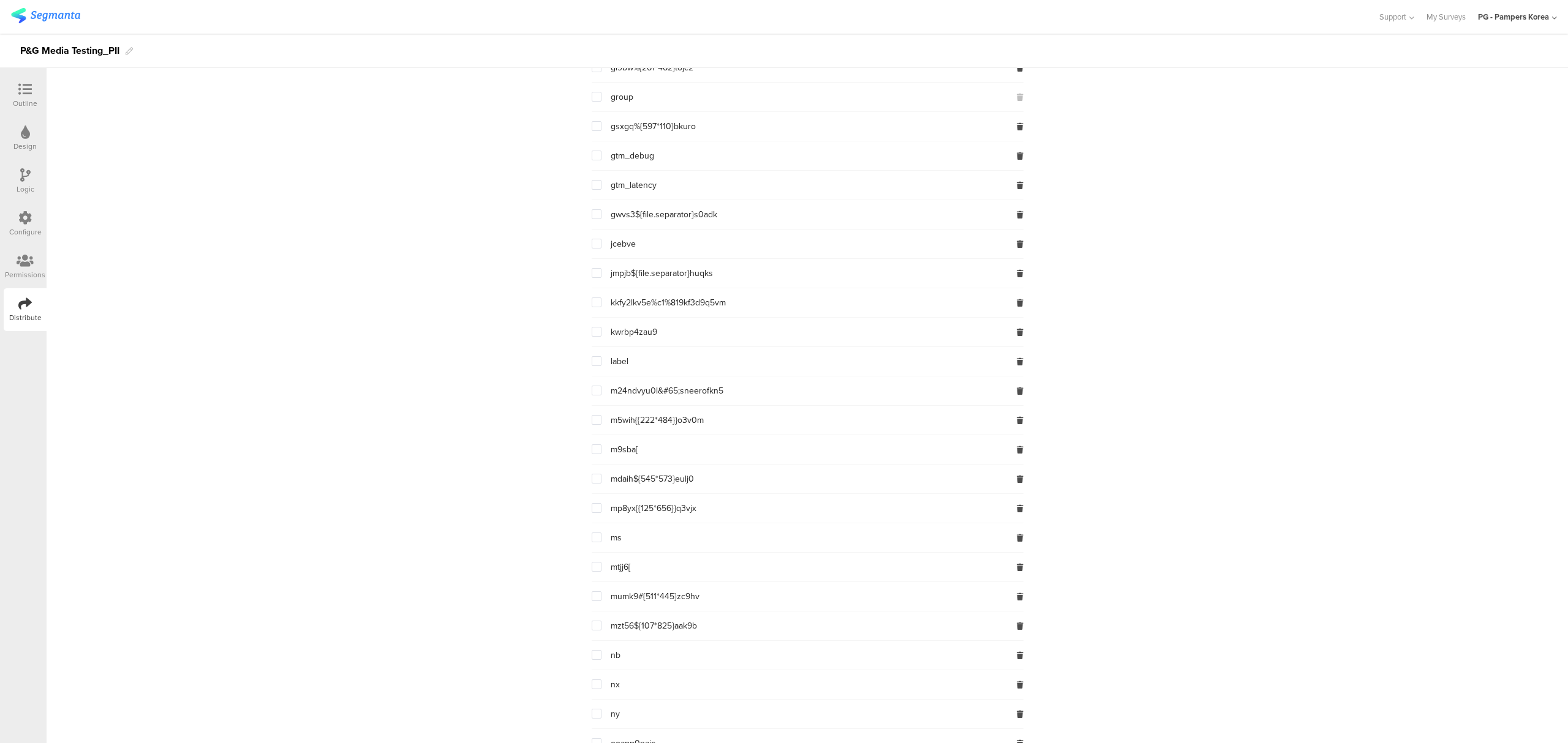
click at [593, 102] on span at bounding box center [596, 96] width 9 height 9
click at [602, 92] on input "checkbox" at bounding box center [602, 92] width 0 height 0
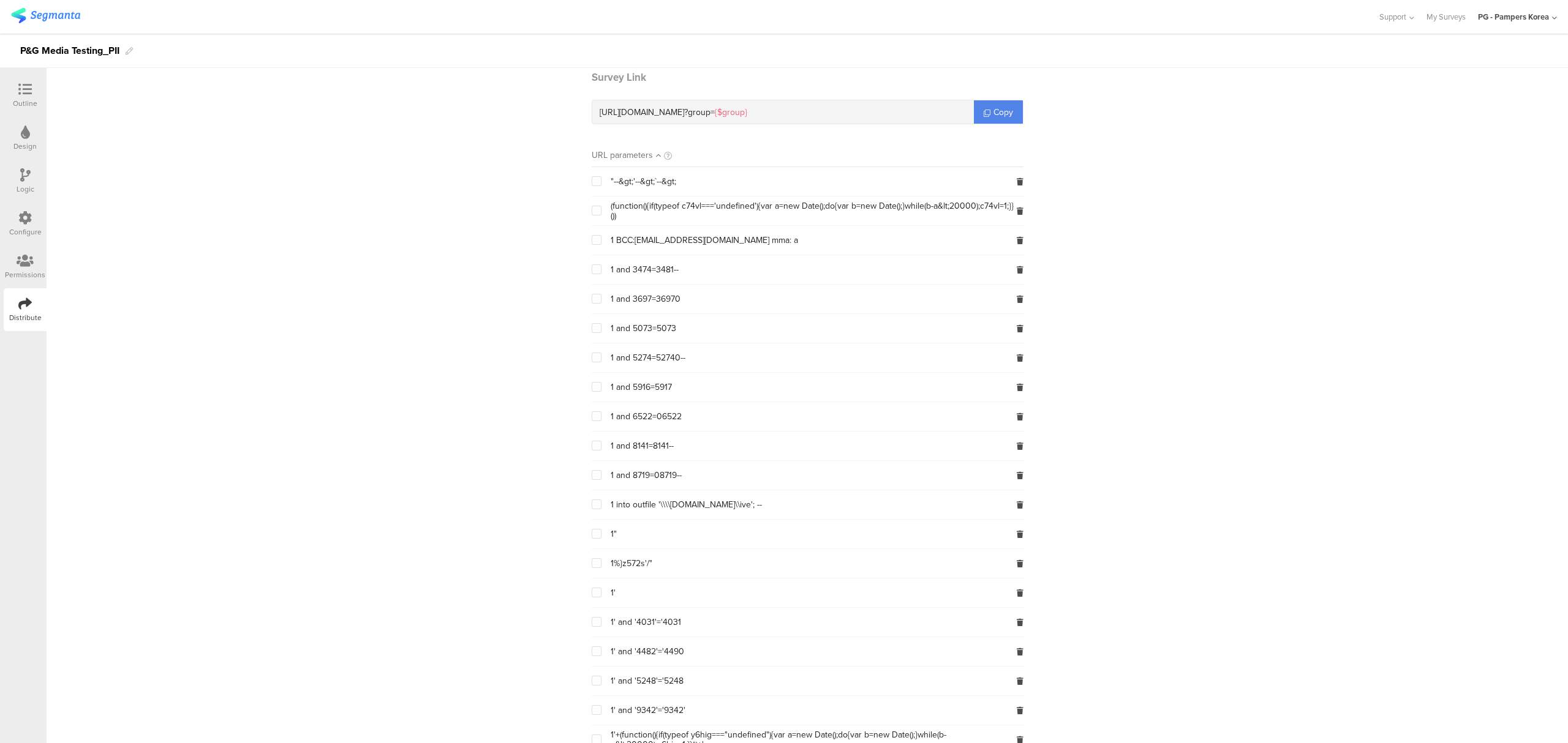
scroll to position [0, 0]
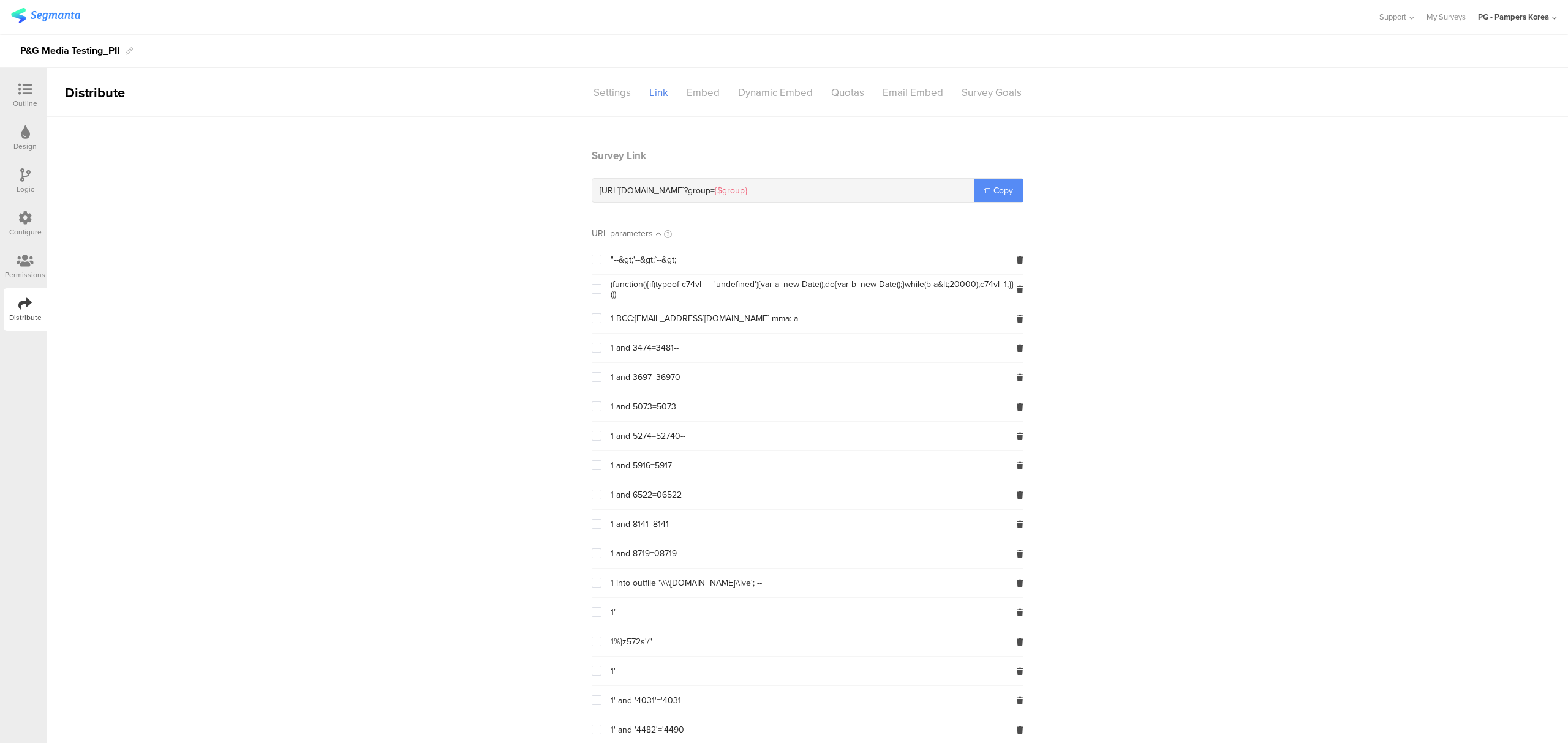
click at [1002, 198] on link "Copy" at bounding box center [999, 190] width 49 height 23
click at [23, 183] on div "Logic" at bounding box center [25, 189] width 17 height 11
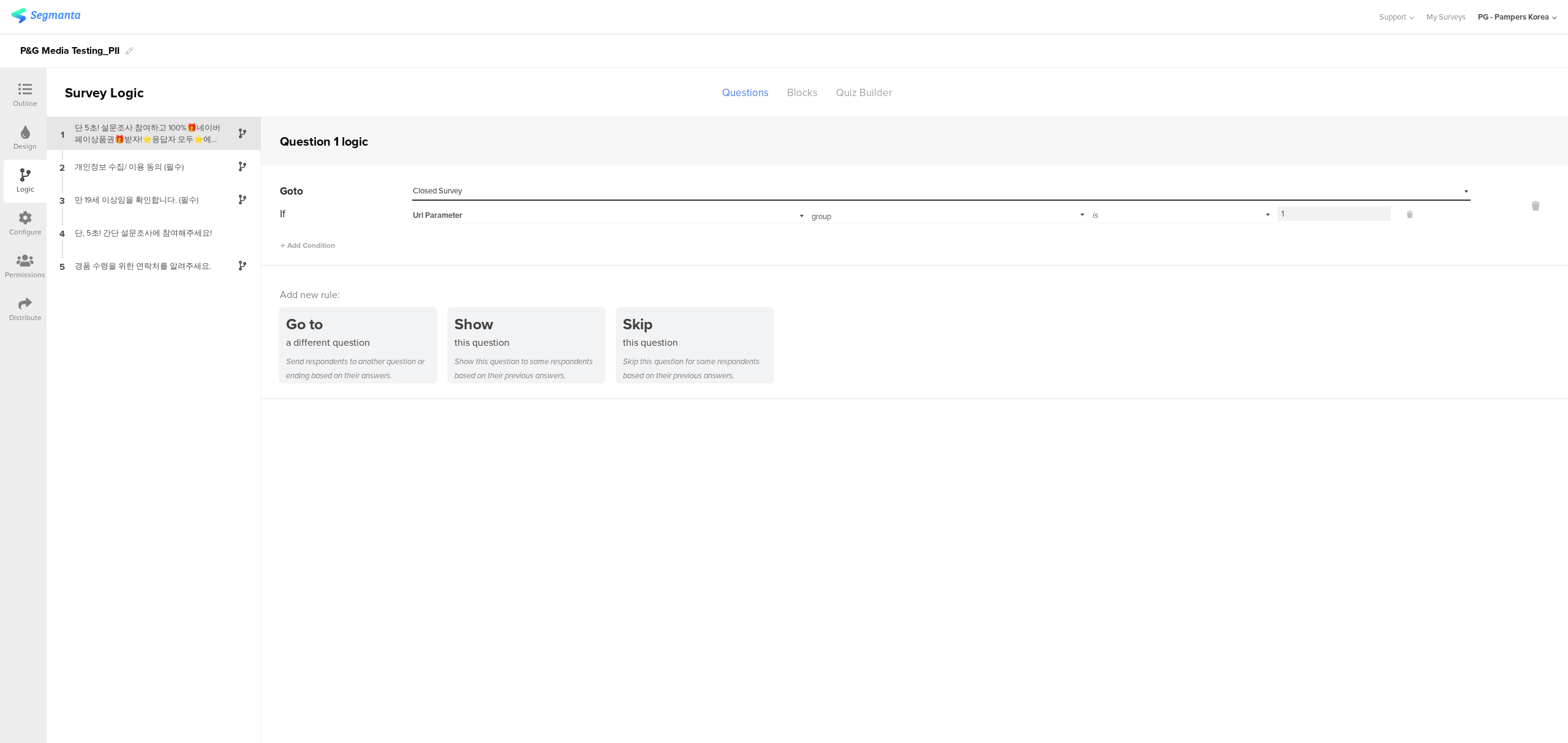
click at [25, 83] on icon at bounding box center [25, 89] width 13 height 13
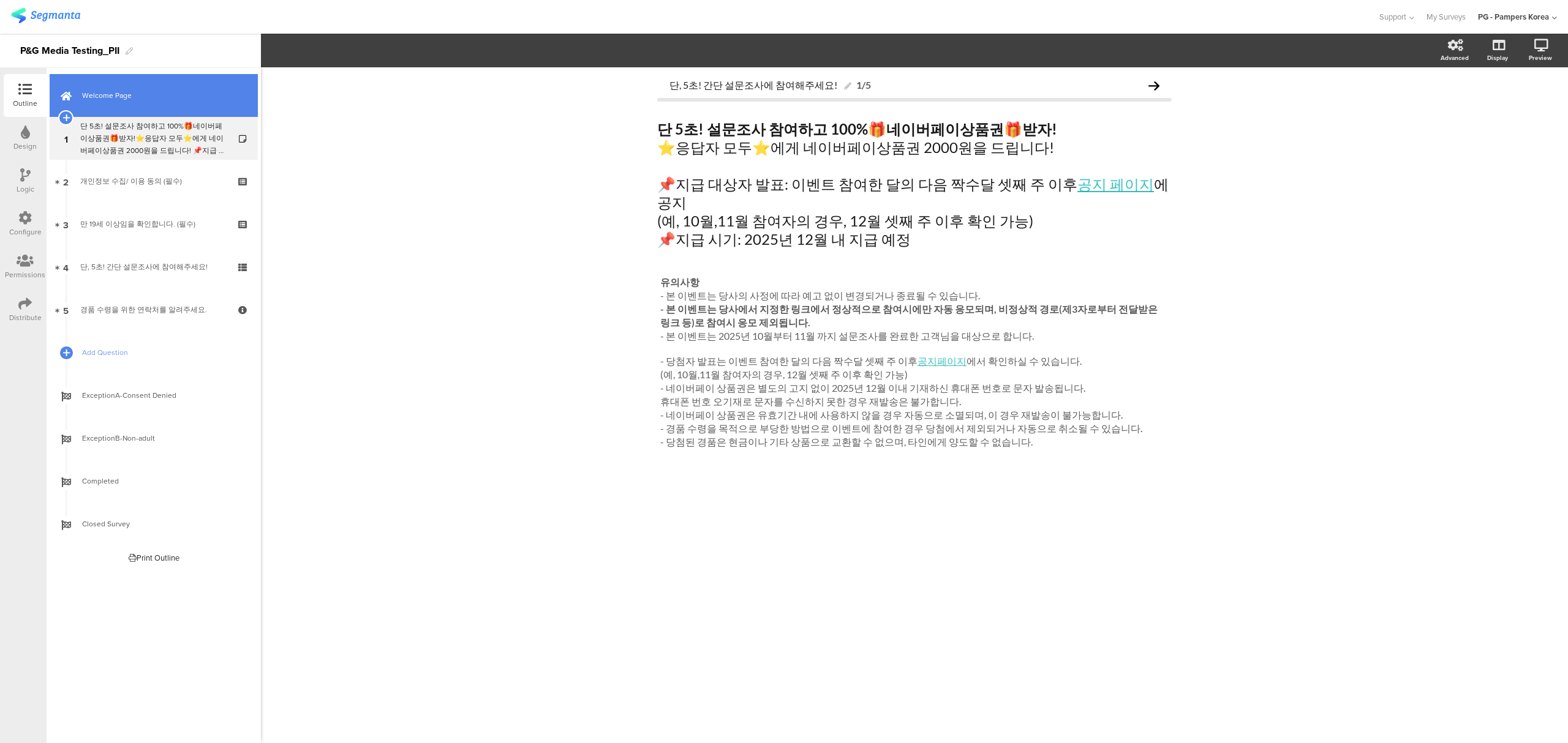
click at [104, 85] on link "Welcome Page" at bounding box center [153, 96] width 208 height 43
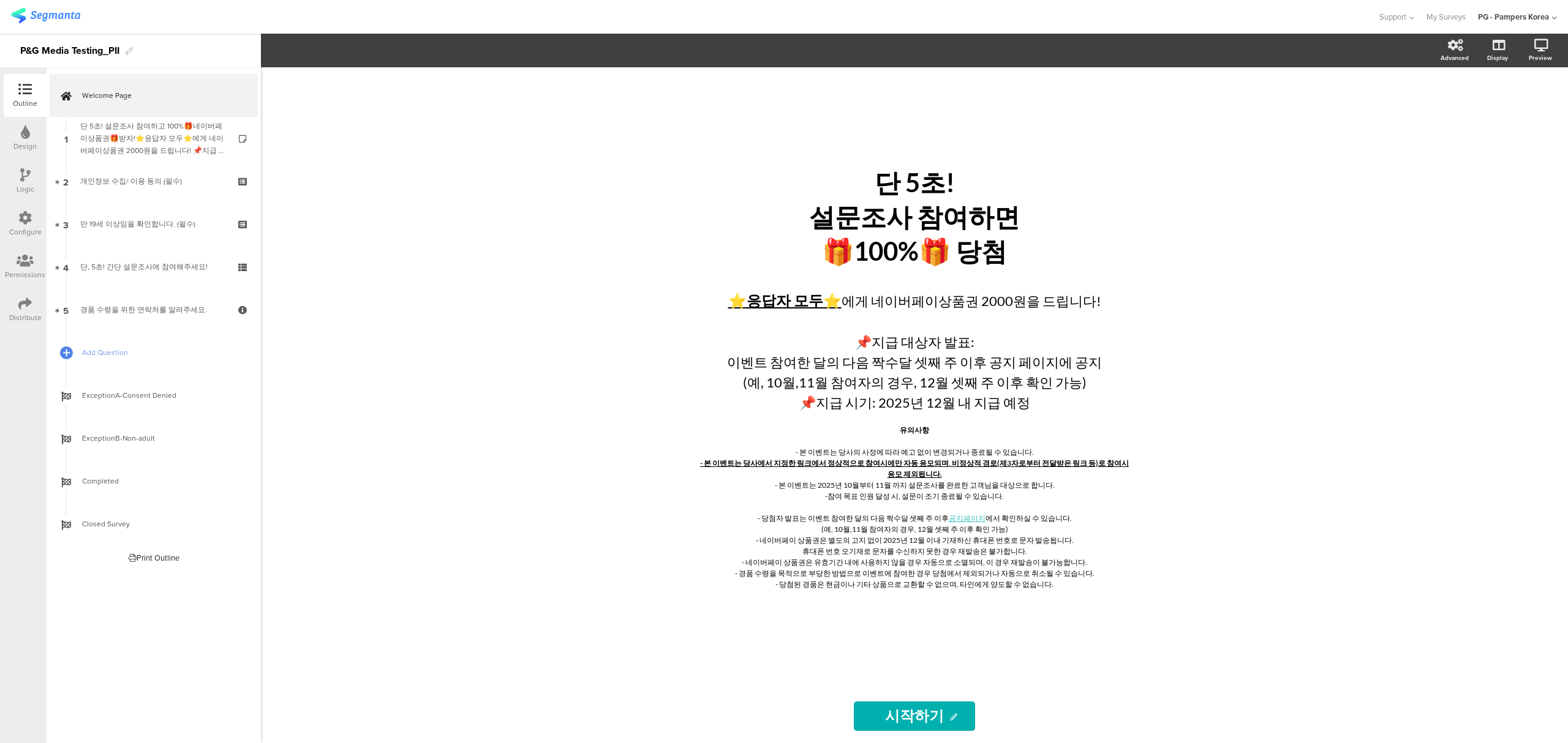
click at [32, 207] on div "Configure" at bounding box center [25, 224] width 43 height 43
click at [32, 178] on div "Logic" at bounding box center [25, 181] width 43 height 43
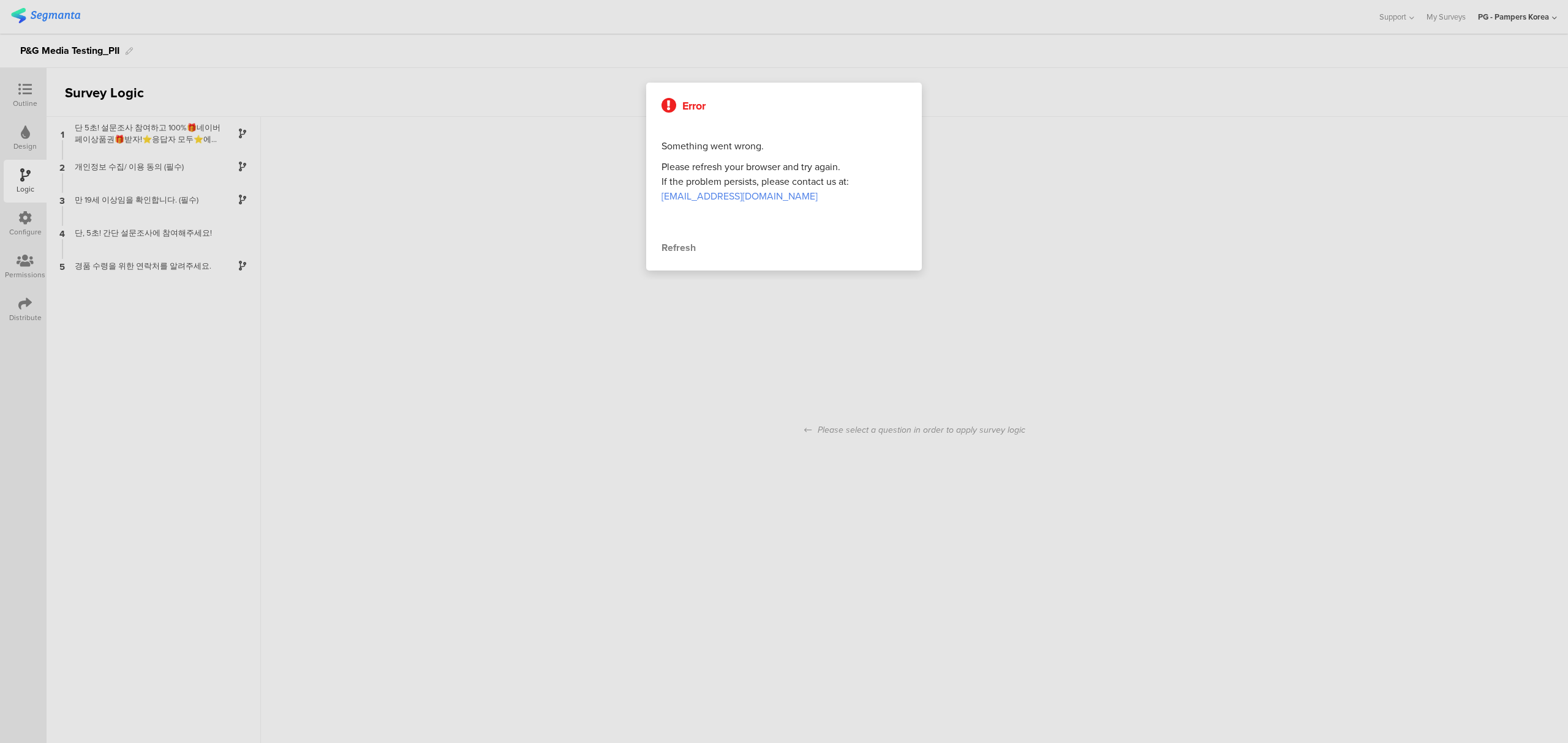
click at [686, 247] on div "Refresh" at bounding box center [784, 247] width 245 height 15
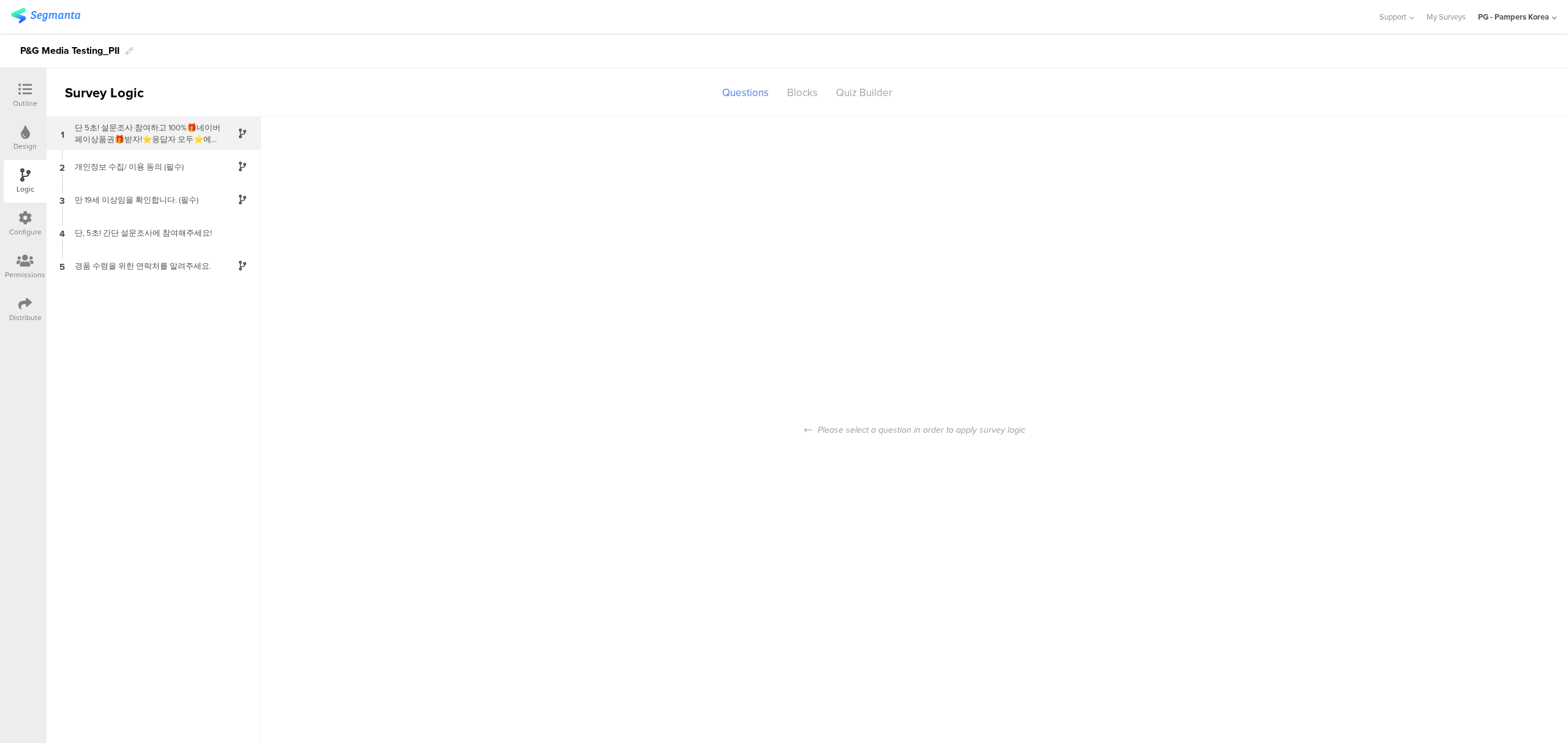
click at [164, 140] on div "단 5초! 설문조사 참여하고 100%🎁네이버페이상품권🎁받자!⭐응답자 모두⭐에게 네이버페이상품권 2000원을 드립니다! 📌지급 대상자 발표: 이…" at bounding box center [144, 133] width 153 height 23
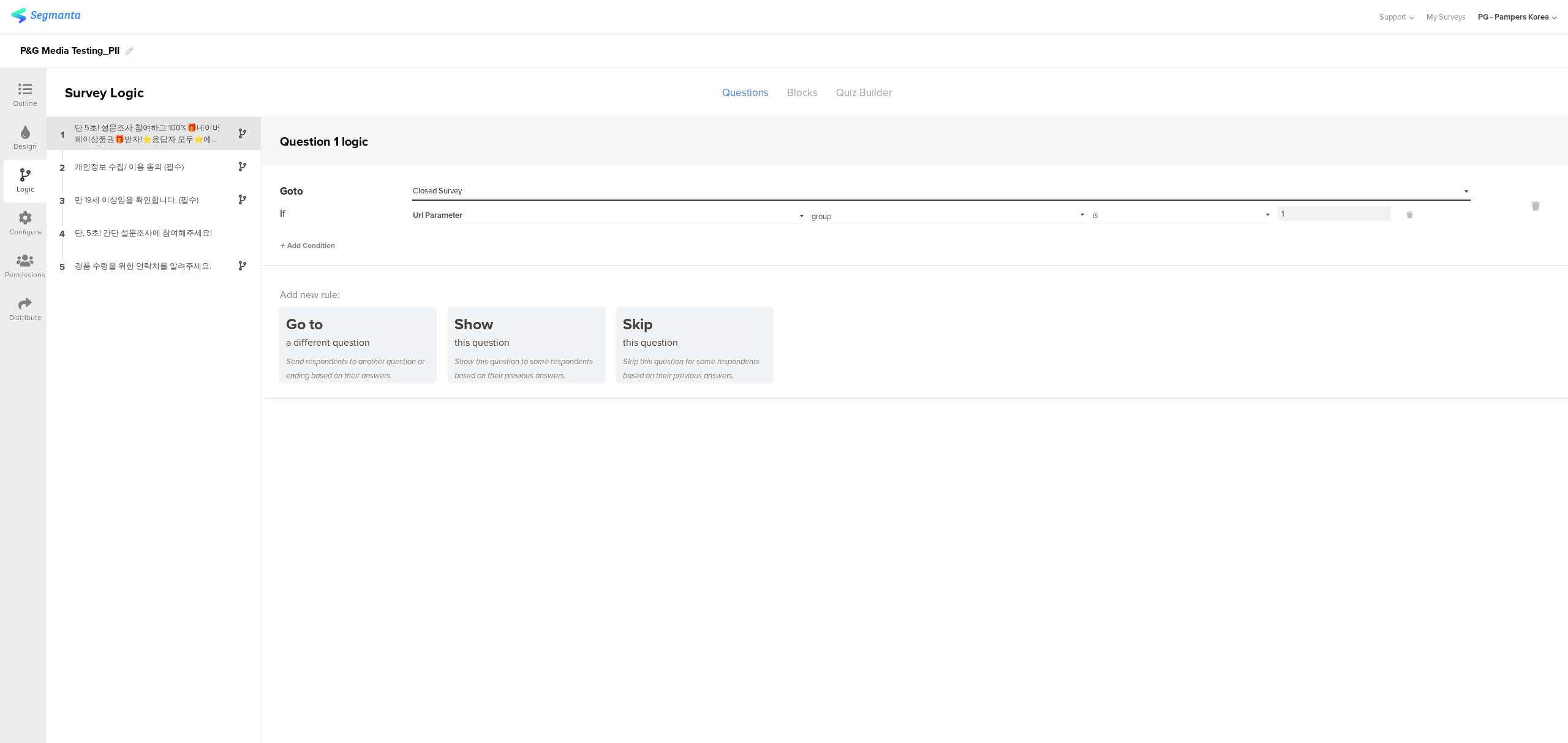
click at [322, 243] on span "Add Condition" at bounding box center [308, 246] width 55 height 11
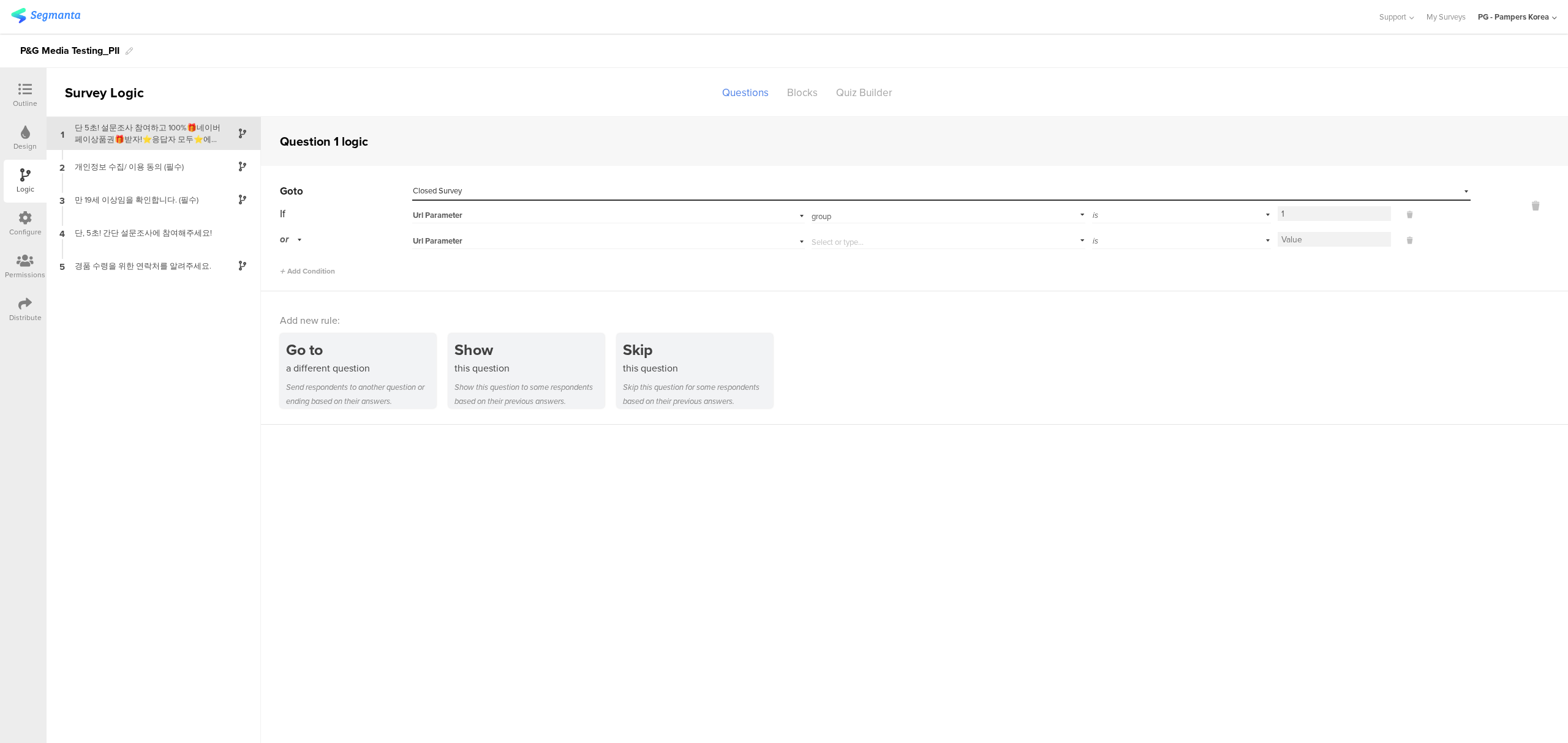
click at [915, 240] on input "text" at bounding box center [946, 239] width 269 height 17
type input "group"
click at [841, 279] on div "group" at bounding box center [936, 274] width 240 height 11
click at [1309, 243] on input at bounding box center [1334, 239] width 113 height 15
type input "2"
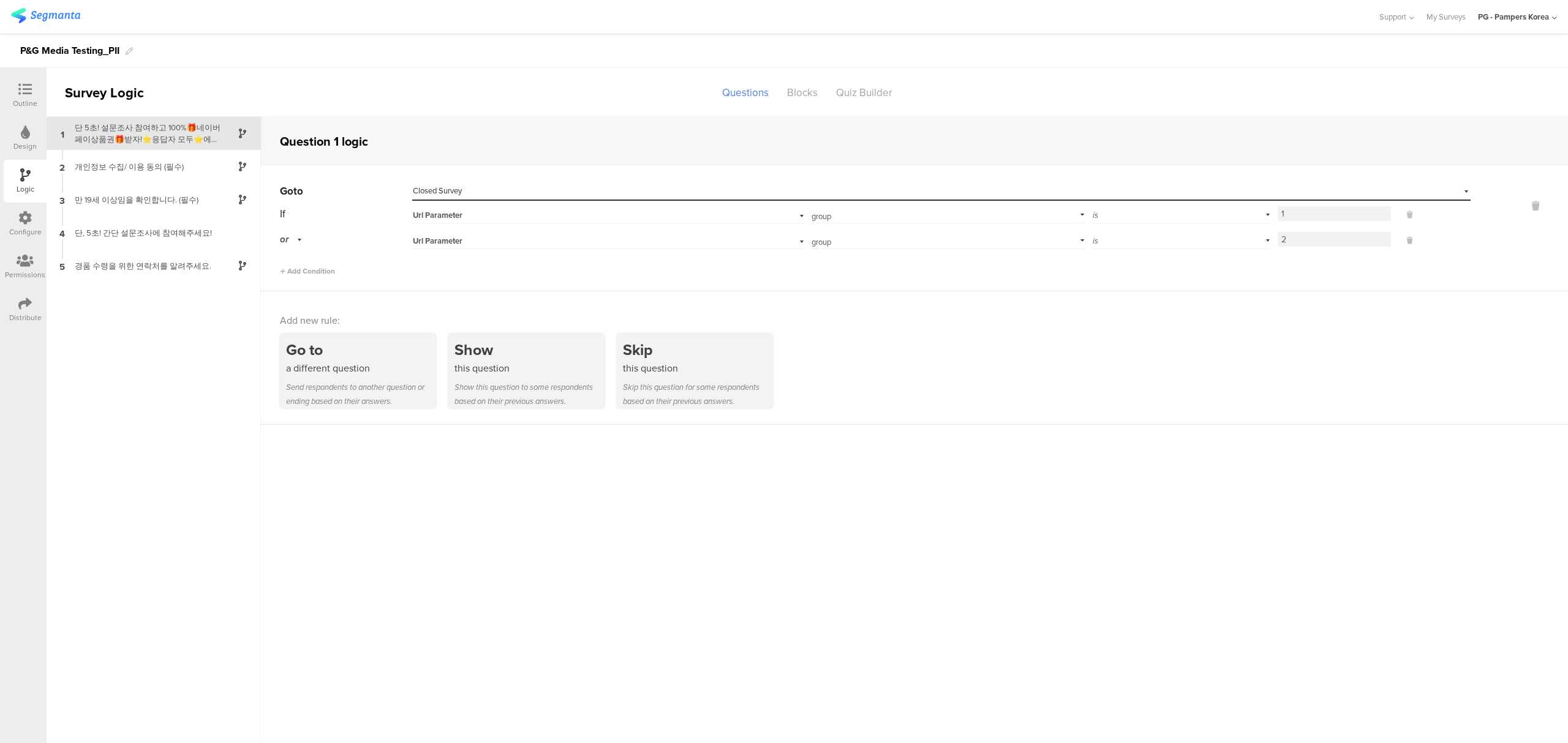
click at [1301, 281] on div "Go to Select destination... Closed Survey If Url Parameter group Add parameter …" at bounding box center [914, 228] width 1307 height 126
click at [298, 273] on span "Add Condition" at bounding box center [308, 271] width 55 height 11
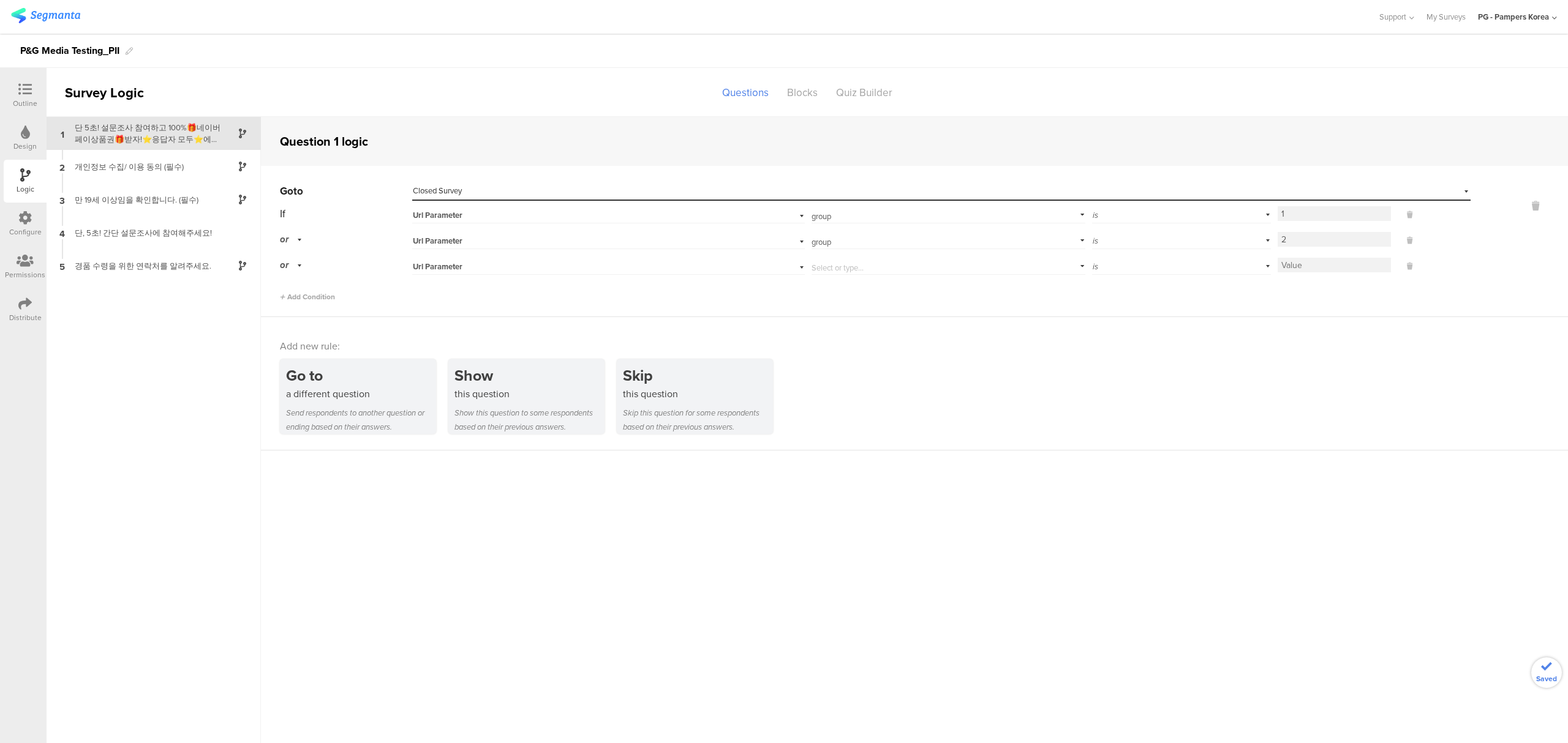
click at [852, 273] on input "text" at bounding box center [946, 266] width 269 height 17
type input "group"
click at [1324, 258] on input at bounding box center [1334, 265] width 113 height 15
type input "2"
type input "3"
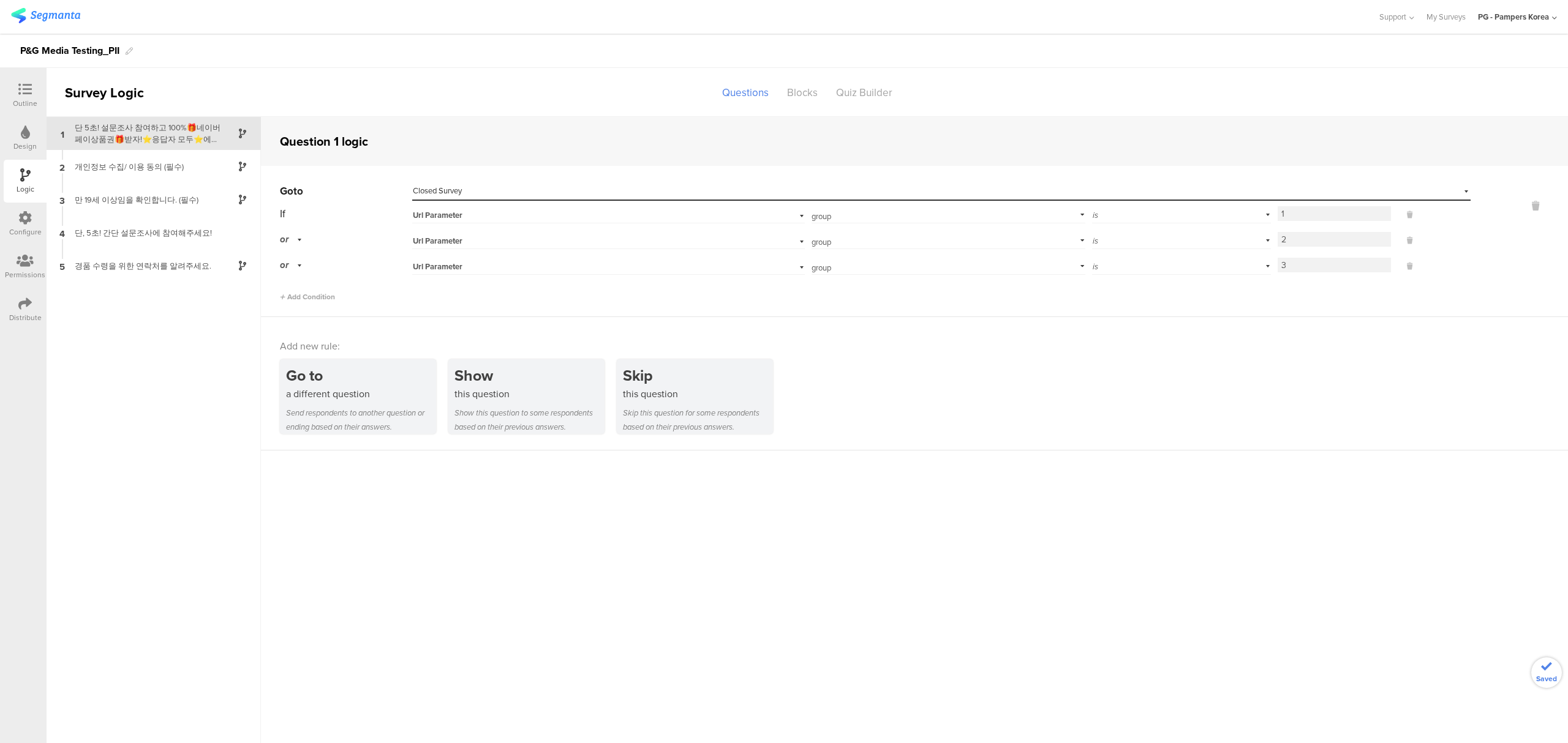
click at [1324, 309] on div "Go to Select destination... Closed Survey If Url Parameter group Add parameter …" at bounding box center [914, 241] width 1307 height 151
click at [1022, 315] on div "Go to Select destination... Closed Survey If Url Parameter group Add parameter …" at bounding box center [914, 241] width 1307 height 151
click at [667, 403] on div "Skip this question Skip this question for some respondents based on their previ…" at bounding box center [695, 397] width 157 height 75
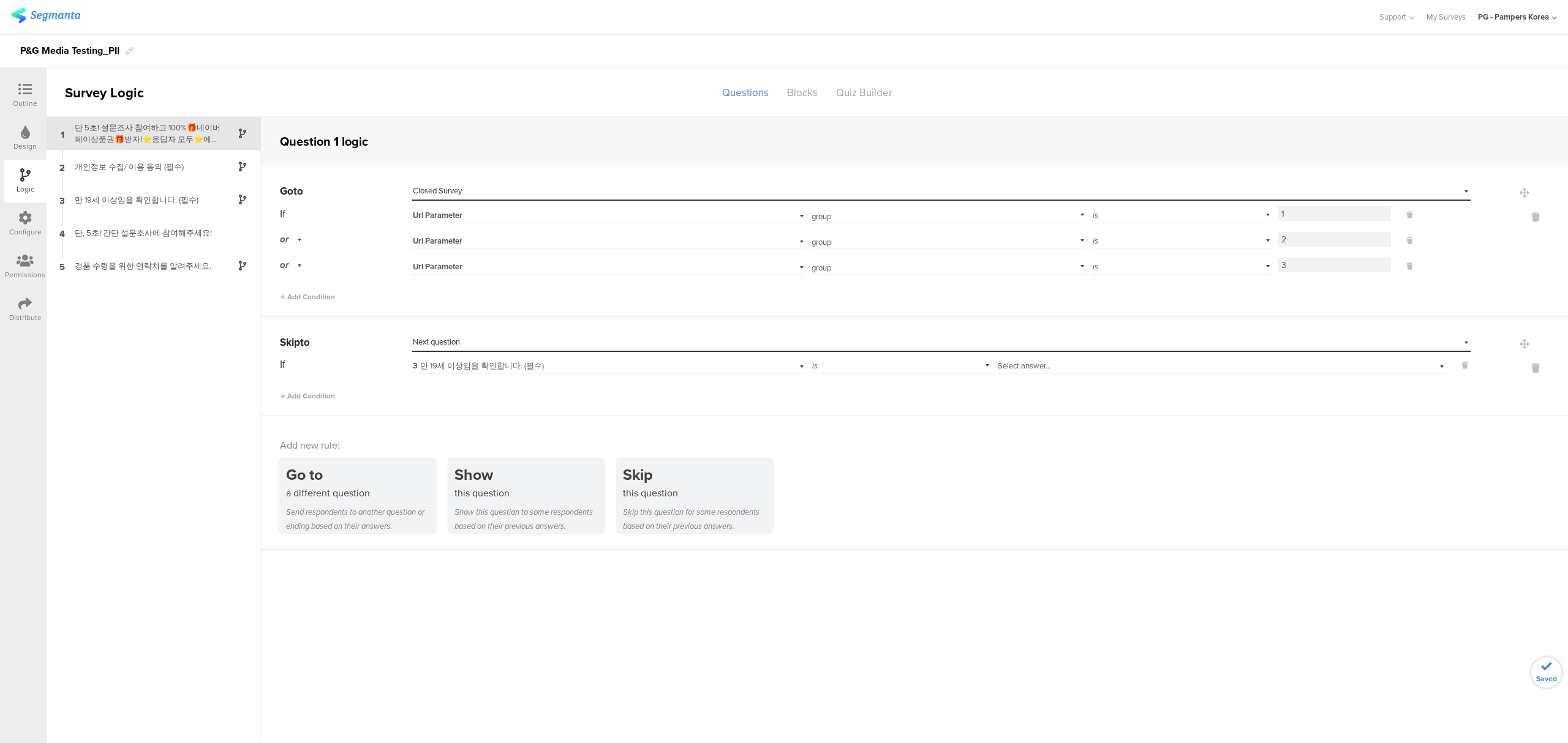
click at [545, 336] on div "Select destination... Next question" at bounding box center [941, 342] width 1059 height 19
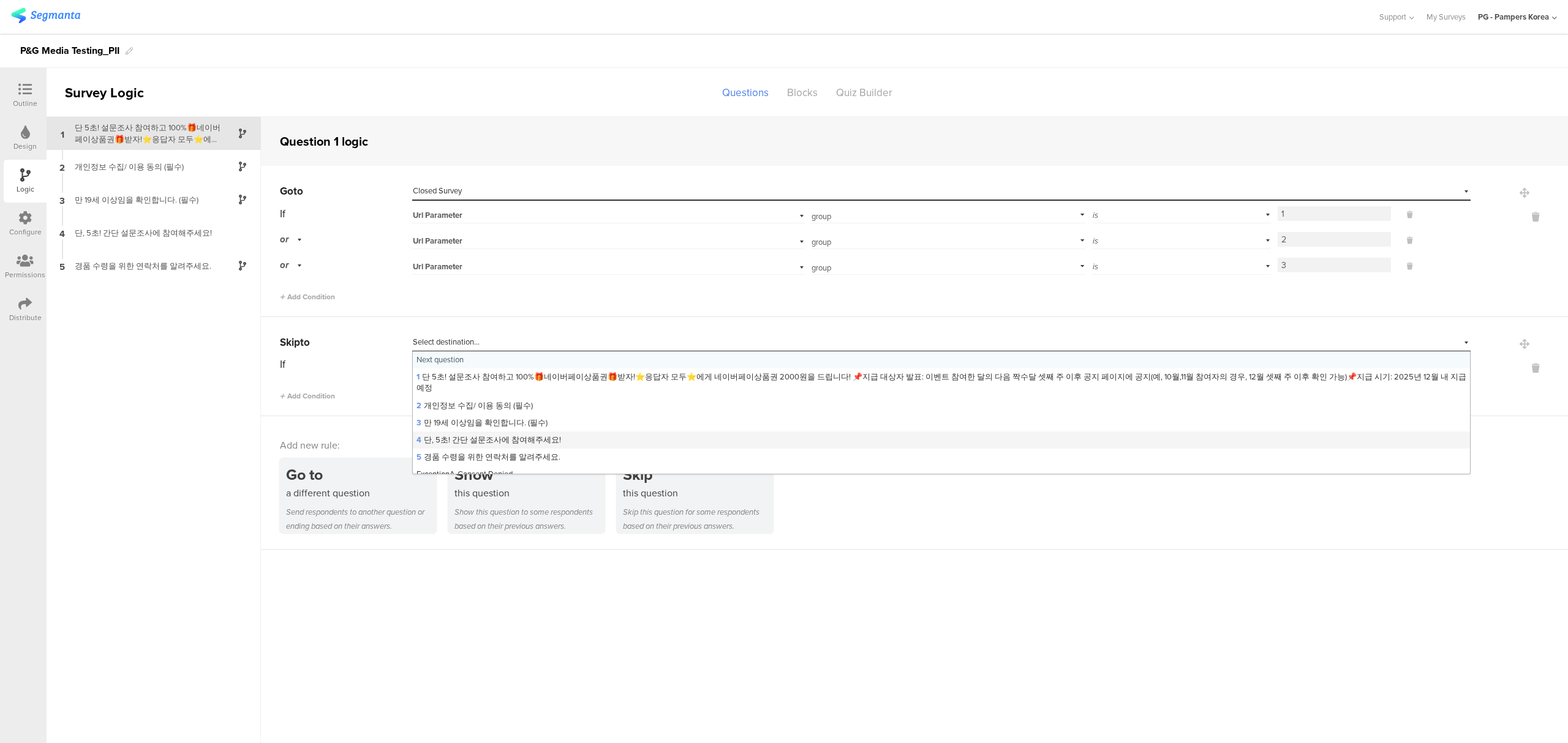
scroll to position [50, 0]
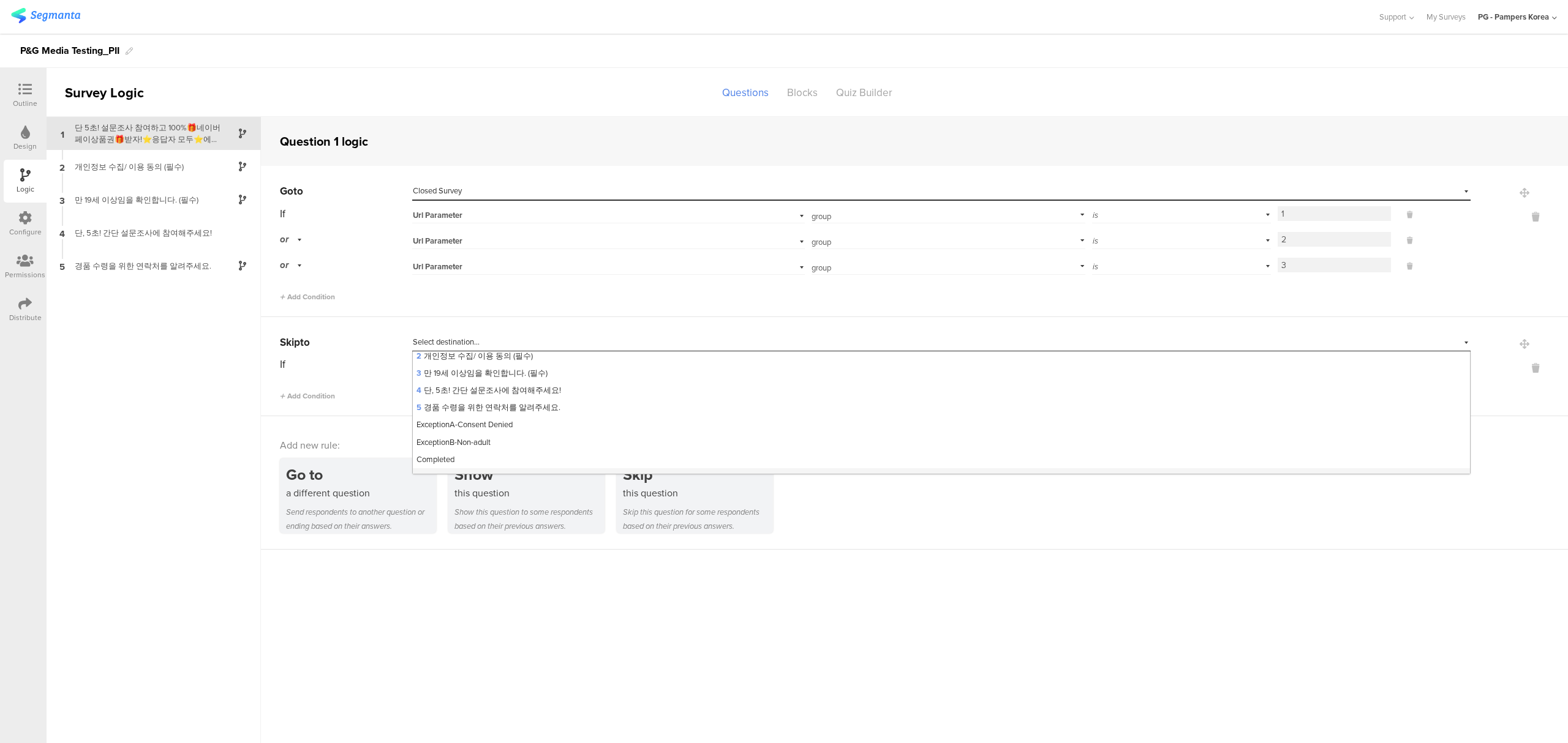
click at [510, 469] on div "Closed Survey" at bounding box center [941, 477] width 1057 height 17
click at [497, 368] on span "3 만 19세 이상임을 확인합니다. (필수)" at bounding box center [478, 366] width 131 height 12
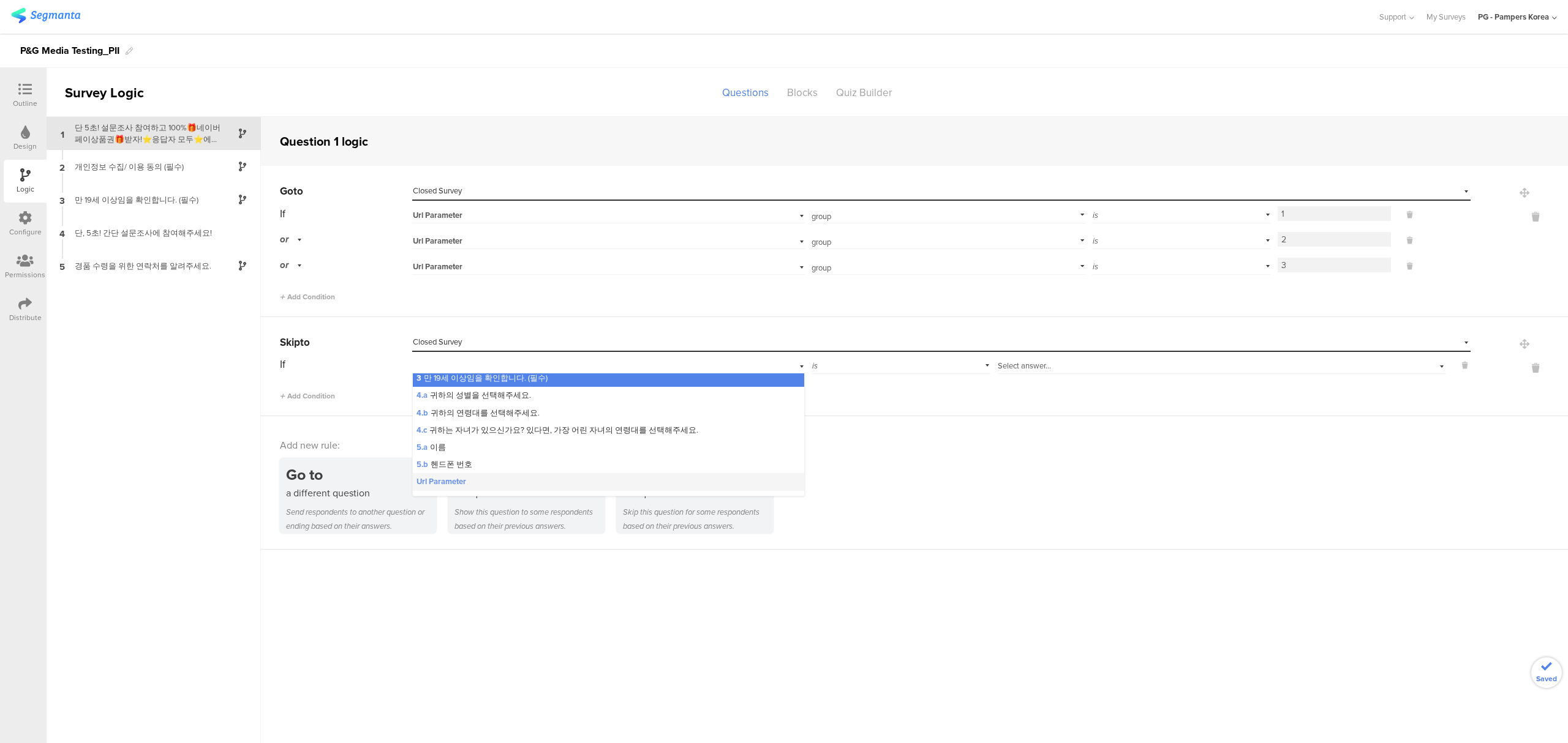
scroll to position [32, 0]
click at [480, 473] on div "Url Parameter" at bounding box center [609, 470] width 392 height 17
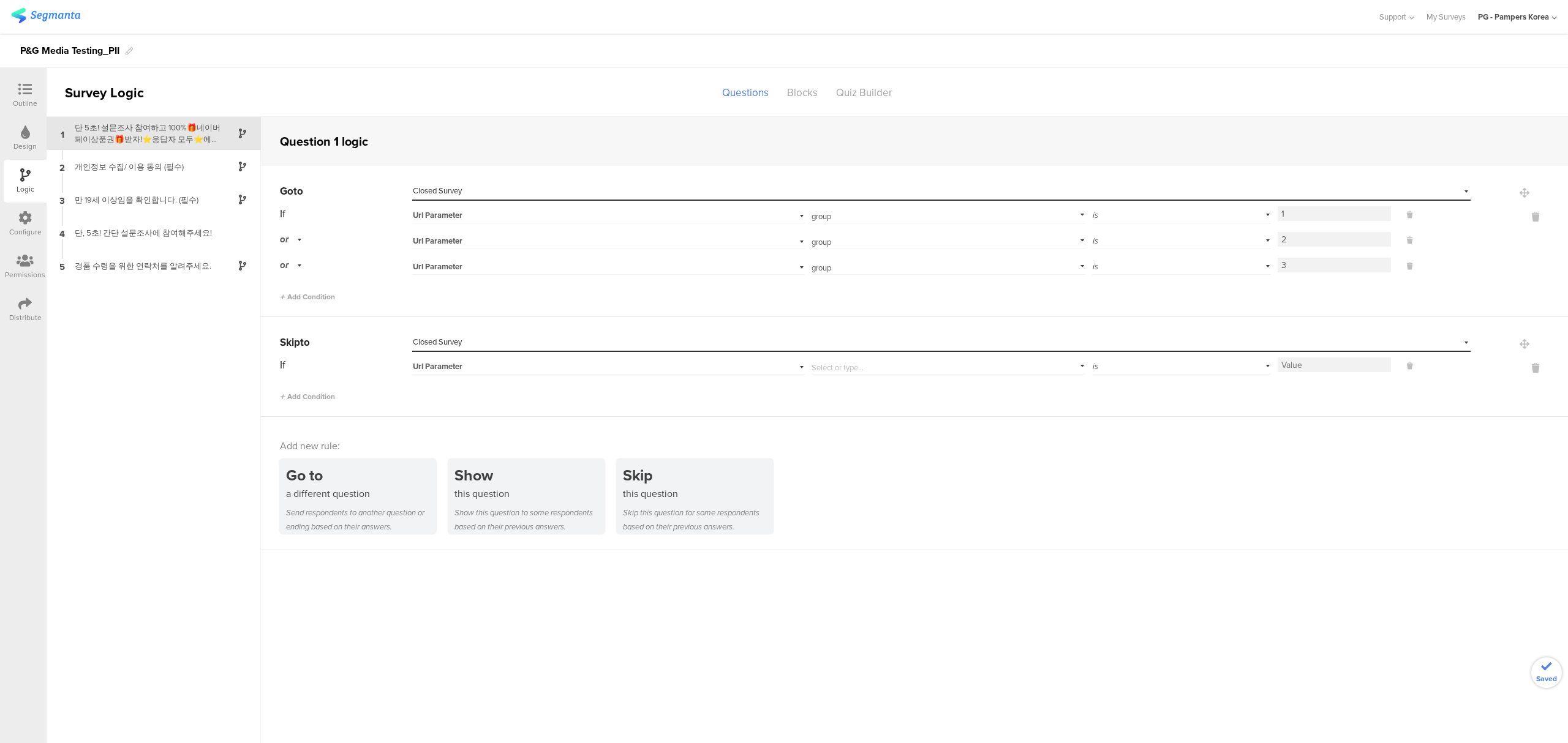
click at [993, 373] on input "text" at bounding box center [946, 365] width 269 height 17
click at [944, 394] on li "group" at bounding box center [949, 400] width 274 height 17
type input "group"
click at [1296, 366] on input at bounding box center [1334, 364] width 113 height 15
type input "1"
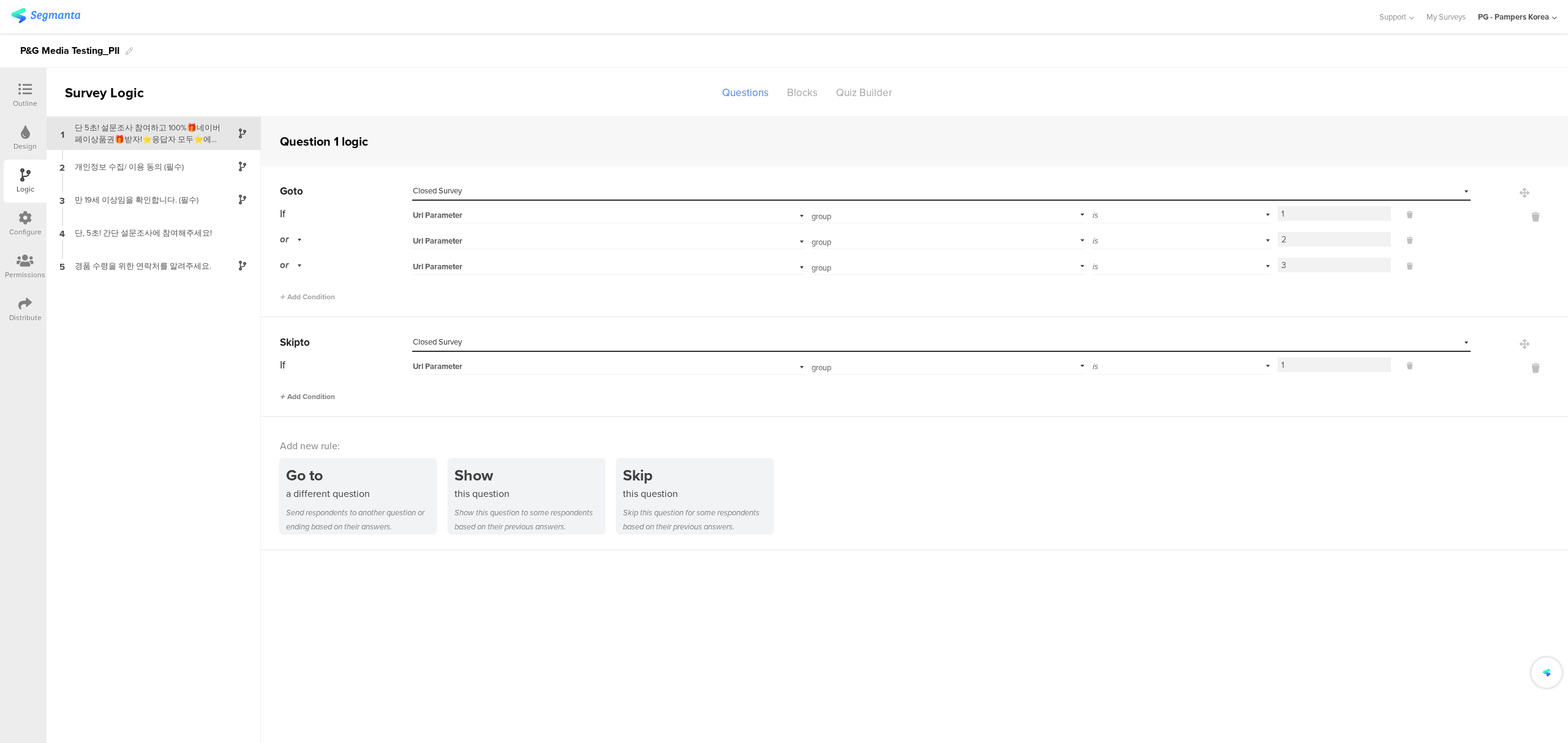
click at [319, 395] on span "Add Condition" at bounding box center [308, 397] width 55 height 11
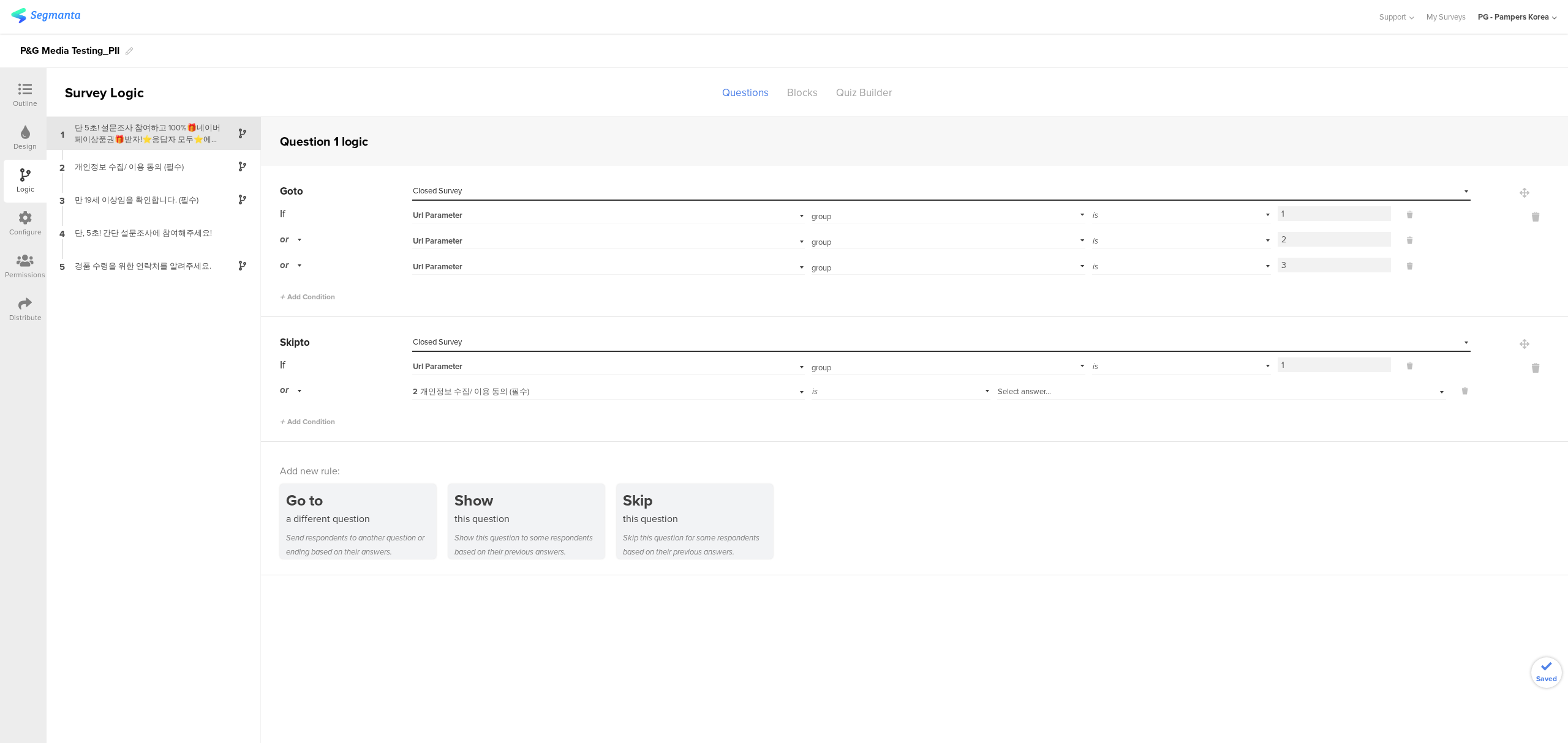
click at [447, 395] on span "2 개인정보 수집/ 이용 동의 (필수)" at bounding box center [470, 391] width 116 height 12
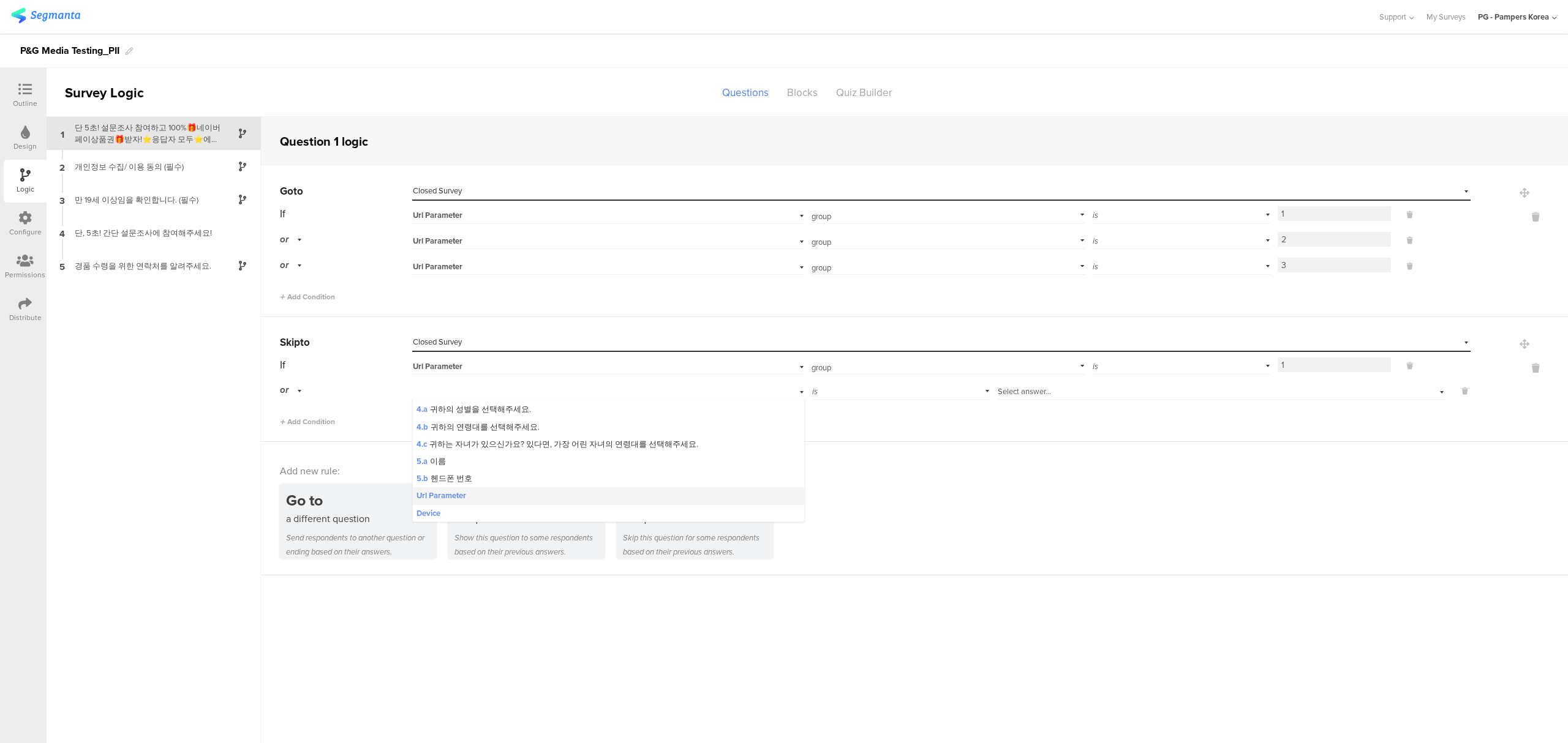
click at [452, 493] on span "Url Parameter" at bounding box center [441, 496] width 50 height 11
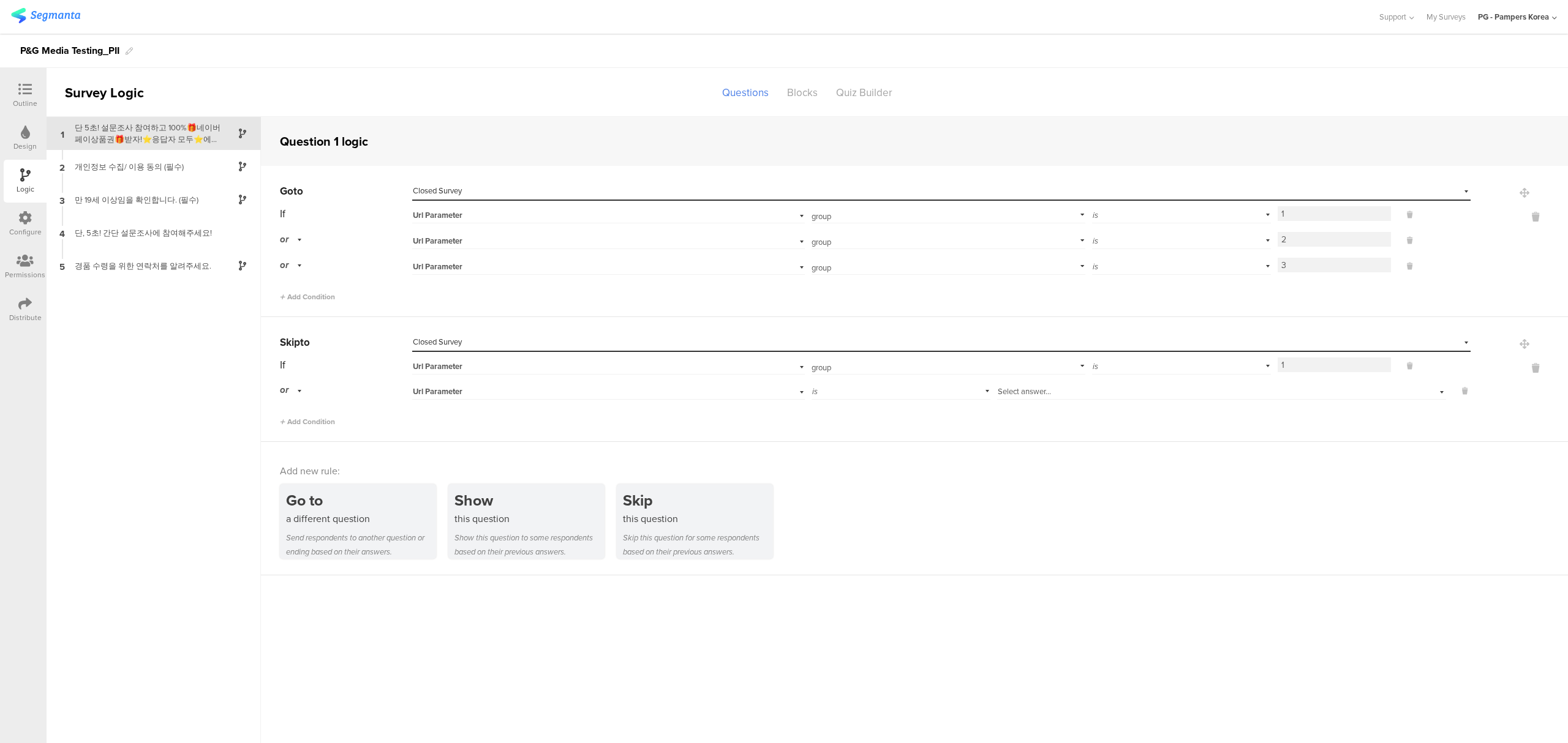
click at [875, 390] on div "is" at bounding box center [901, 390] width 179 height 19
click at [875, 390] on input "text" at bounding box center [946, 390] width 269 height 17
drag, startPoint x: 859, startPoint y: 426, endPoint x: 931, endPoint y: 414, distance: 73.0
click at [858, 426] on div "group" at bounding box center [936, 425] width 240 height 11
type input "group"
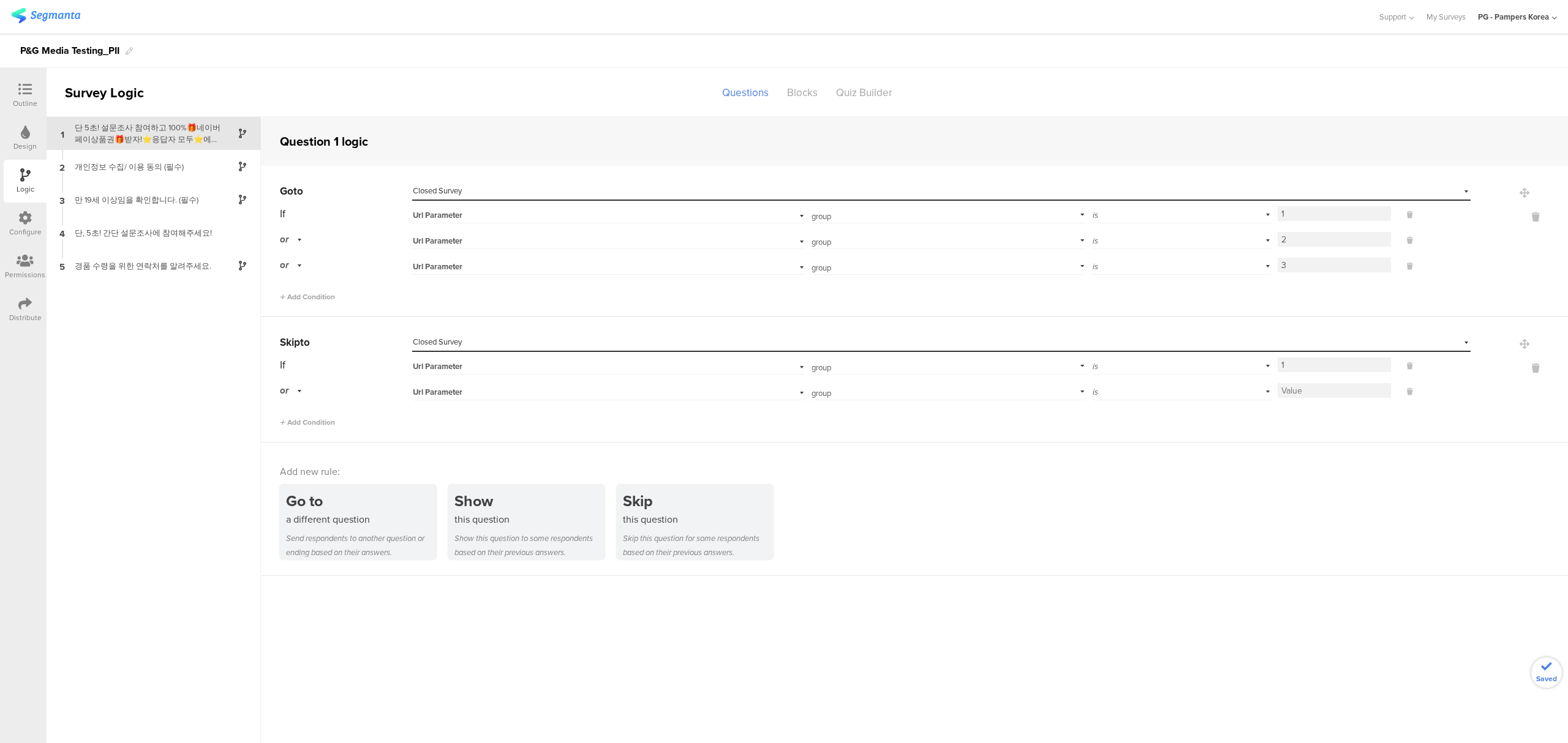
click at [1287, 394] on input at bounding box center [1334, 390] width 113 height 15
type input "2"
click at [284, 420] on span "Add Condition" at bounding box center [308, 423] width 55 height 11
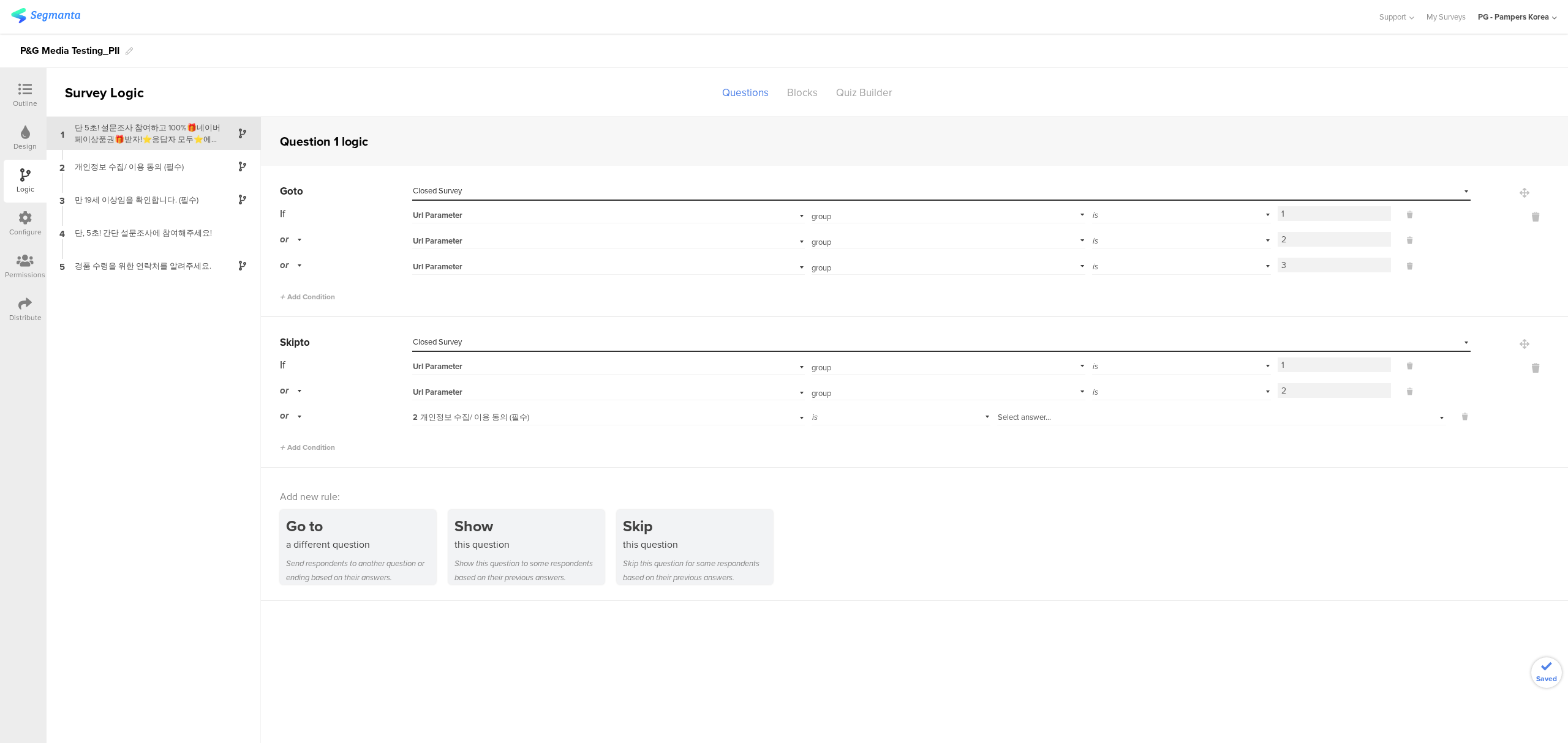
click at [474, 420] on span "2 개인정보 수집/ 이용 동의 (필수)" at bounding box center [470, 417] width 116 height 12
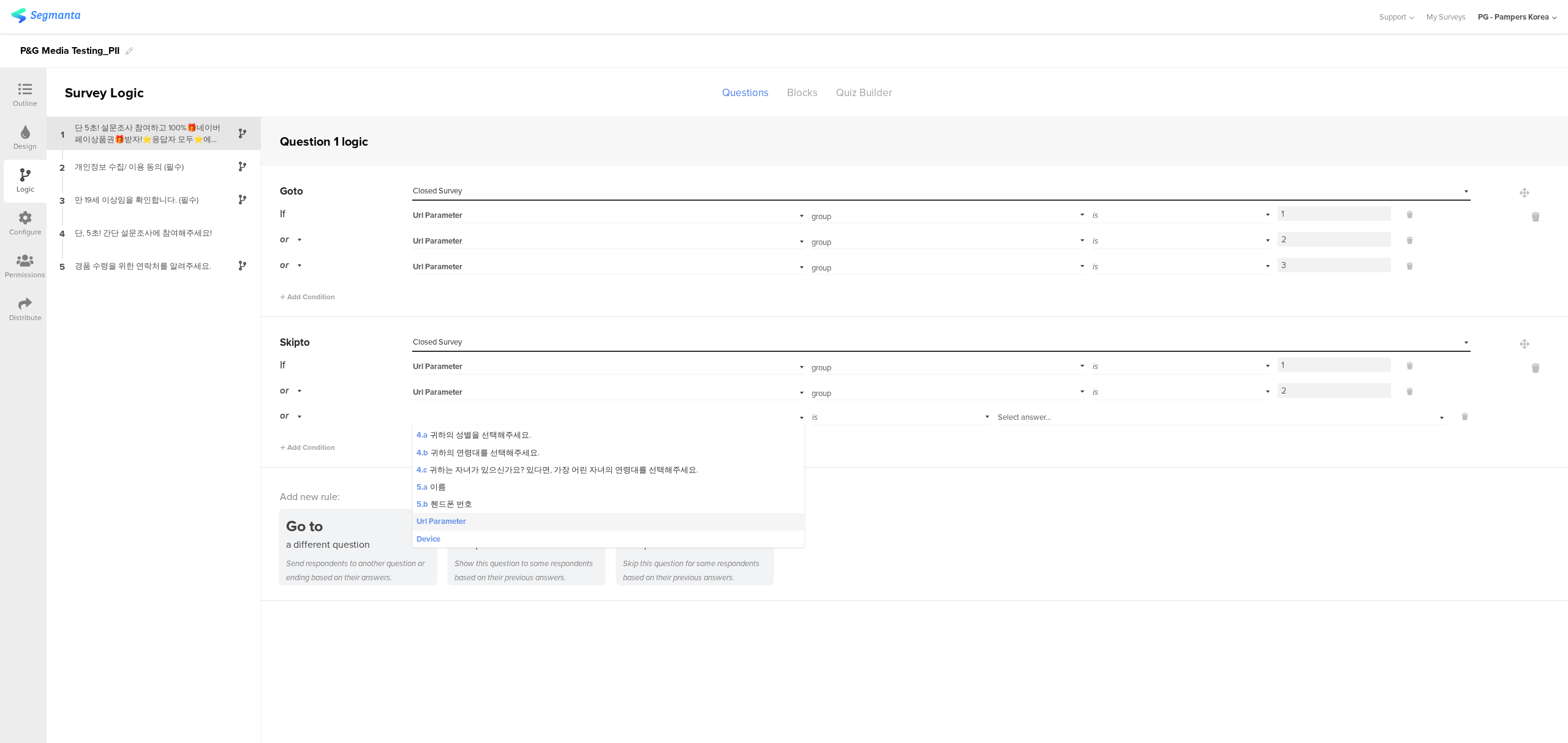
click at [473, 522] on div "Url Parameter" at bounding box center [609, 522] width 392 height 17
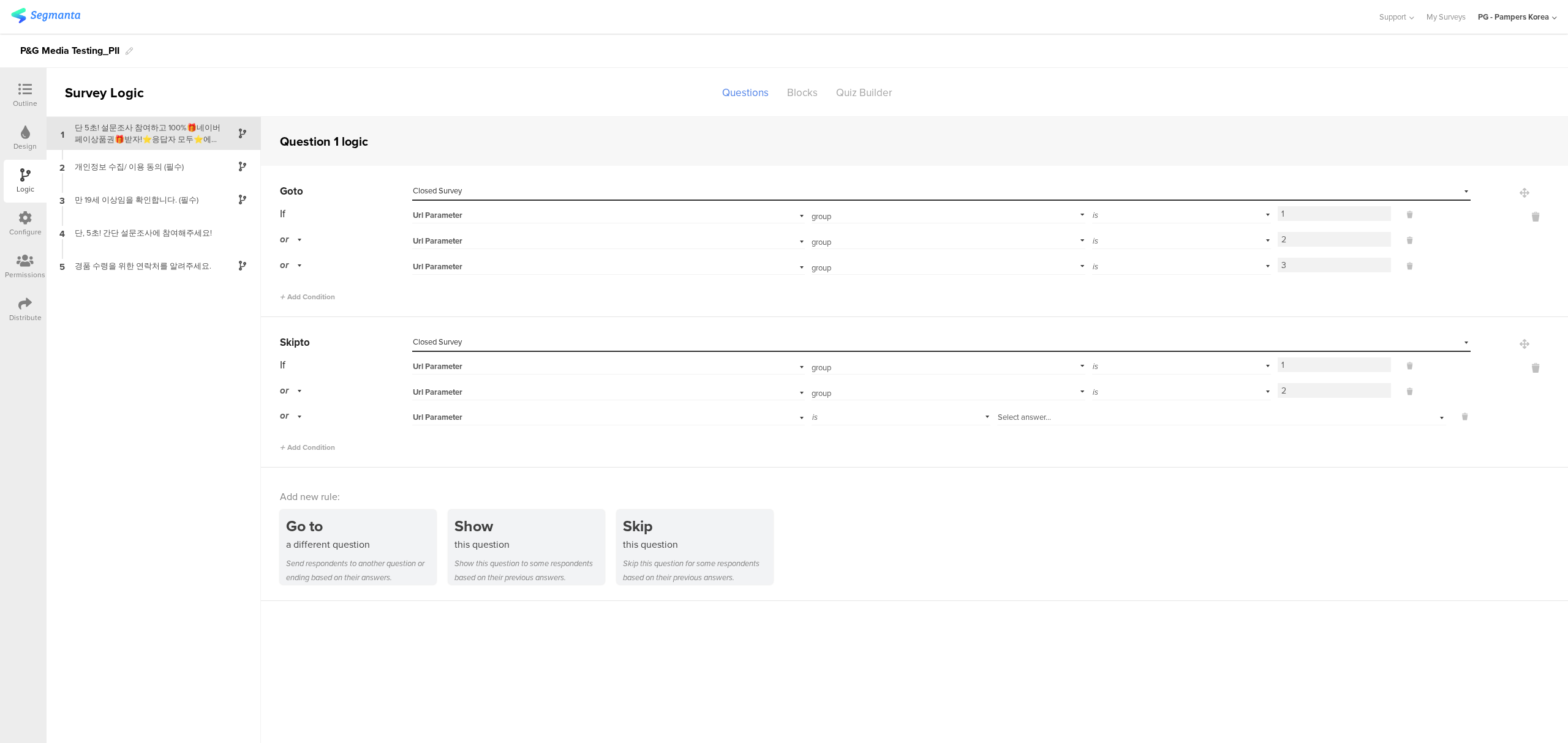
click at [942, 428] on div "If Url Parameter group Add parameter "--&gt;'--&gt;`--&gt; (function(){if(typeo…" at bounding box center [875, 404] width 1191 height 98
click at [942, 425] on input "text" at bounding box center [946, 417] width 269 height 17
click at [905, 454] on div "group" at bounding box center [936, 451] width 240 height 11
type input "group"
click at [1358, 414] on input at bounding box center [1334, 416] width 113 height 15
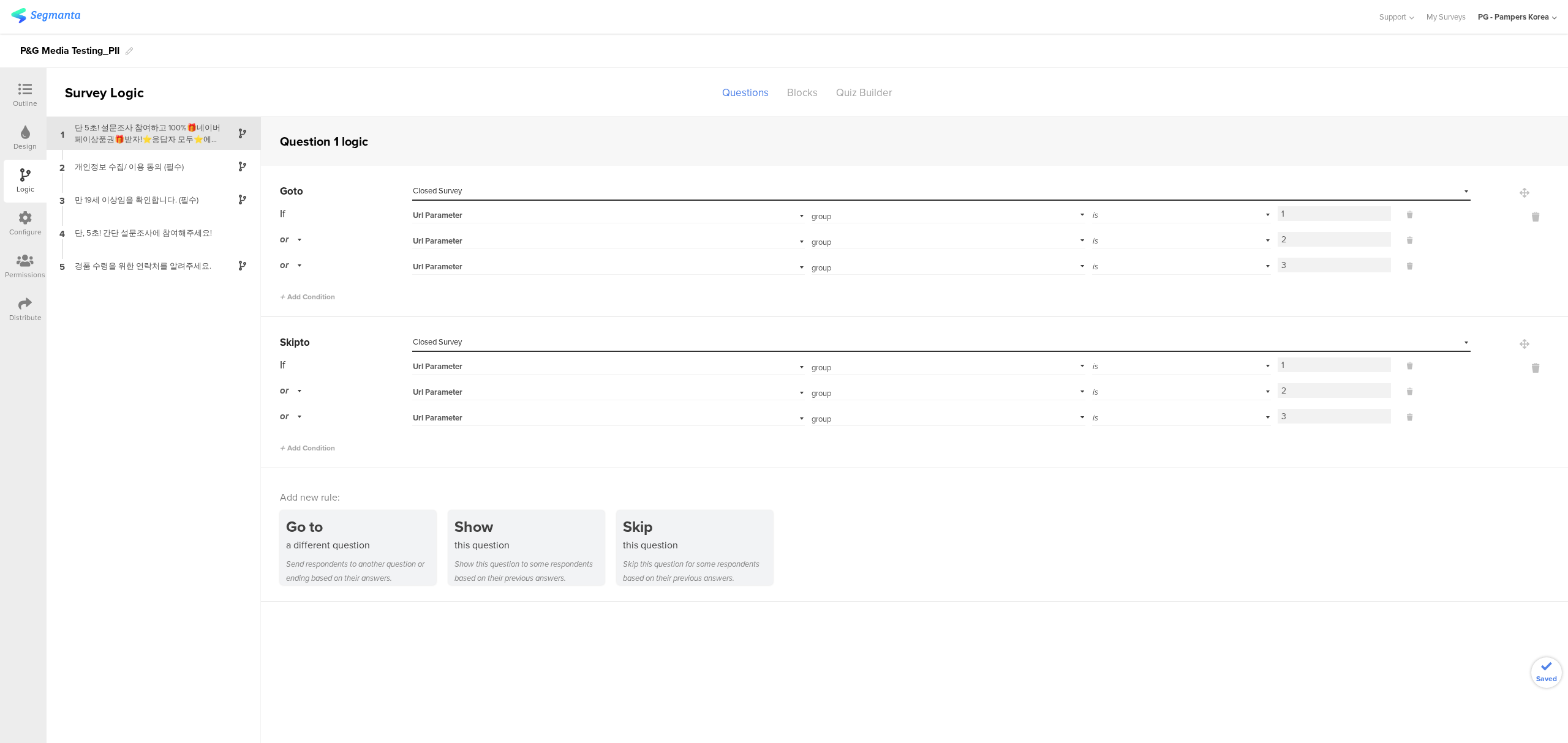
type input "3"
click at [1499, 432] on div at bounding box center [1519, 393] width 97 height 121
click at [1540, 217] on icon at bounding box center [1536, 217] width 29 height 14
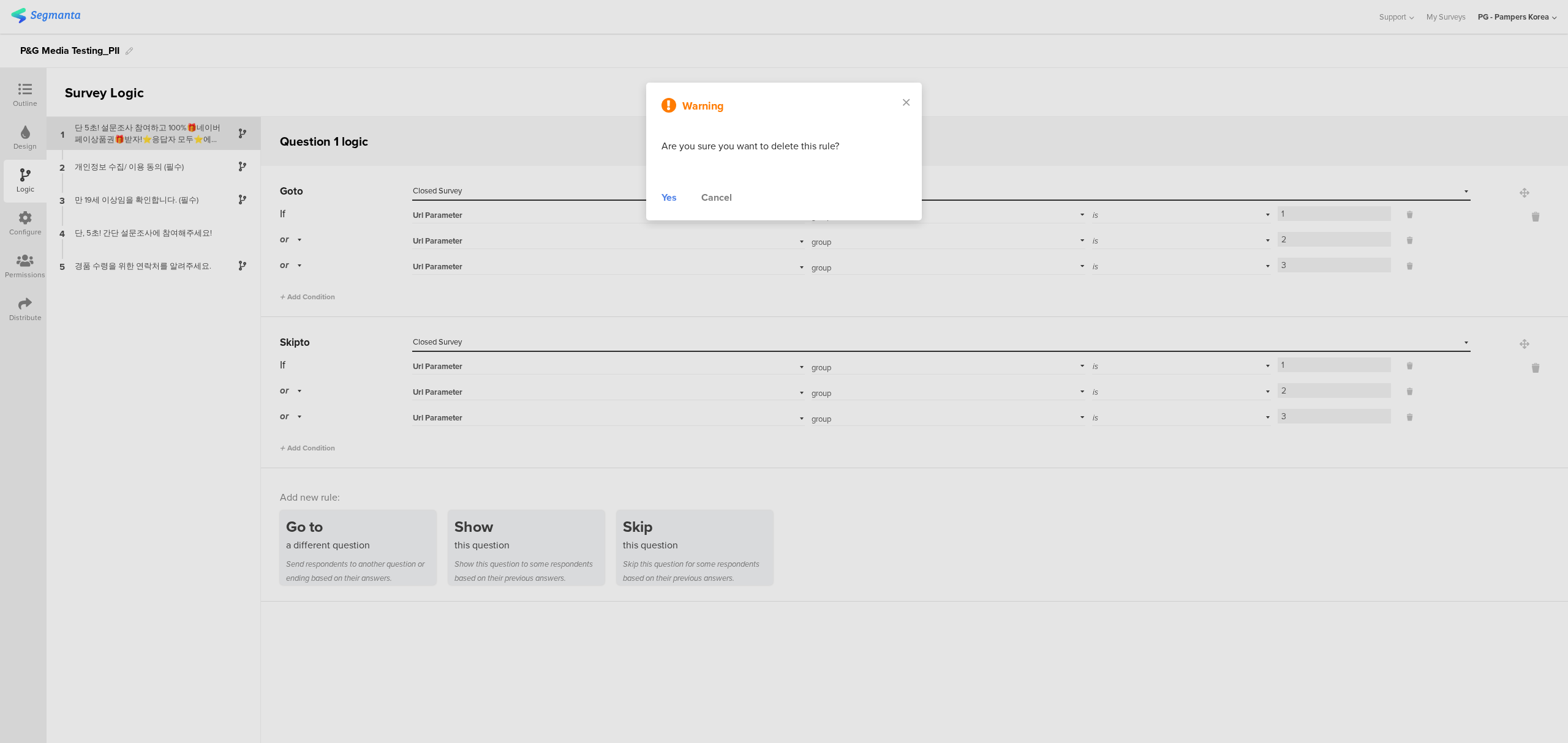
click at [660, 192] on div "Warning Are you sure you want to delete this rule? Yes Cancel" at bounding box center [784, 152] width 276 height 138
click at [663, 194] on div "Yes" at bounding box center [669, 198] width 15 height 15
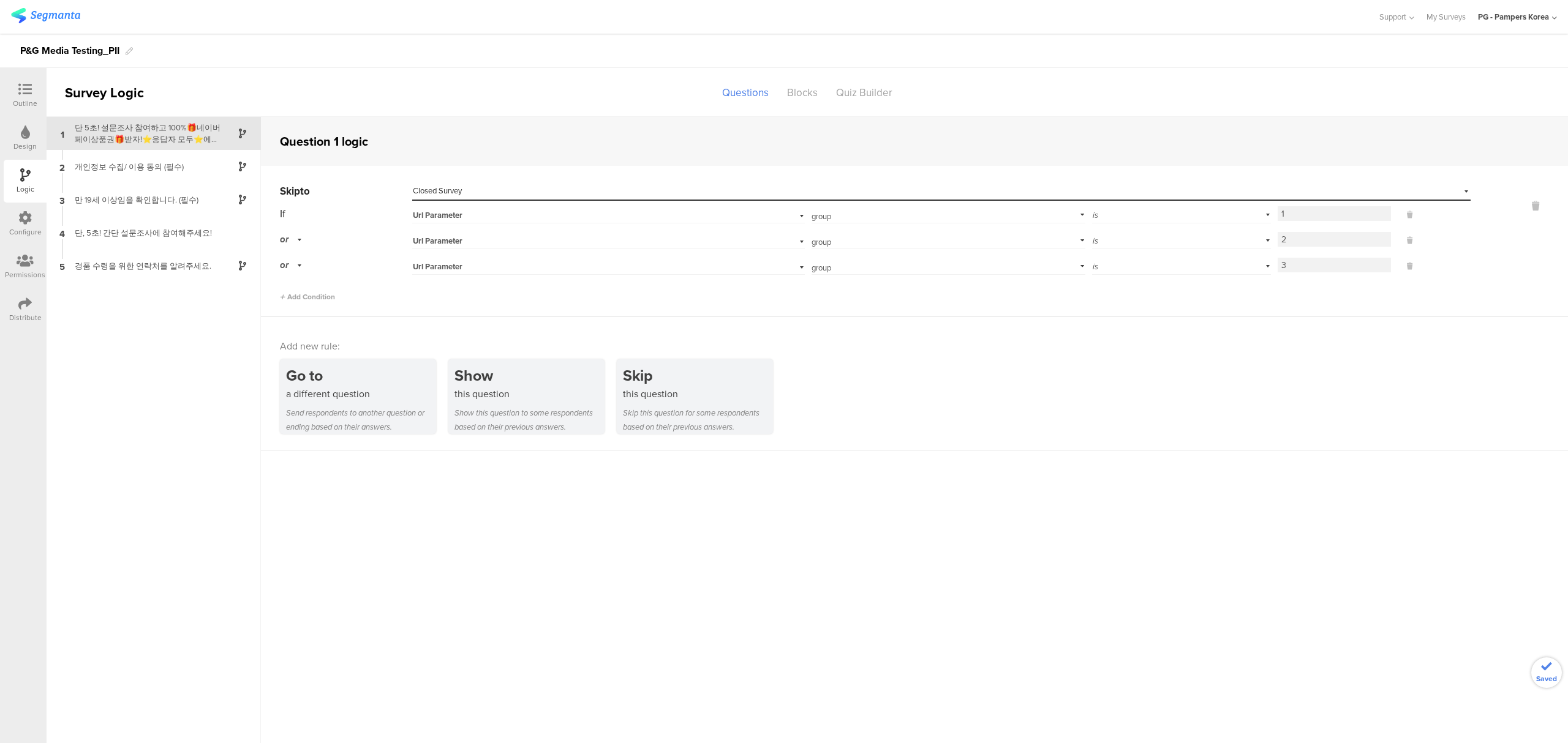
click at [1028, 436] on div "Add new rule: Go to a different question Send respondents to another question o…" at bounding box center [914, 383] width 1307 height 134
click at [23, 326] on div "Distribute" at bounding box center [25, 310] width 43 height 43
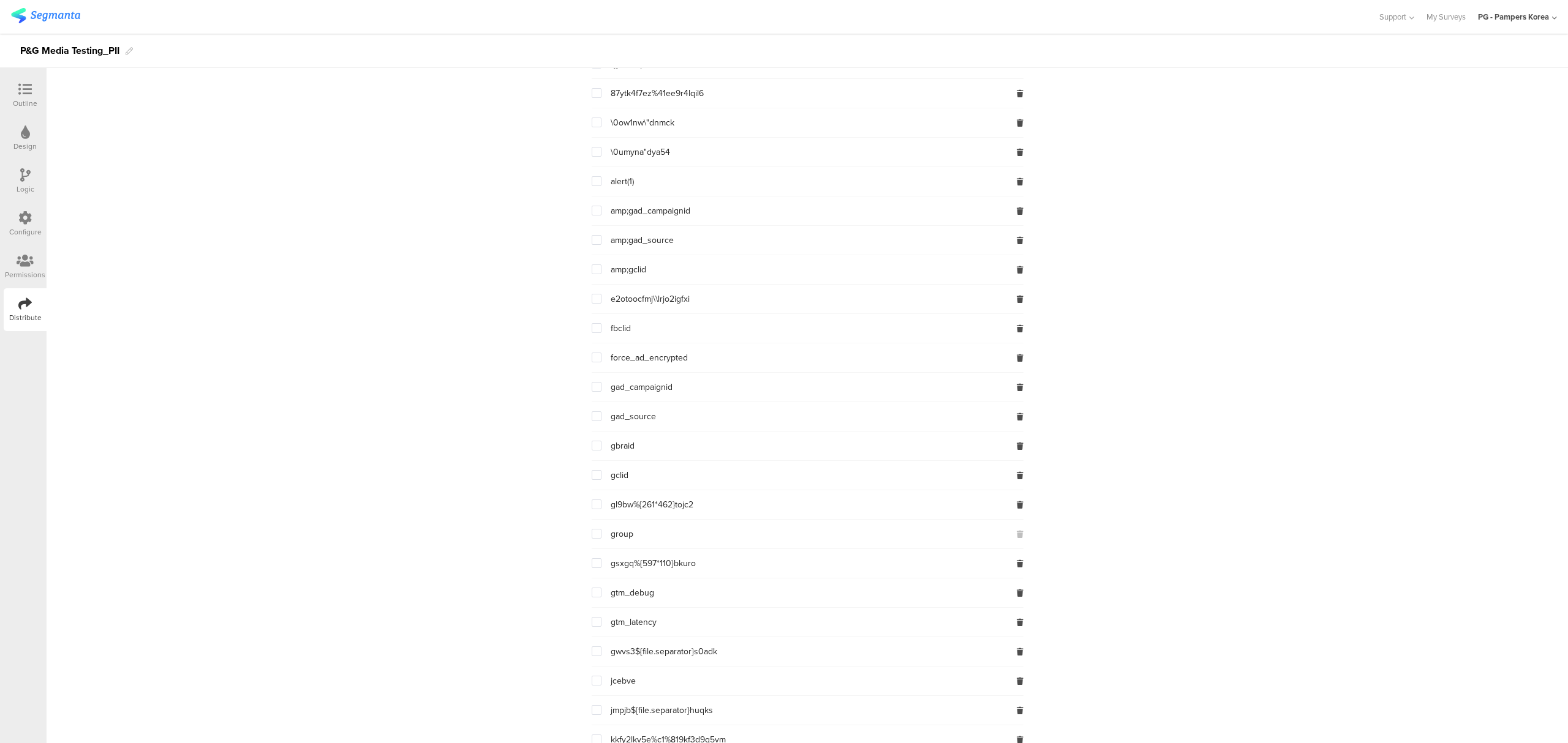
scroll to position [1551, 0]
click at [591, 183] on span at bounding box center [596, 178] width 9 height 9
click at [602, 173] on input "checkbox" at bounding box center [602, 173] width 0 height 0
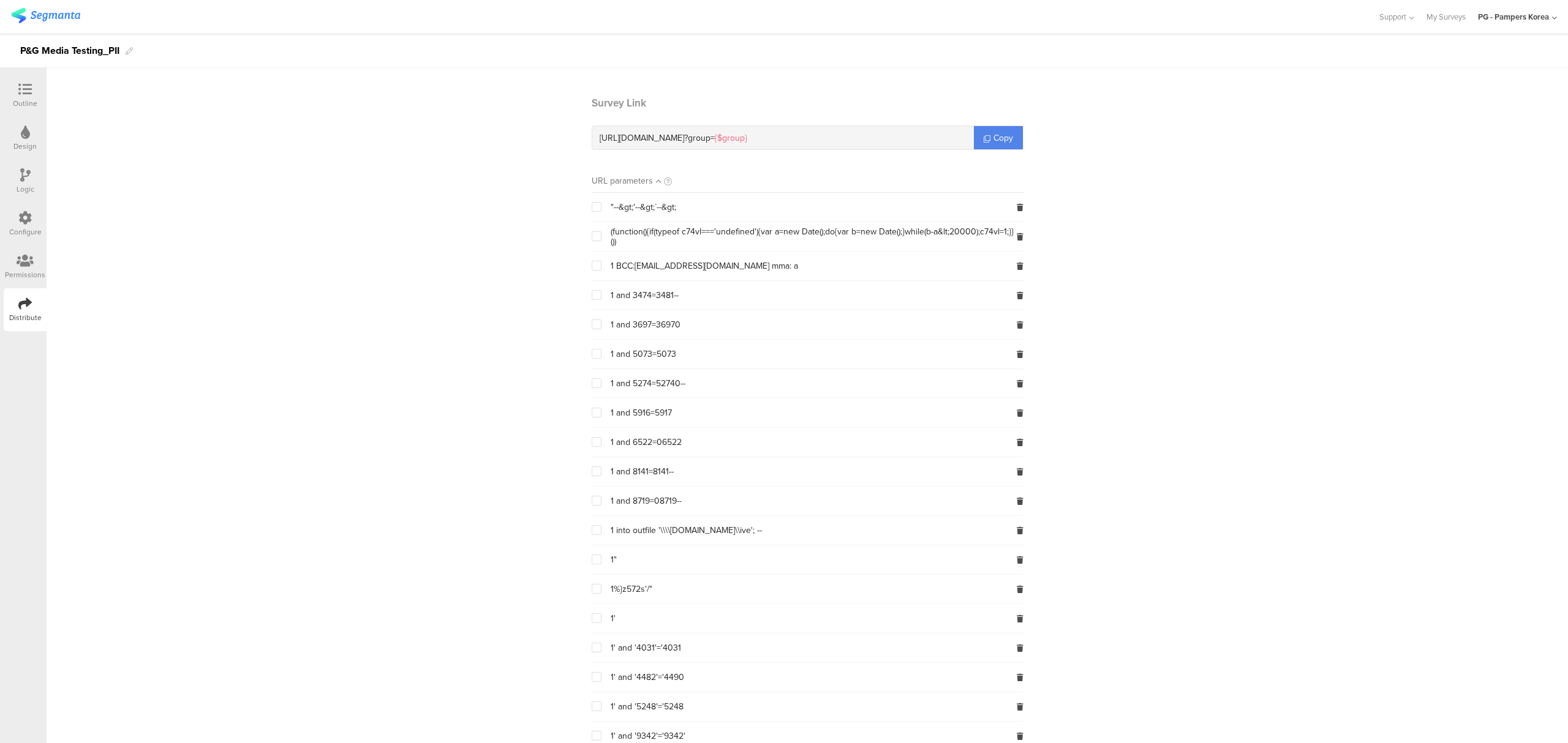
scroll to position [0, 0]
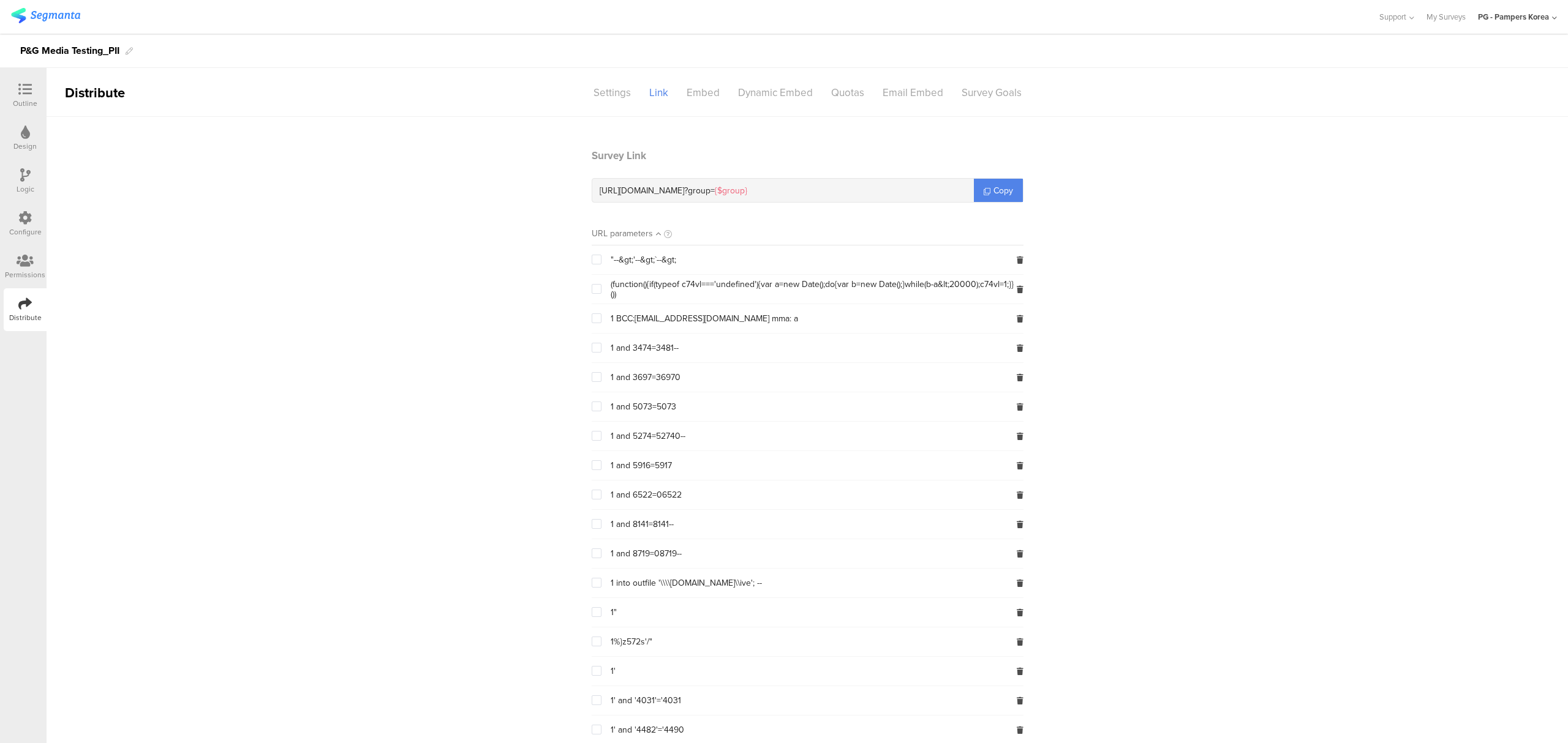
click at [1000, 194] on span "Copy" at bounding box center [1003, 190] width 20 height 13
click at [25, 312] on div "Distribute" at bounding box center [25, 318] width 32 height 11
click at [18, 221] on icon at bounding box center [25, 217] width 13 height 13
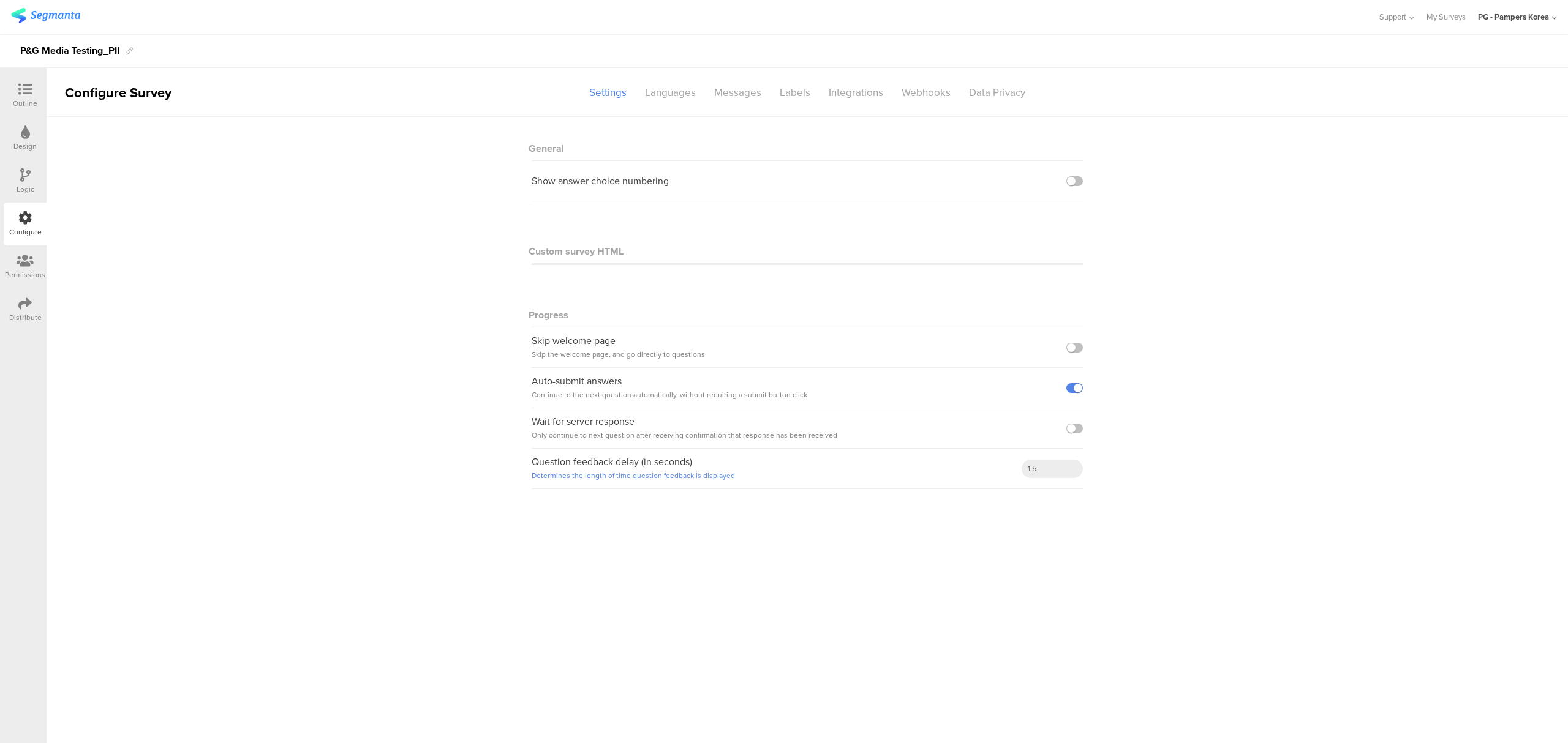
click at [13, 165] on div "Logic" at bounding box center [25, 181] width 43 height 43
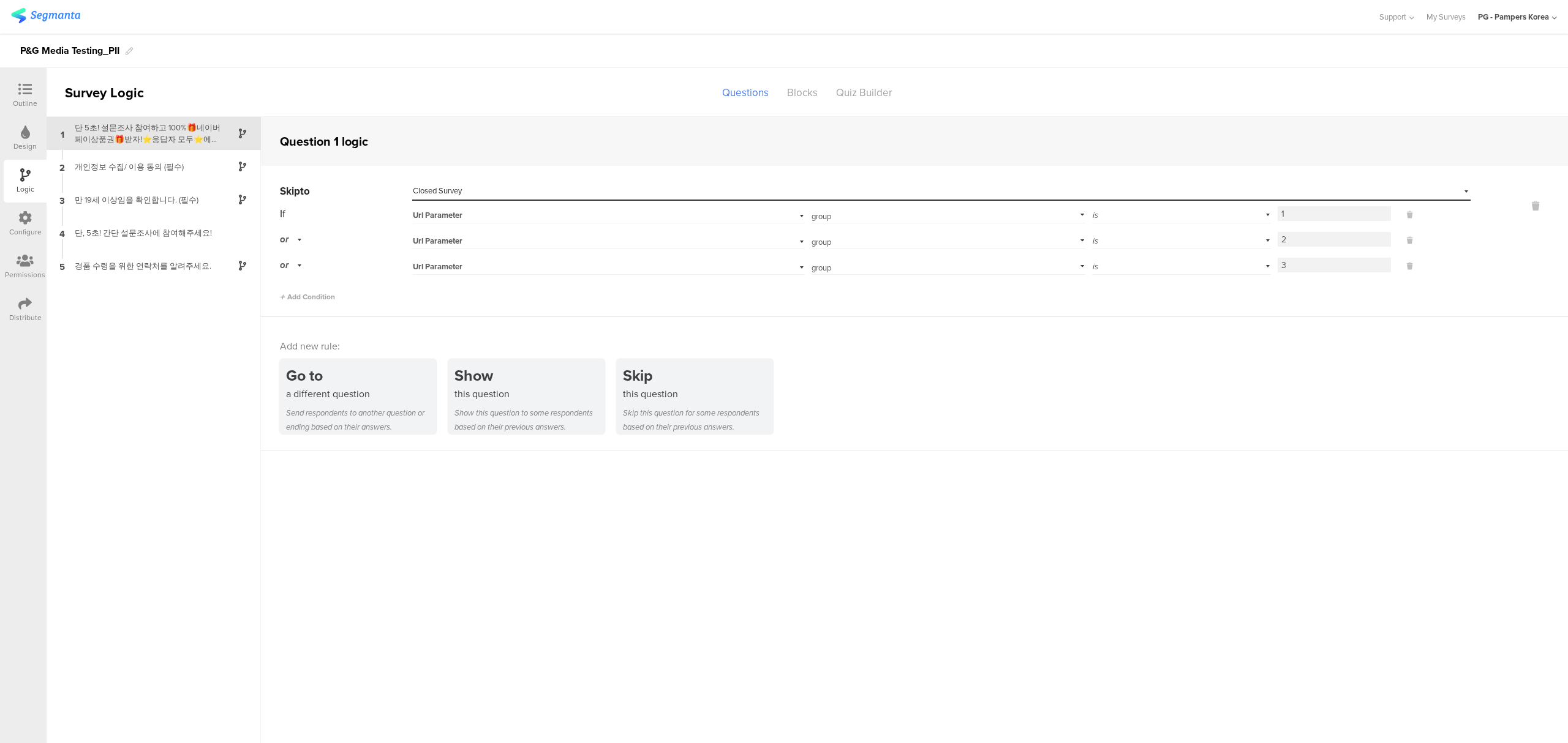
click at [557, 85] on sg-section-page-header "Survey Logic Questions Blocks Quiz Builder" at bounding box center [807, 92] width 1521 height 49
click at [800, 91] on div "Blocks" at bounding box center [803, 92] width 49 height 21
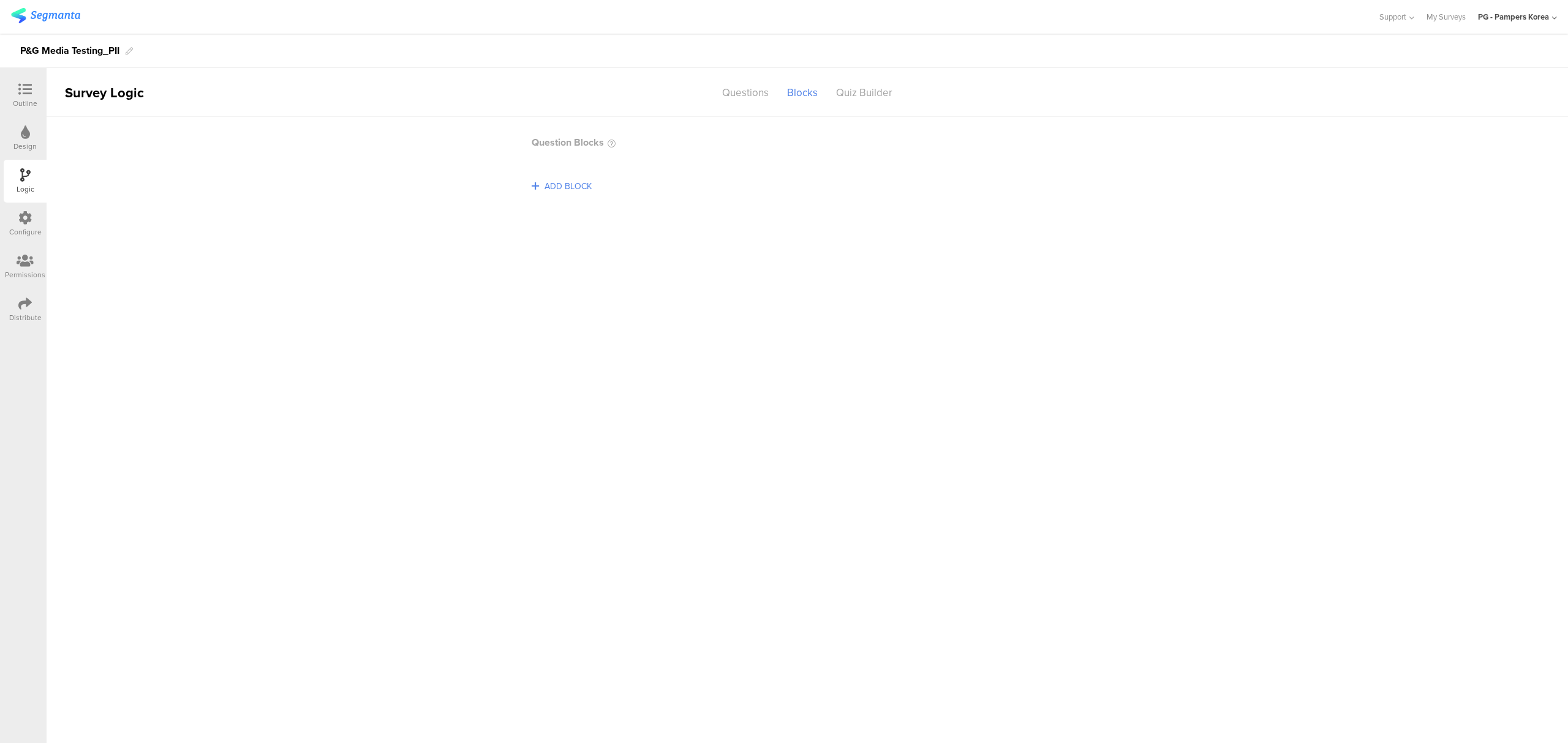
click at [572, 179] on span "ADD BLOCK" at bounding box center [568, 187] width 53 height 19
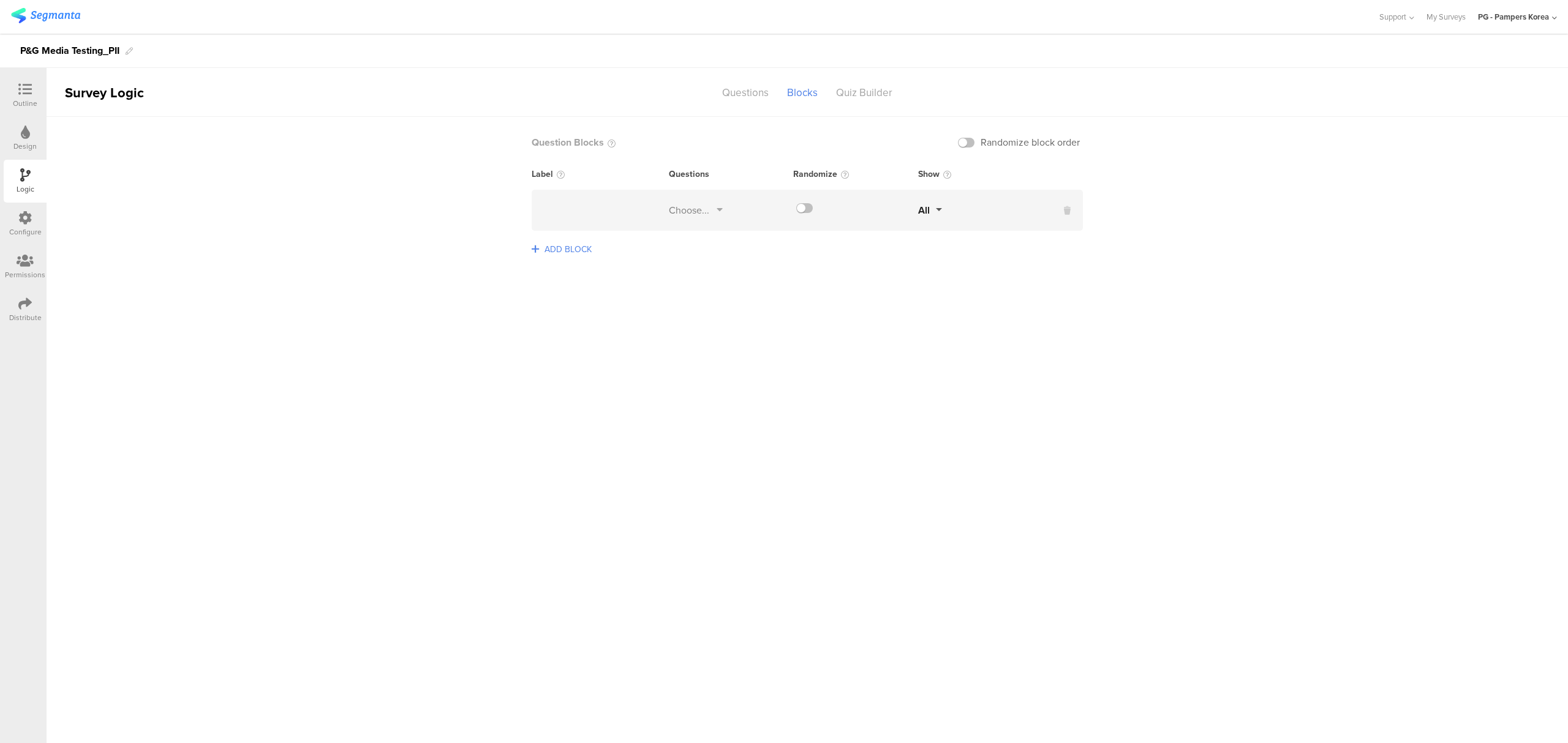
click at [569, 219] on div "Choose... All" at bounding box center [807, 210] width 551 height 41
click at [706, 213] on div "Choose..." at bounding box center [689, 210] width 40 height 14
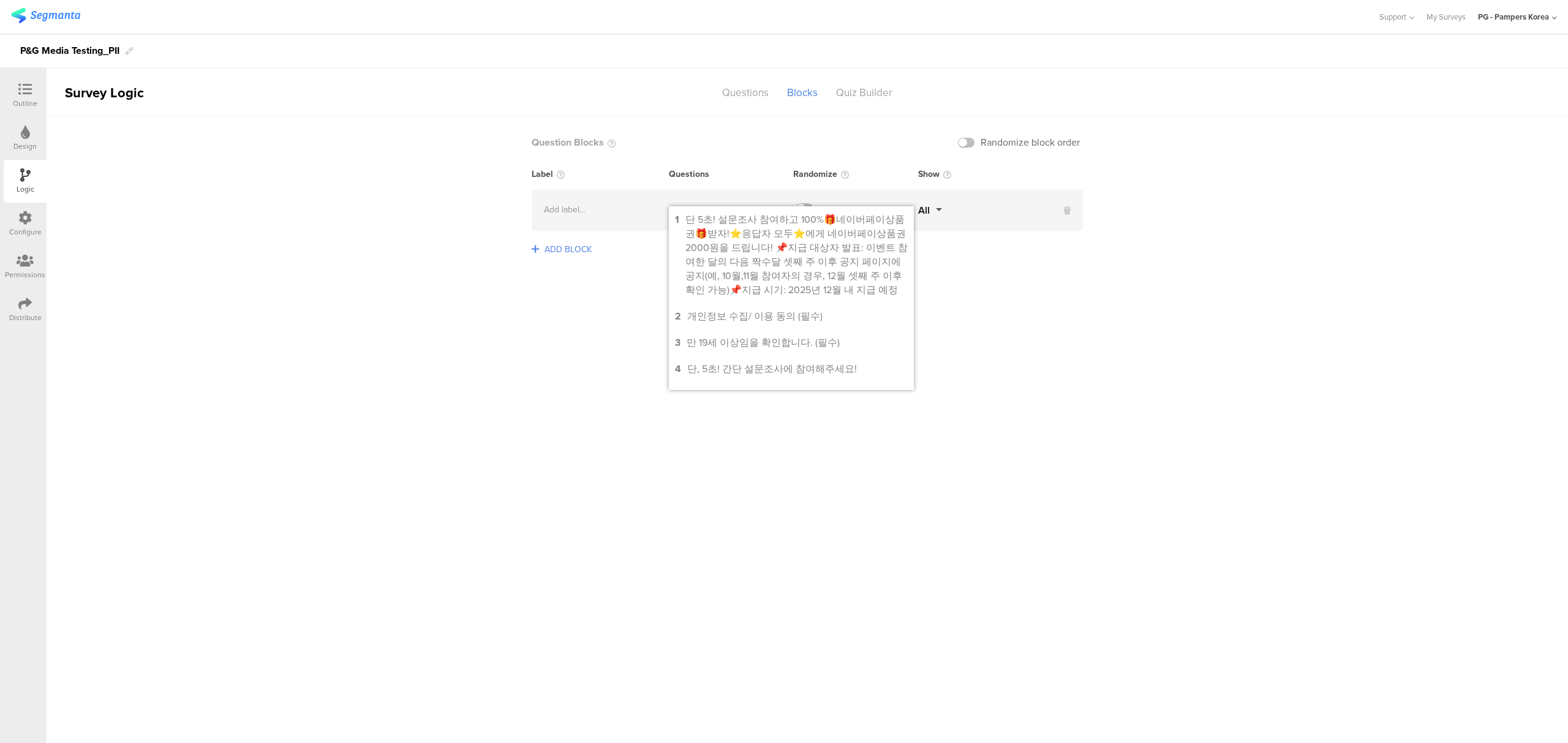
click at [1002, 322] on sg-logic-groups-list "Question Blocks Randomize block order Label Questions Randomize Show Add label.…" at bounding box center [807, 430] width 1521 height 627
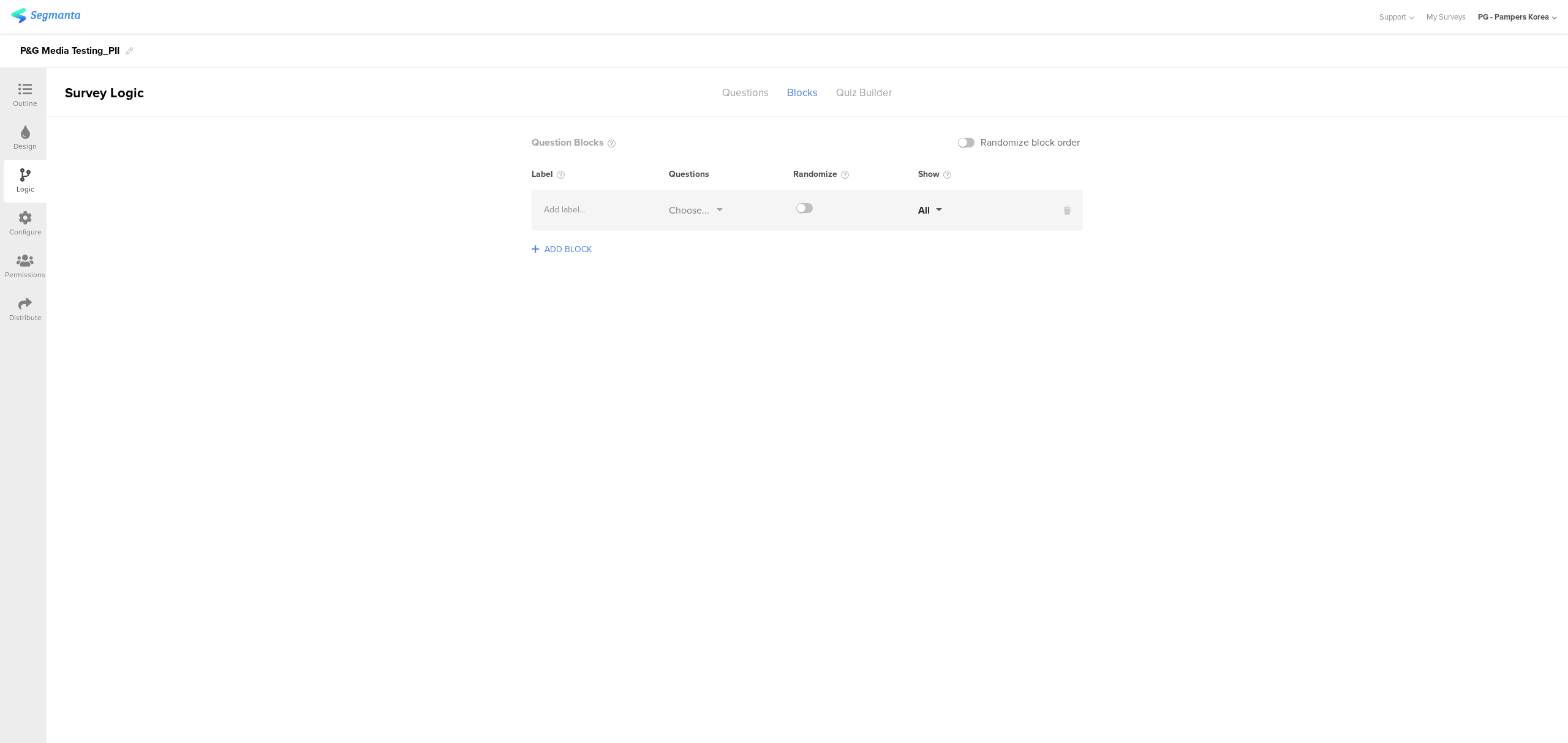
click at [934, 211] on button "All" at bounding box center [930, 210] width 24 height 14
click at [844, 85] on div "Quiz Builder" at bounding box center [864, 92] width 75 height 21
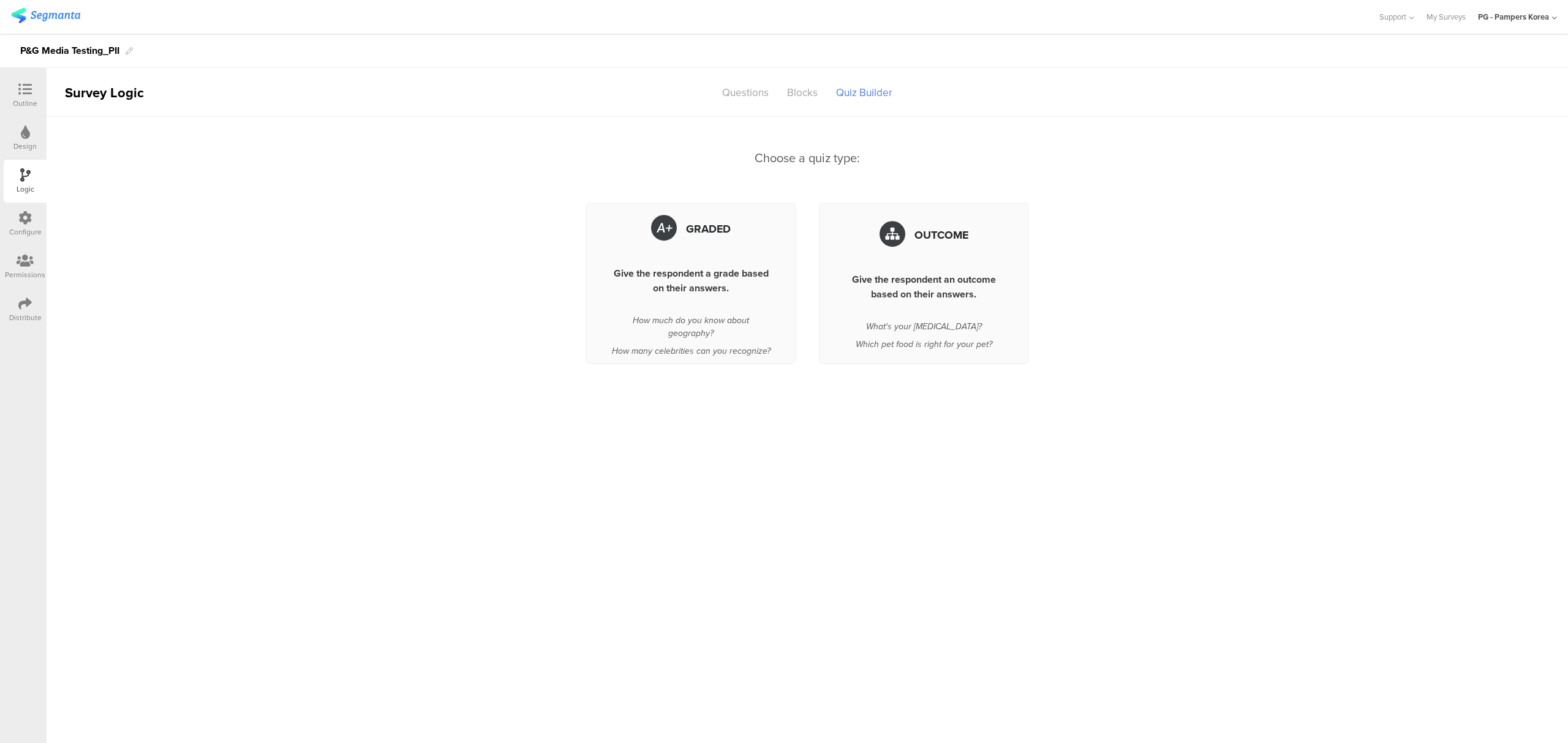
click at [29, 91] on icon at bounding box center [25, 89] width 13 height 13
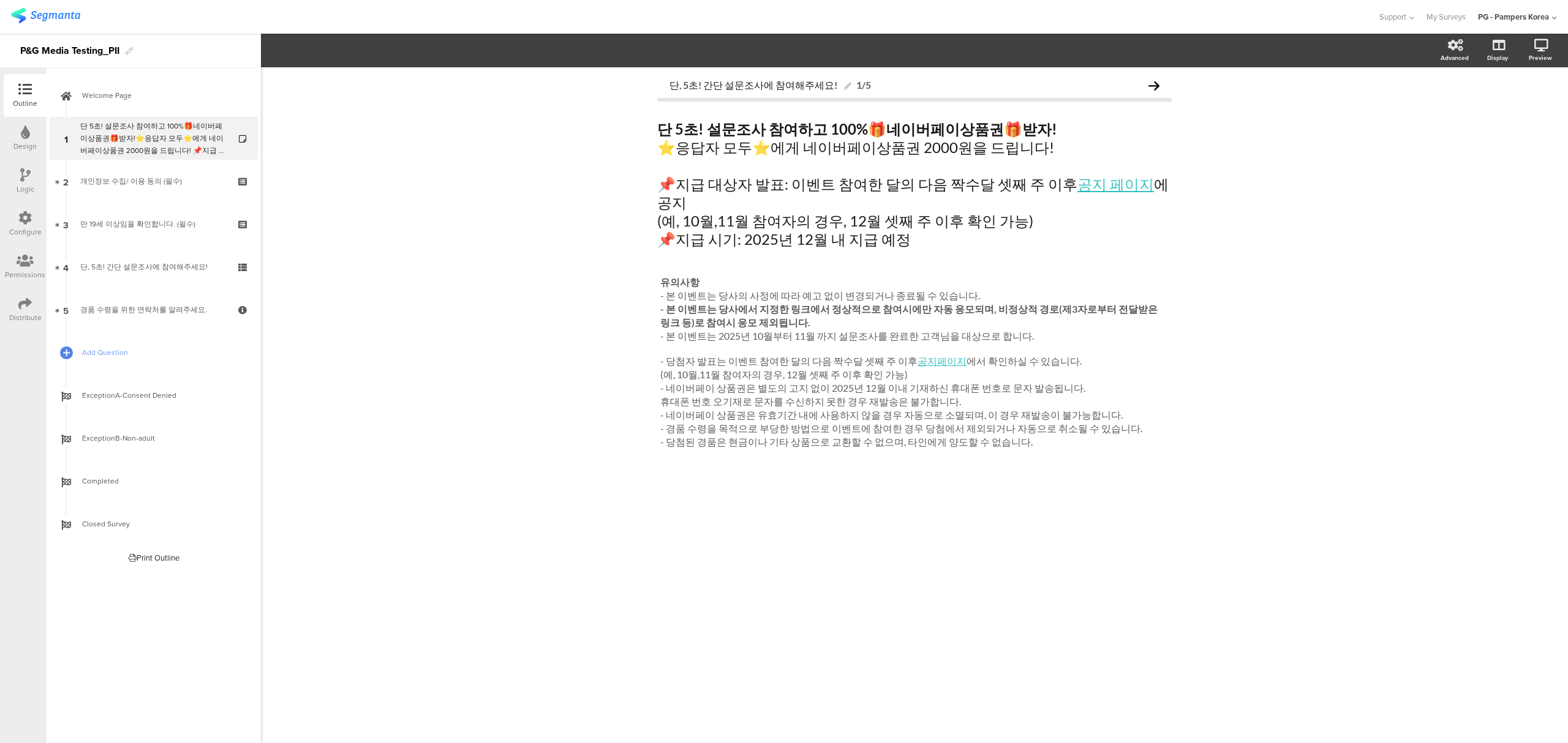
click at [15, 224] on div "Configure" at bounding box center [25, 224] width 43 height 43
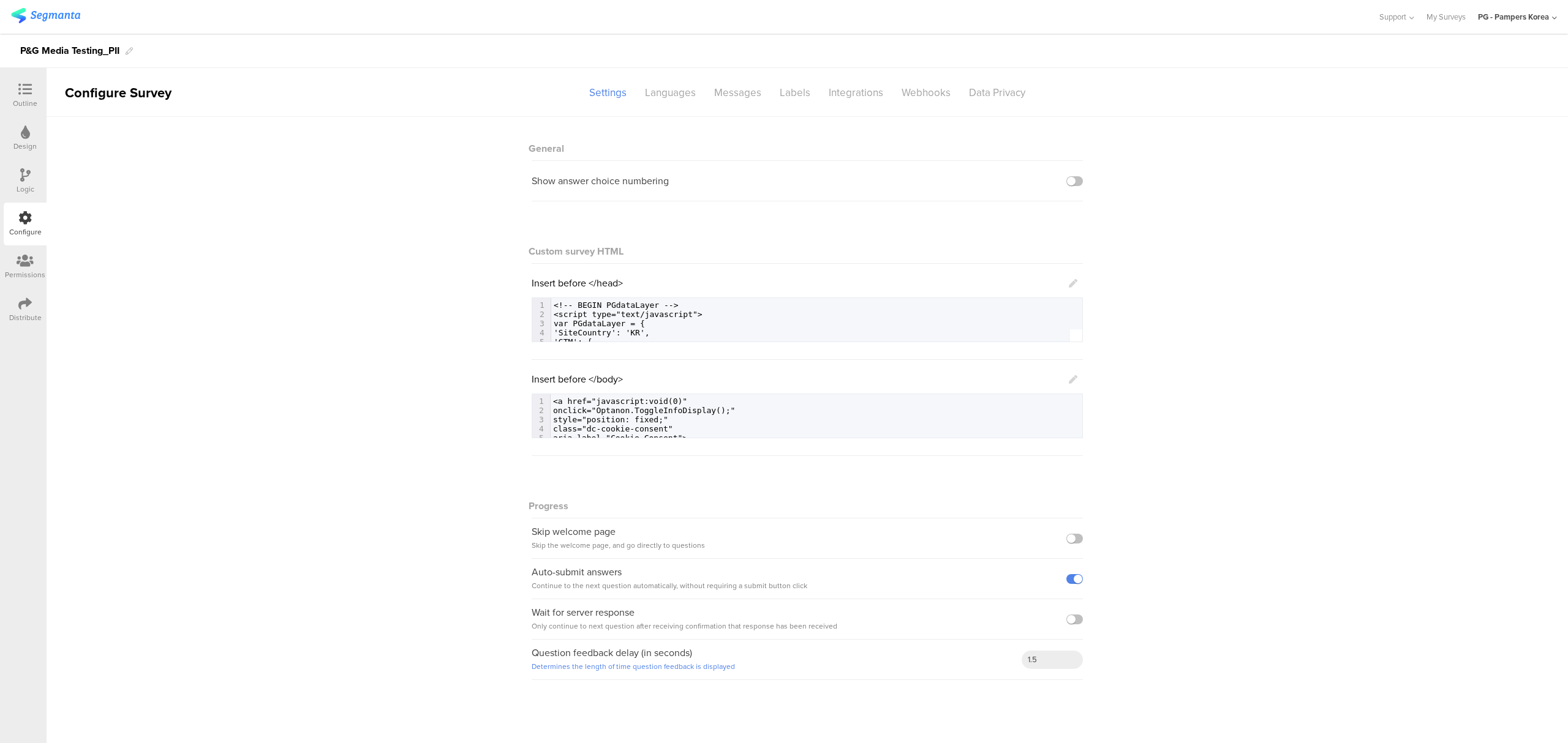
click at [22, 262] on icon at bounding box center [25, 260] width 17 height 13
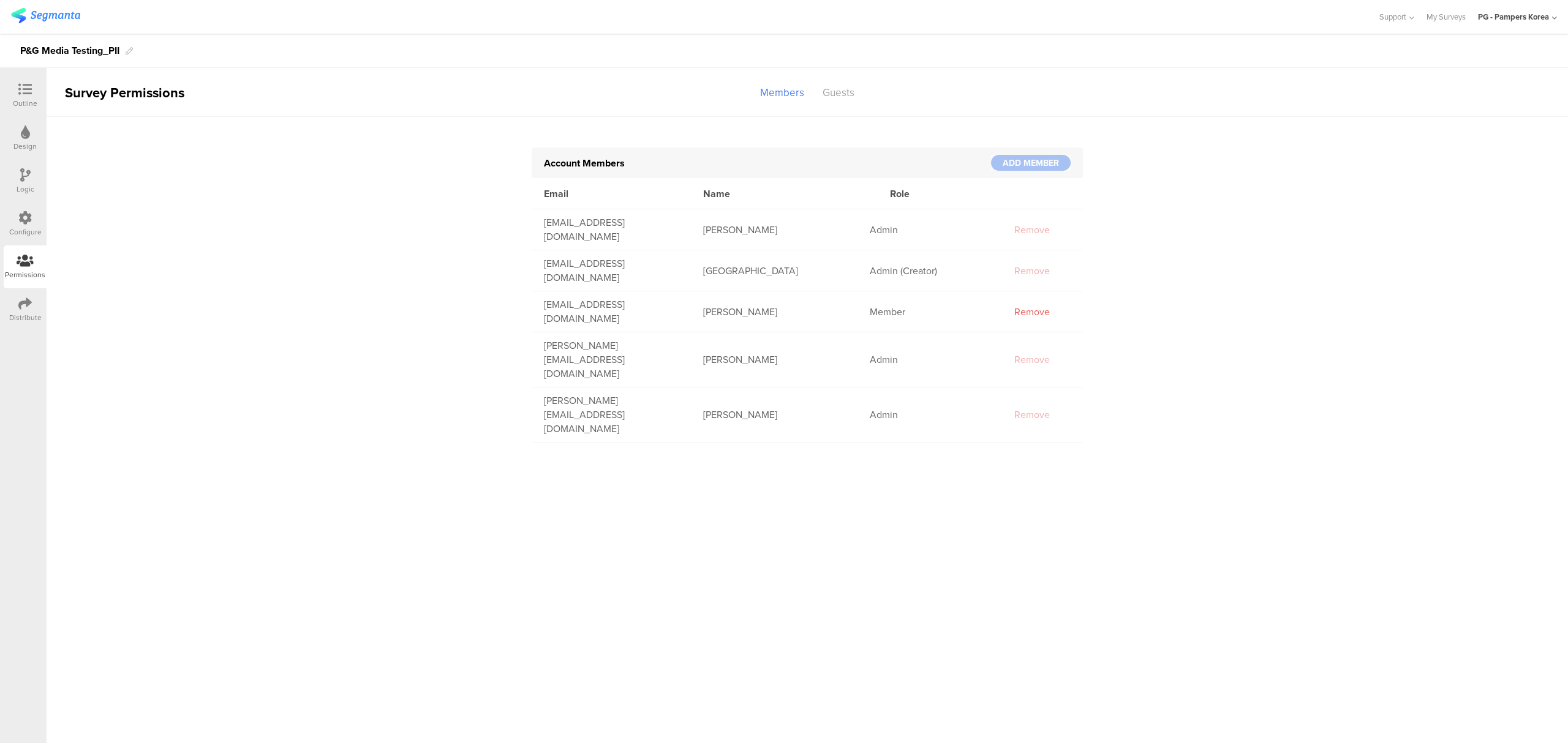
click at [23, 292] on div "Distribute" at bounding box center [25, 310] width 43 height 43
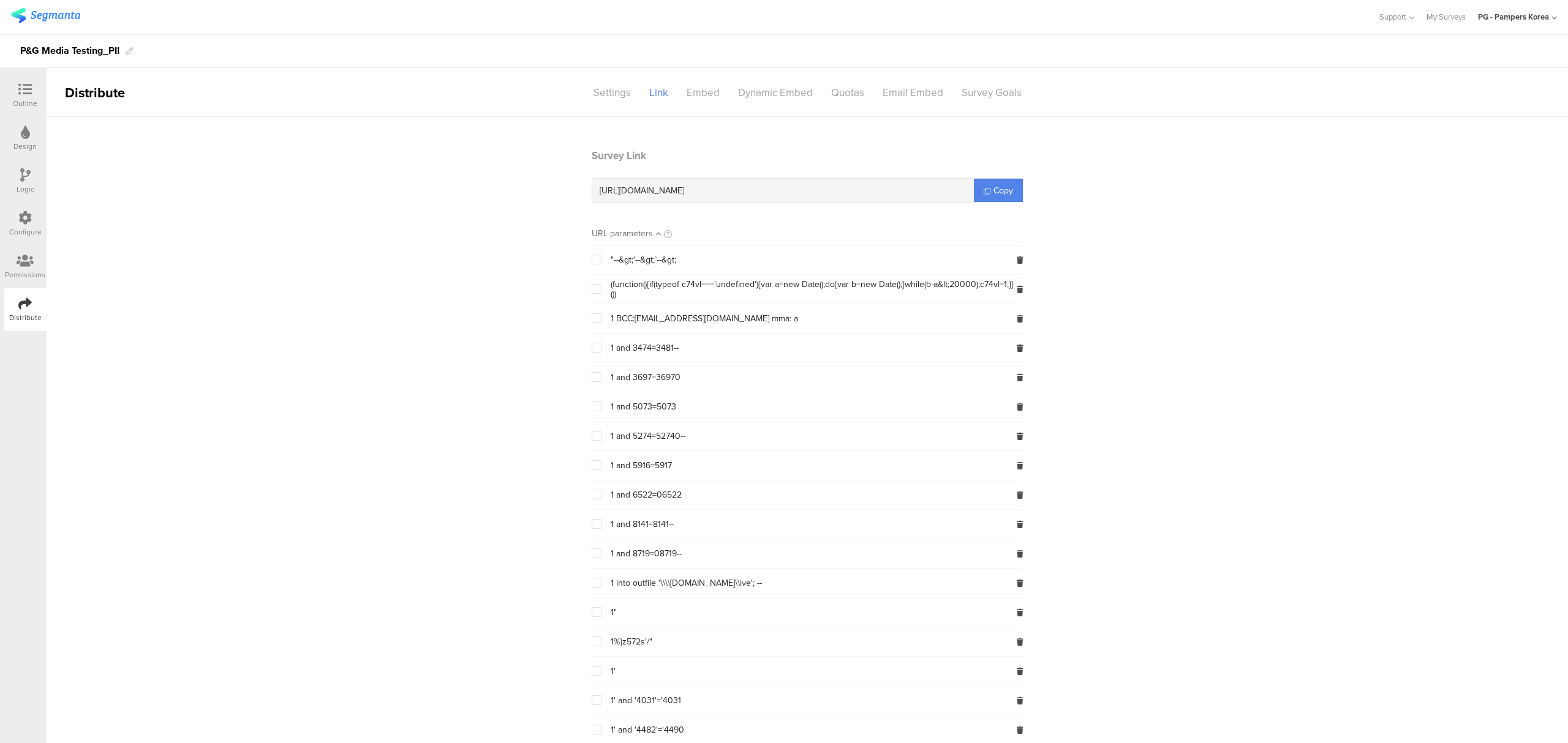
click at [21, 181] on icon at bounding box center [25, 175] width 10 height 13
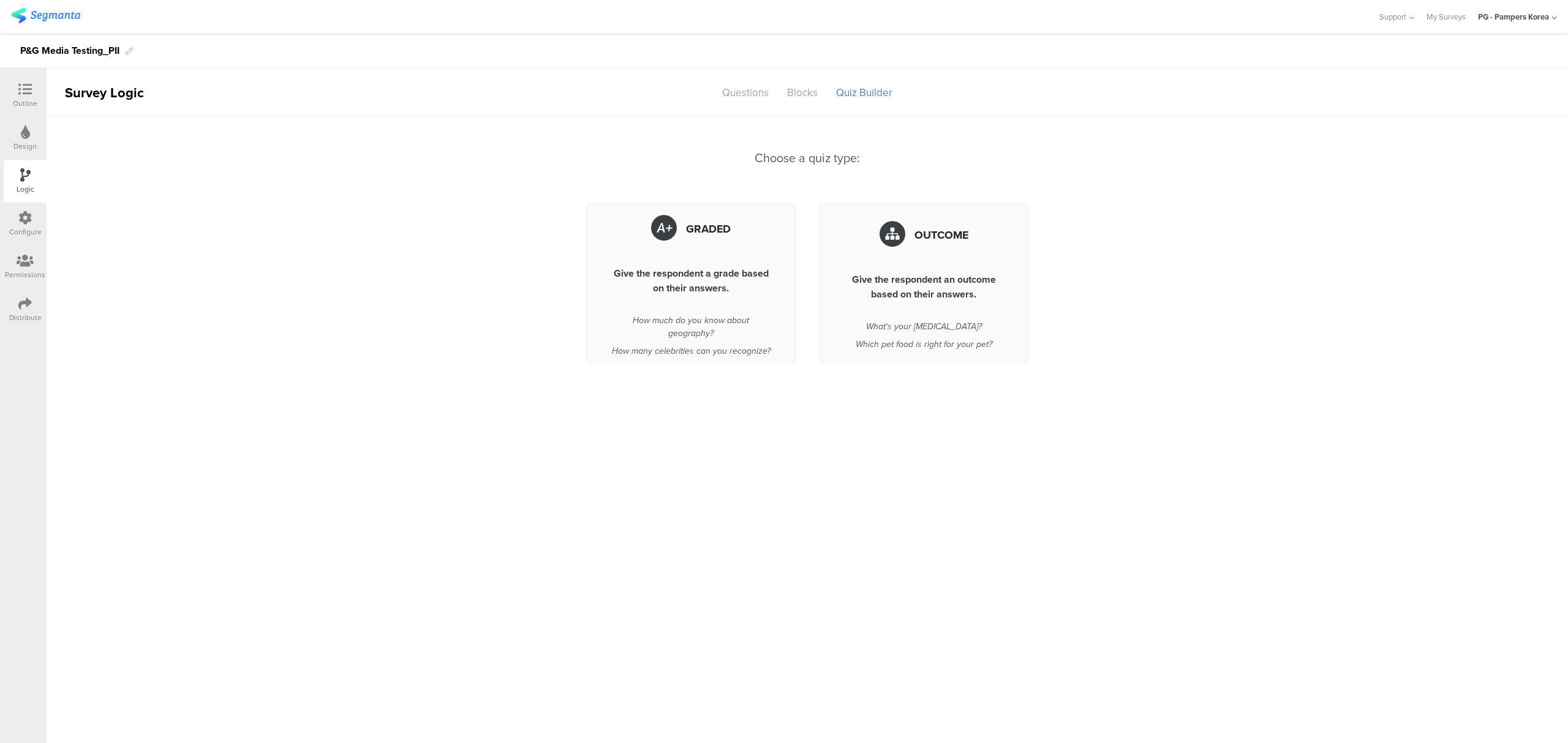
click at [10, 96] on div "Outline" at bounding box center [25, 96] width 43 height 43
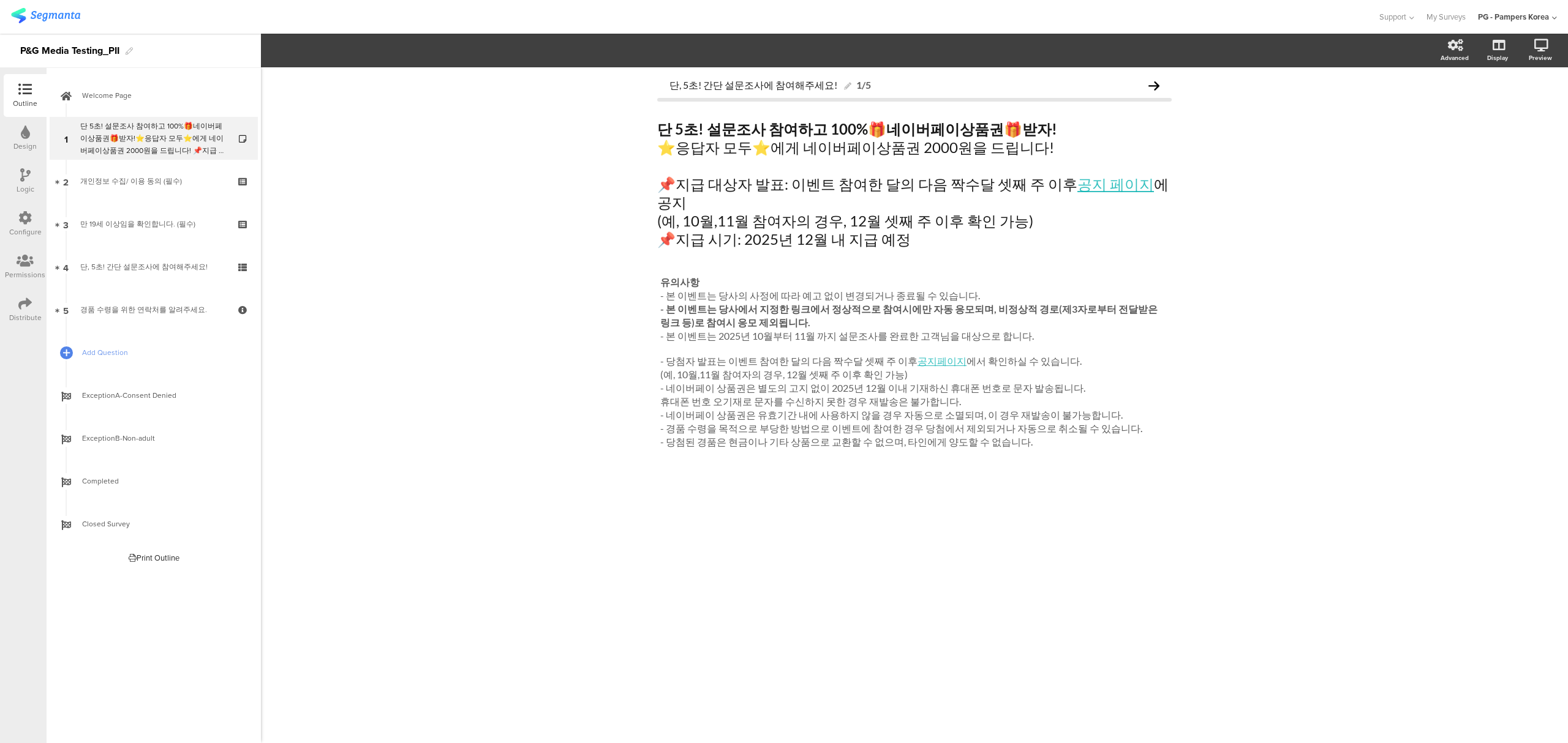
click at [29, 169] on icon at bounding box center [25, 175] width 10 height 13
